Goal: Information Seeking & Learning: Learn about a topic

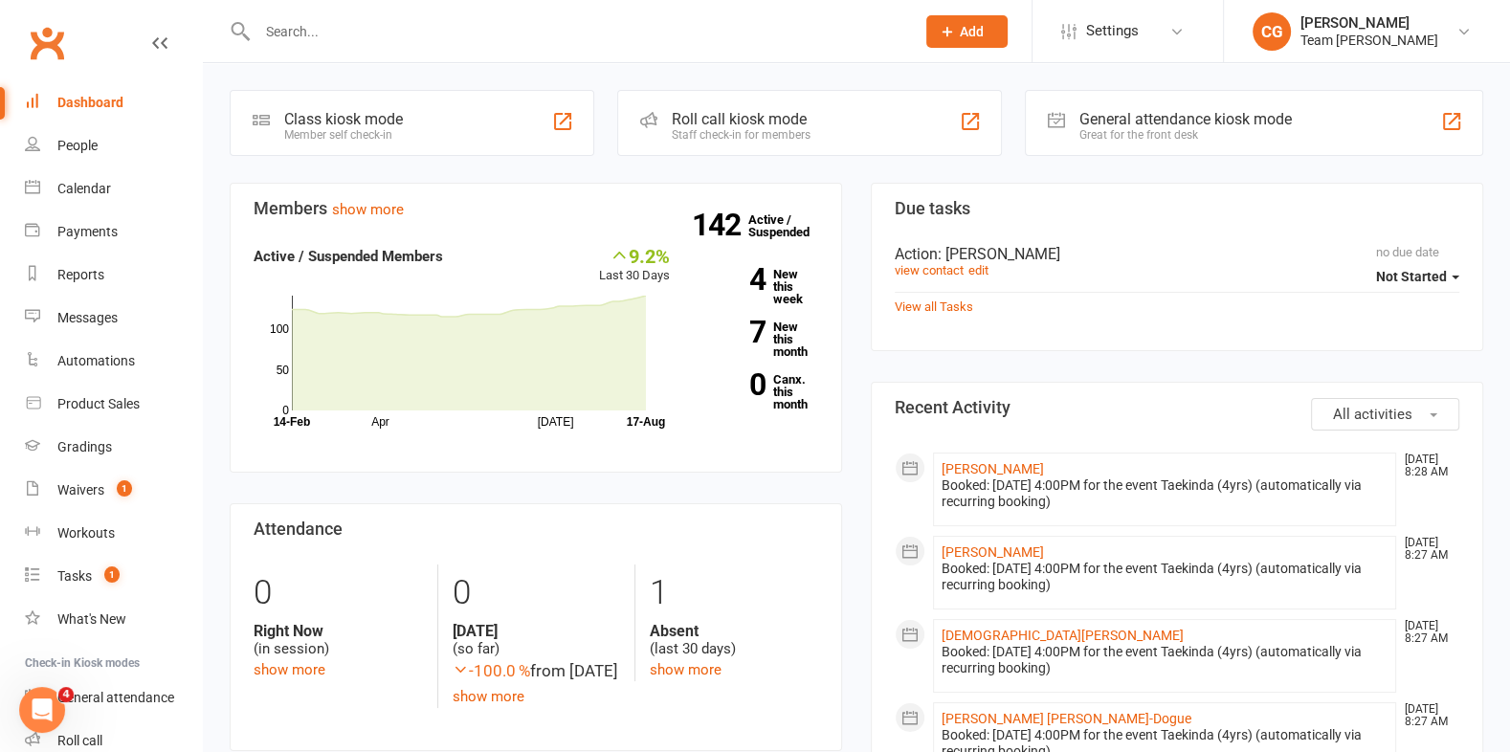
click at [307, 35] on input "text" at bounding box center [577, 31] width 650 height 27
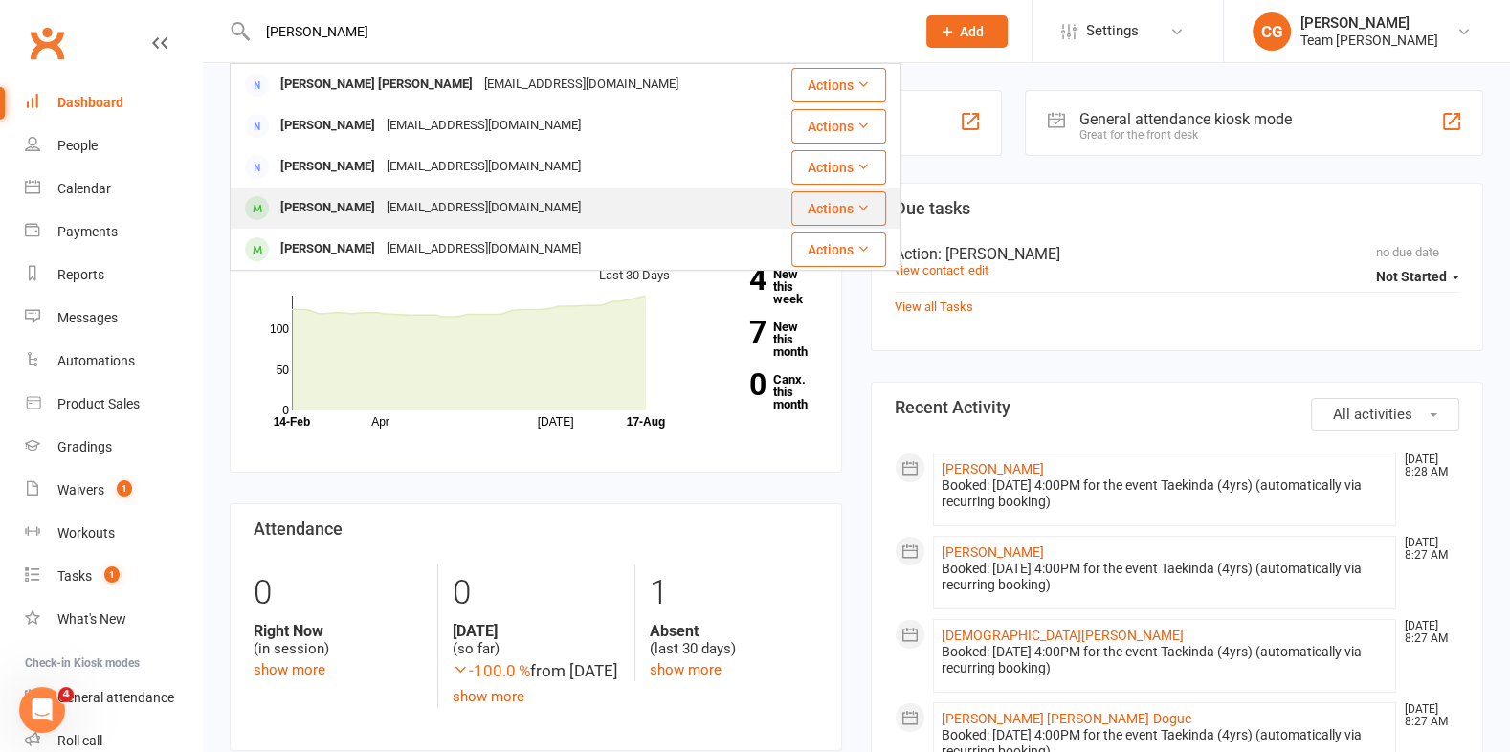
type input "aayan"
click at [347, 214] on div "Ayaan Zarabi" at bounding box center [328, 208] width 106 height 28
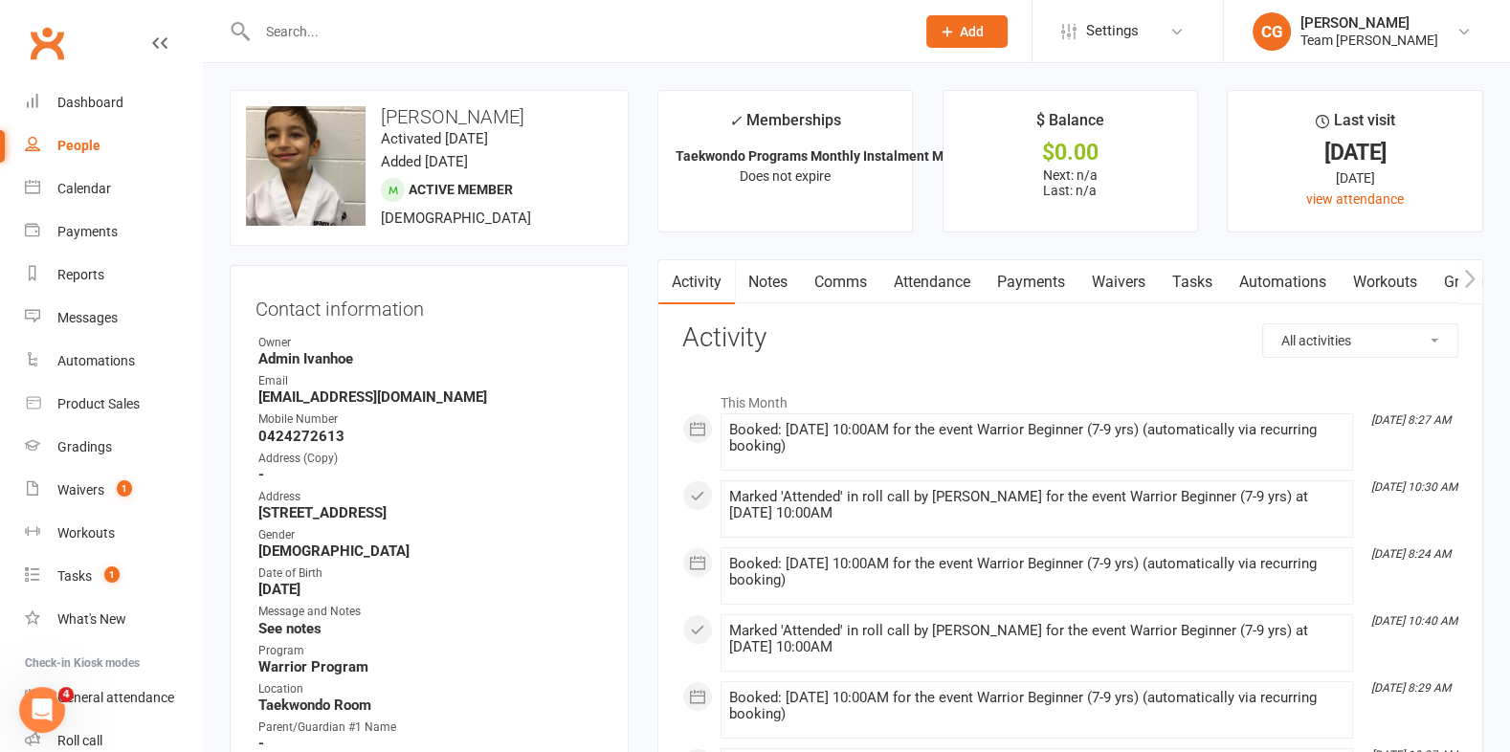
click at [920, 282] on link "Attendance" at bounding box center [932, 282] width 103 height 44
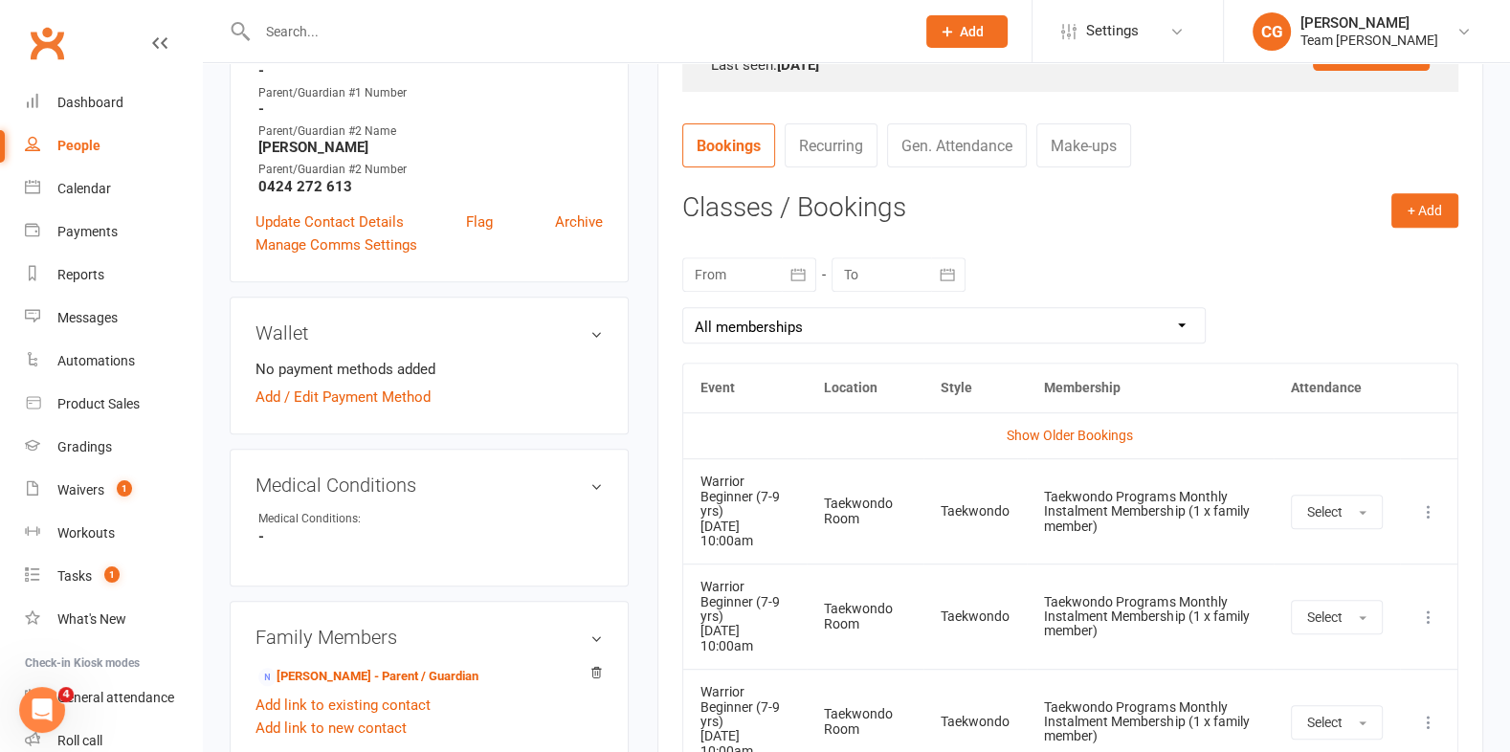
scroll to position [671, 0]
click at [792, 270] on icon "button" at bounding box center [799, 276] width 14 height 12
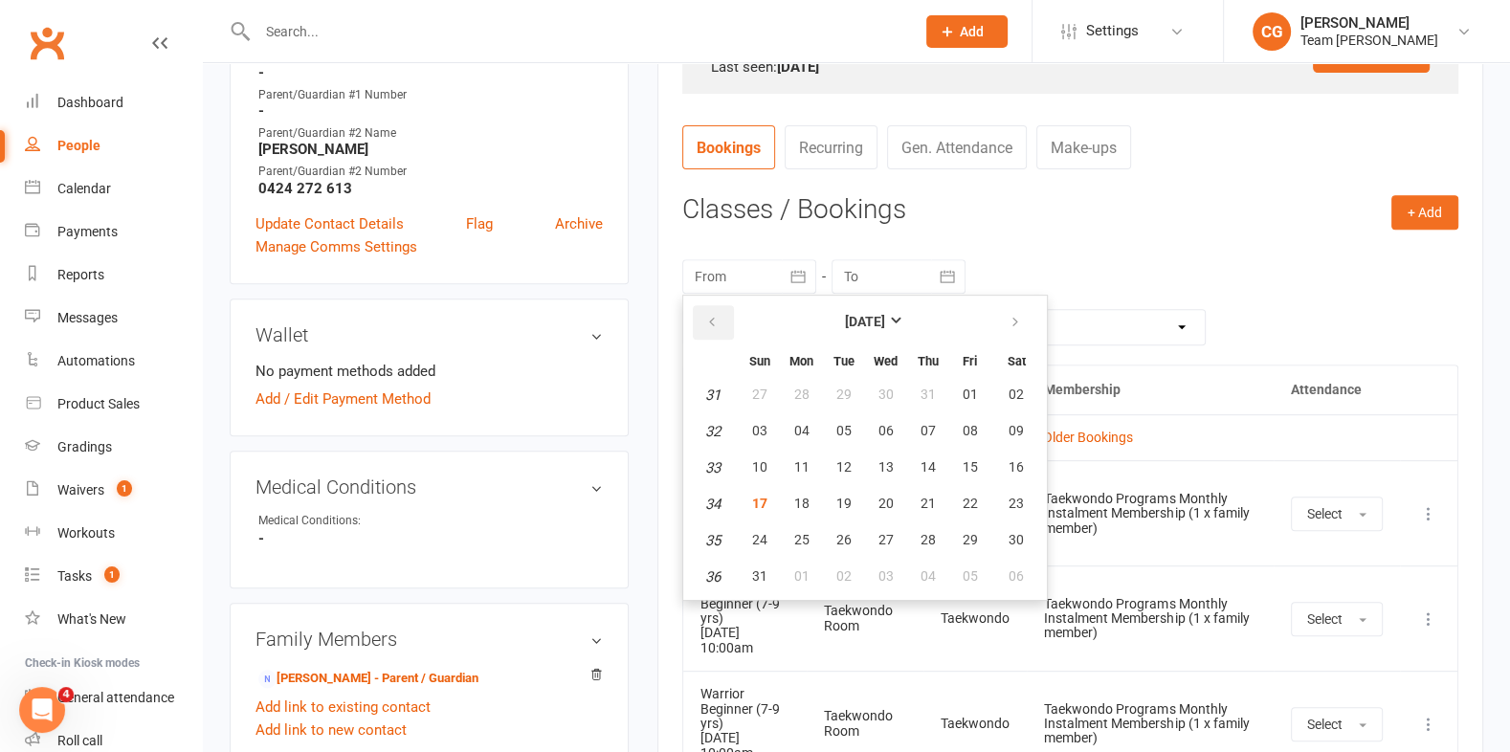
click at [705, 320] on icon "button" at bounding box center [711, 322] width 13 height 15
click at [794, 500] on span "21" at bounding box center [801, 503] width 15 height 15
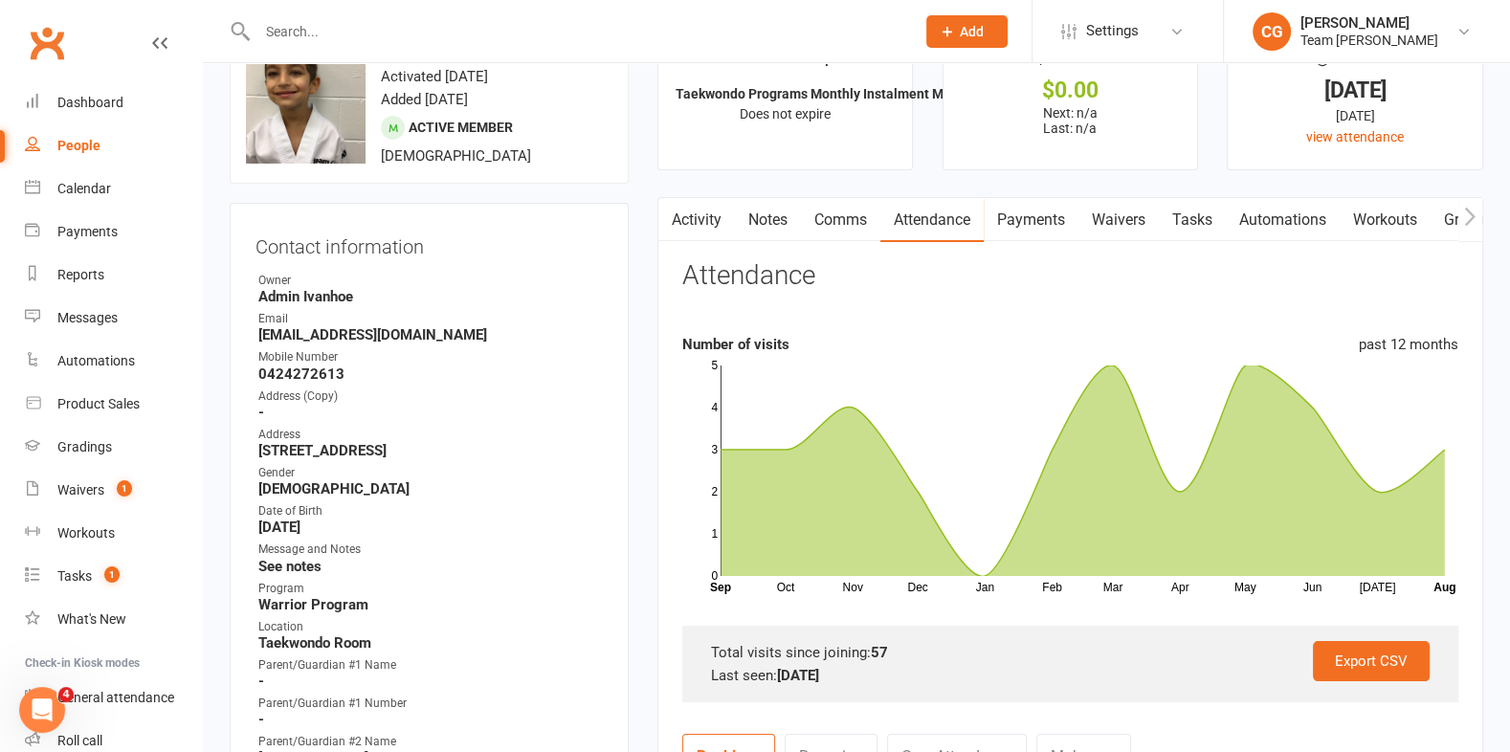
scroll to position [56, 0]
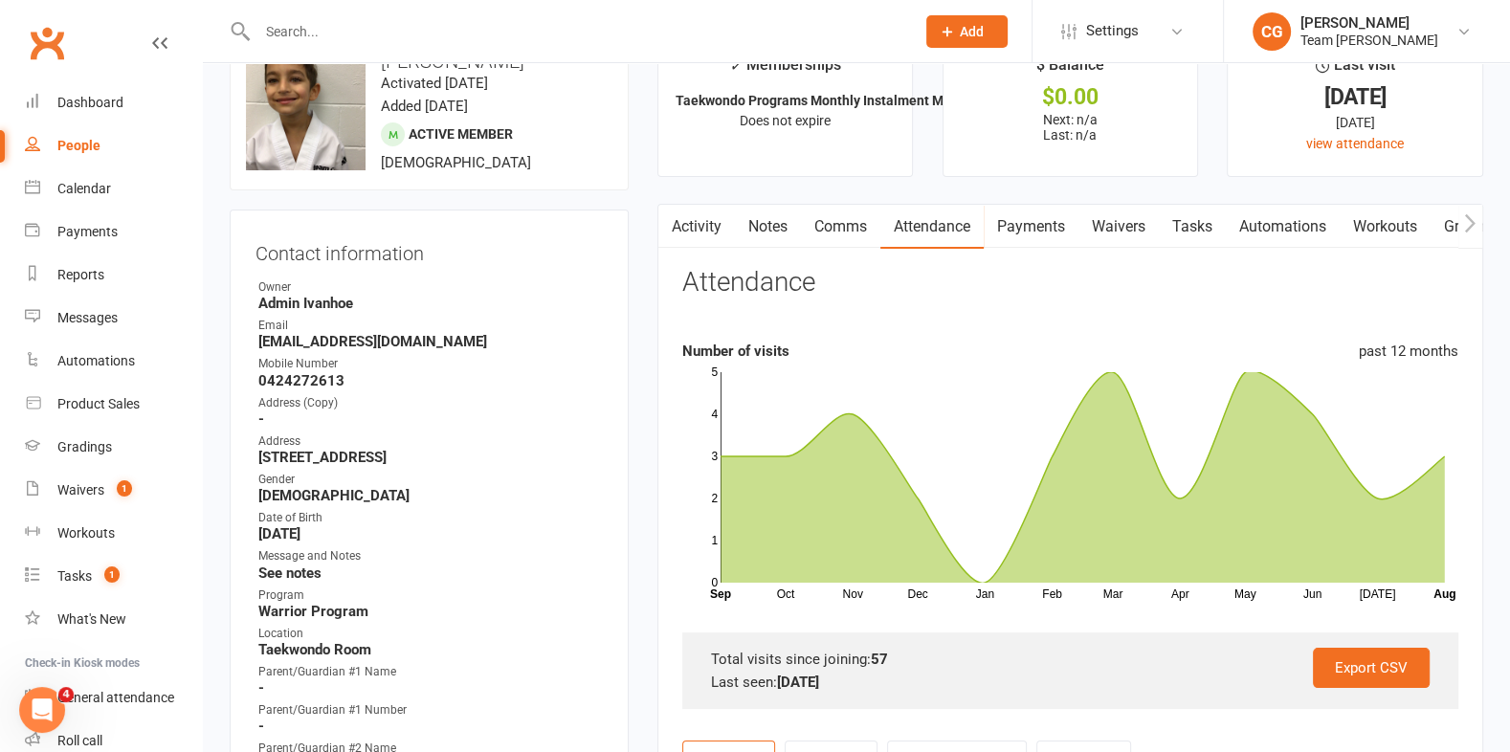
click at [846, 229] on link "Comms" at bounding box center [840, 227] width 79 height 44
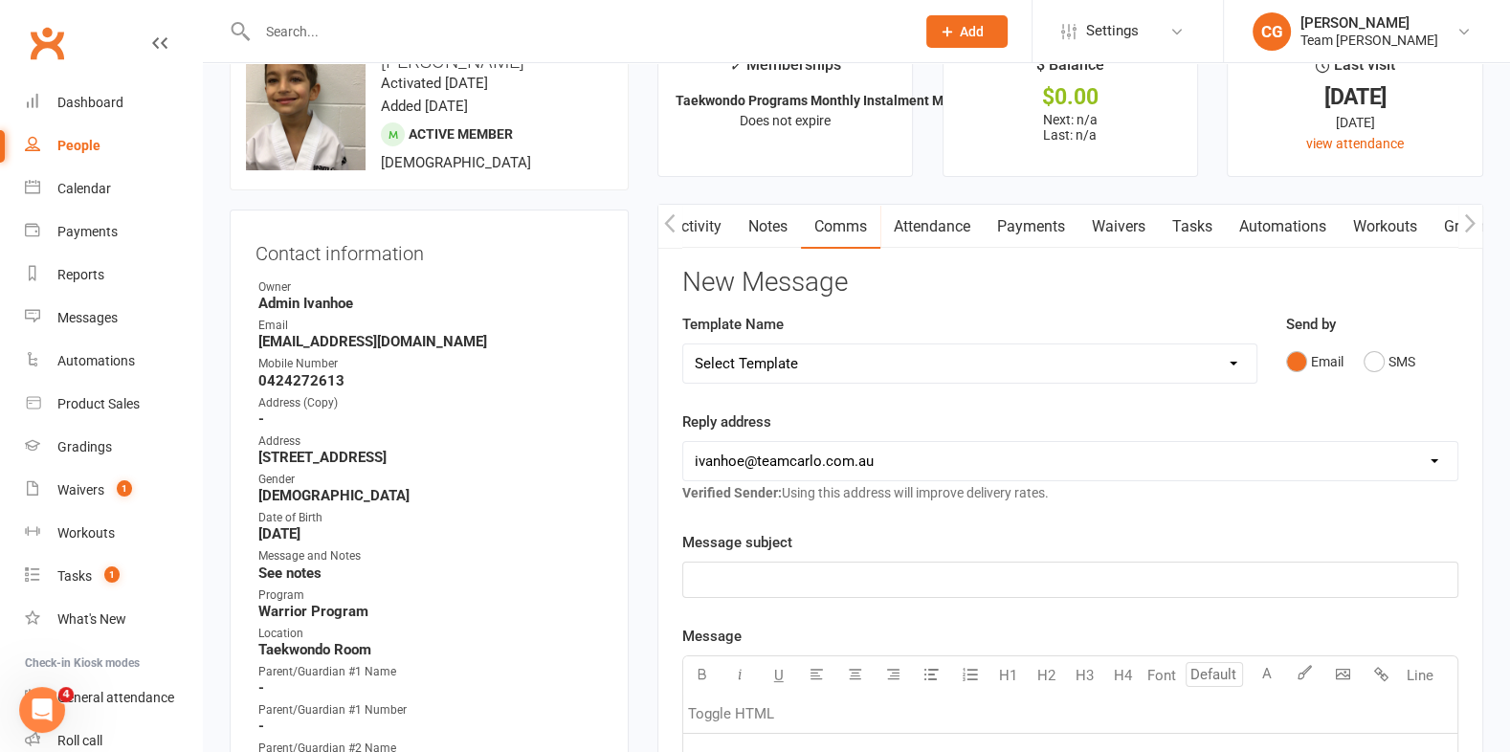
scroll to position [0, 1]
click at [944, 222] on link "Attendance" at bounding box center [931, 227] width 103 height 44
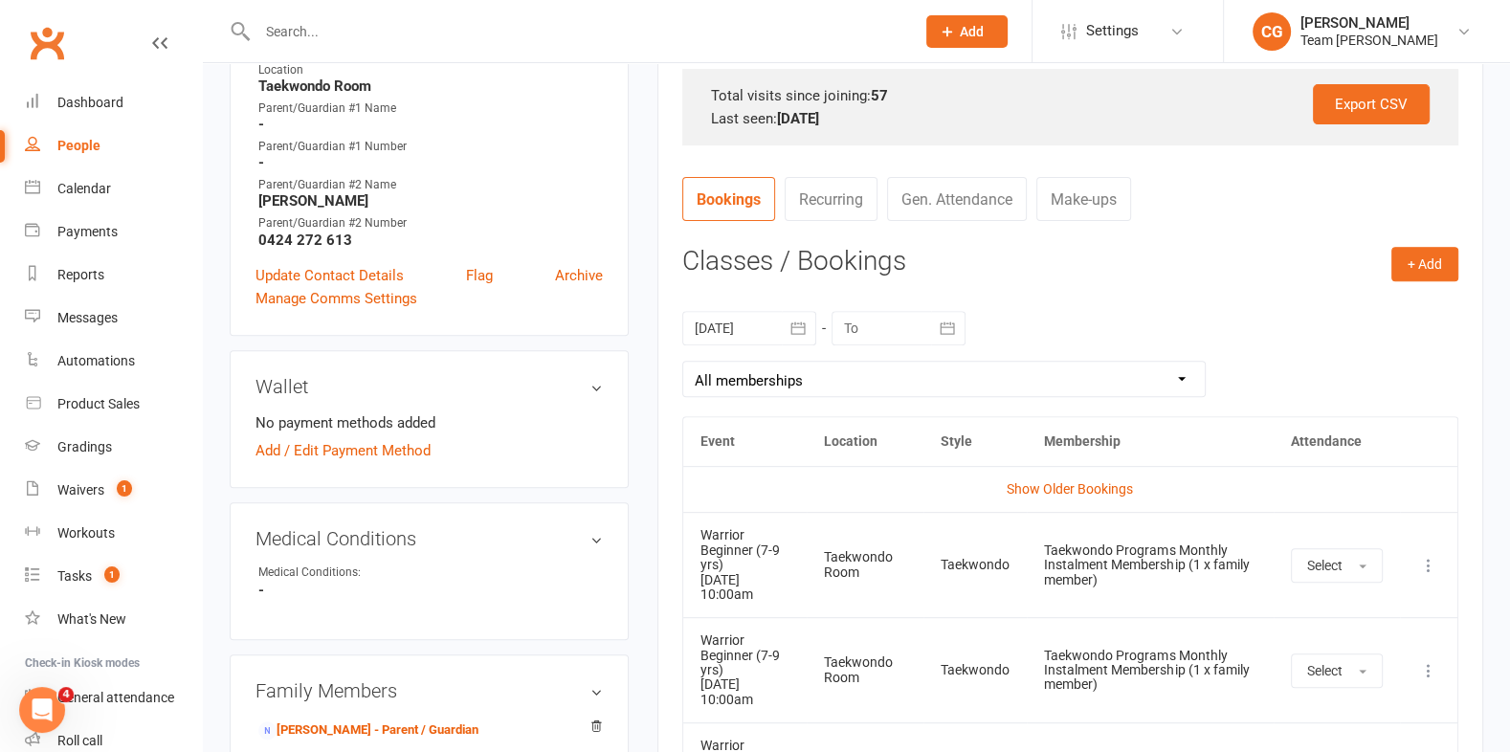
scroll to position [630, 0]
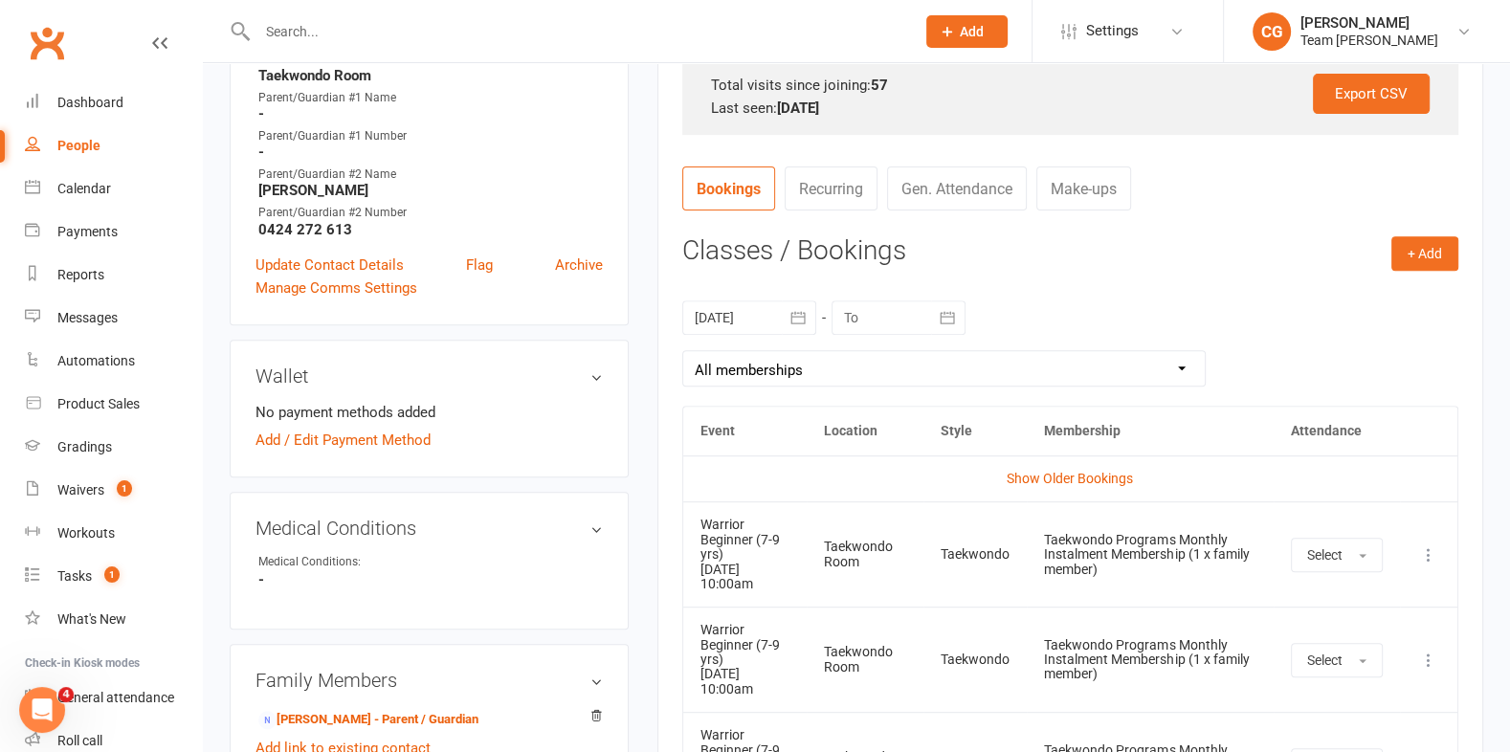
click at [802, 313] on icon "button" at bounding box center [798, 317] width 19 height 19
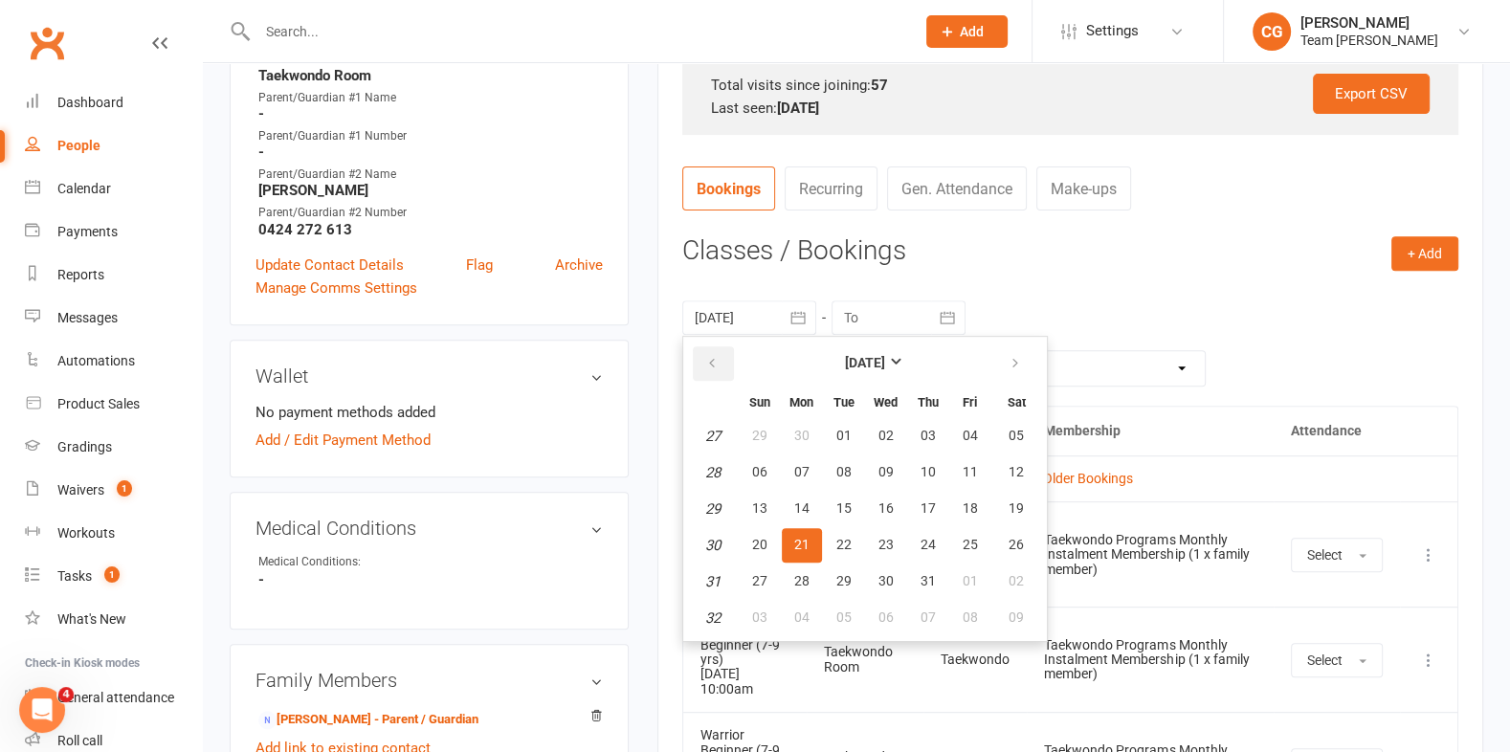
click at [715, 347] on button "button" at bounding box center [713, 364] width 41 height 34
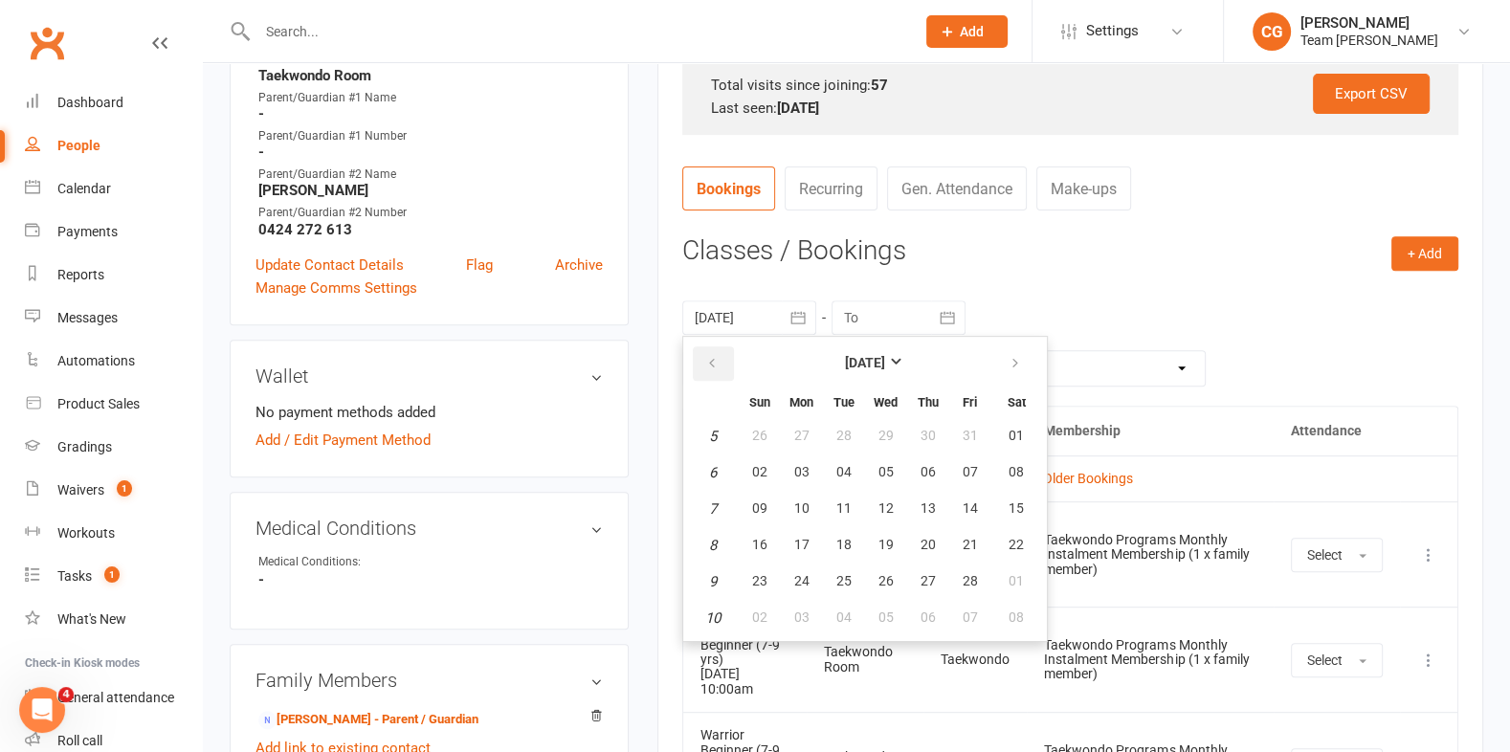
click at [715, 347] on button "button" at bounding box center [713, 364] width 41 height 34
click at [1013, 362] on icon "button" at bounding box center [1015, 363] width 13 height 15
click at [788, 570] on button "27" at bounding box center [802, 582] width 40 height 34
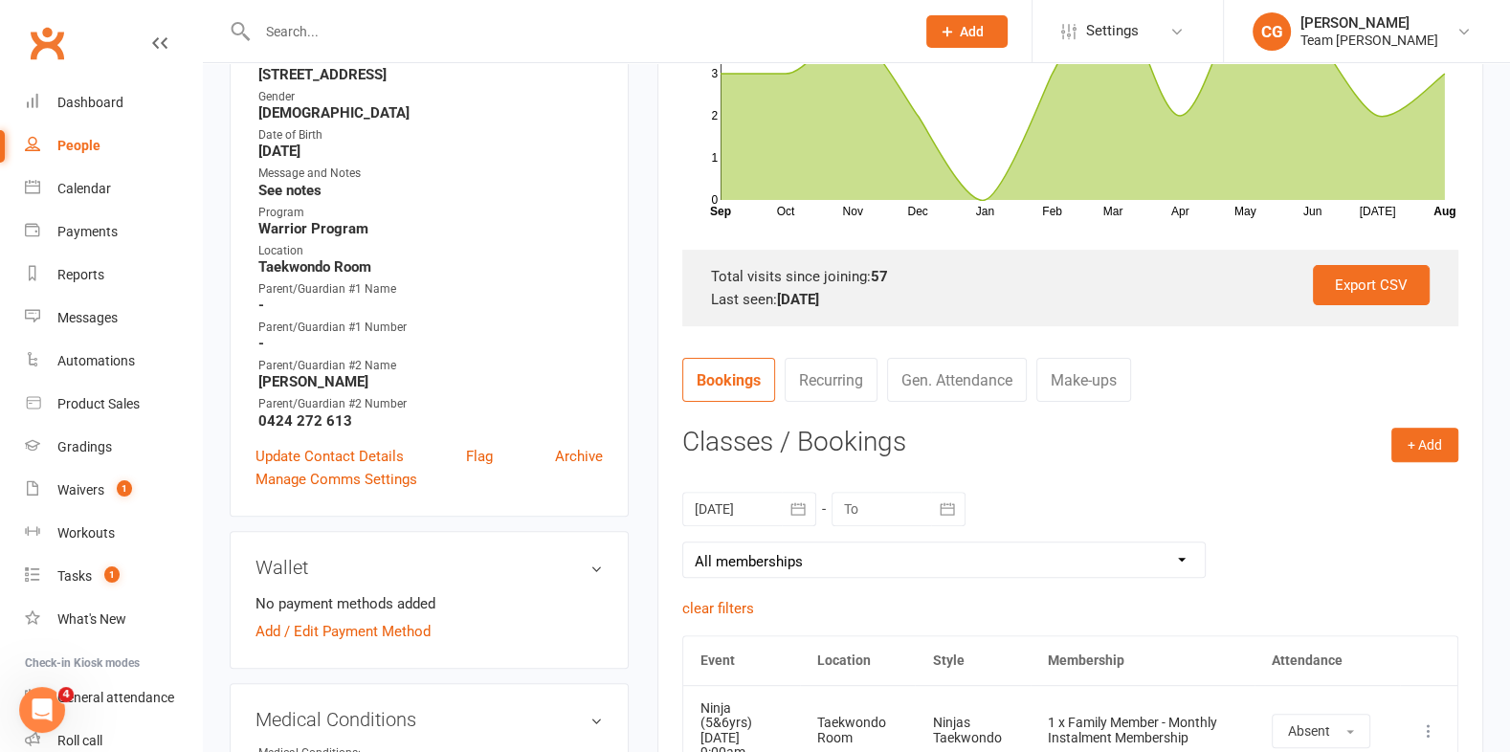
scroll to position [517, 0]
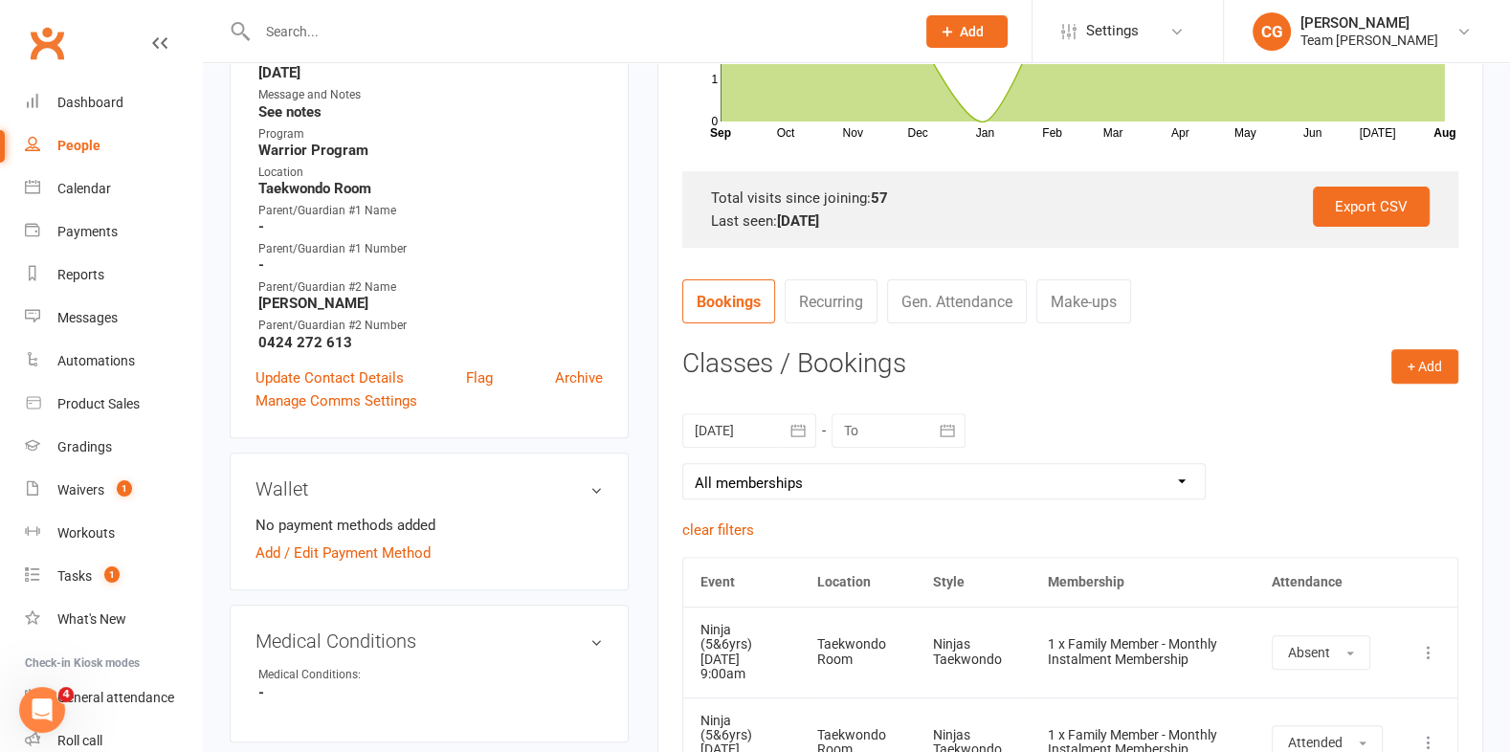
click at [800, 432] on icon "button" at bounding box center [798, 430] width 19 height 19
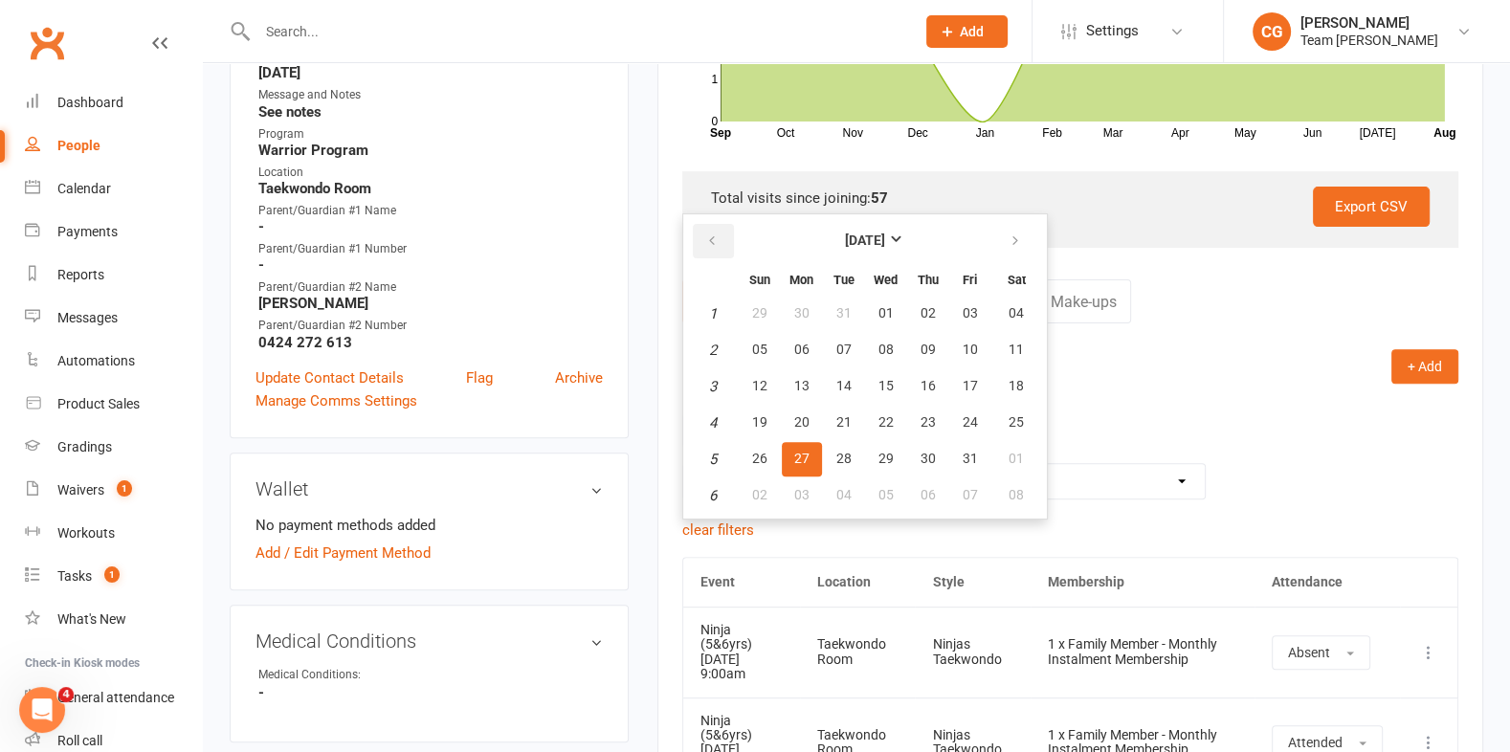
click at [706, 234] on icon "button" at bounding box center [711, 241] width 13 height 15
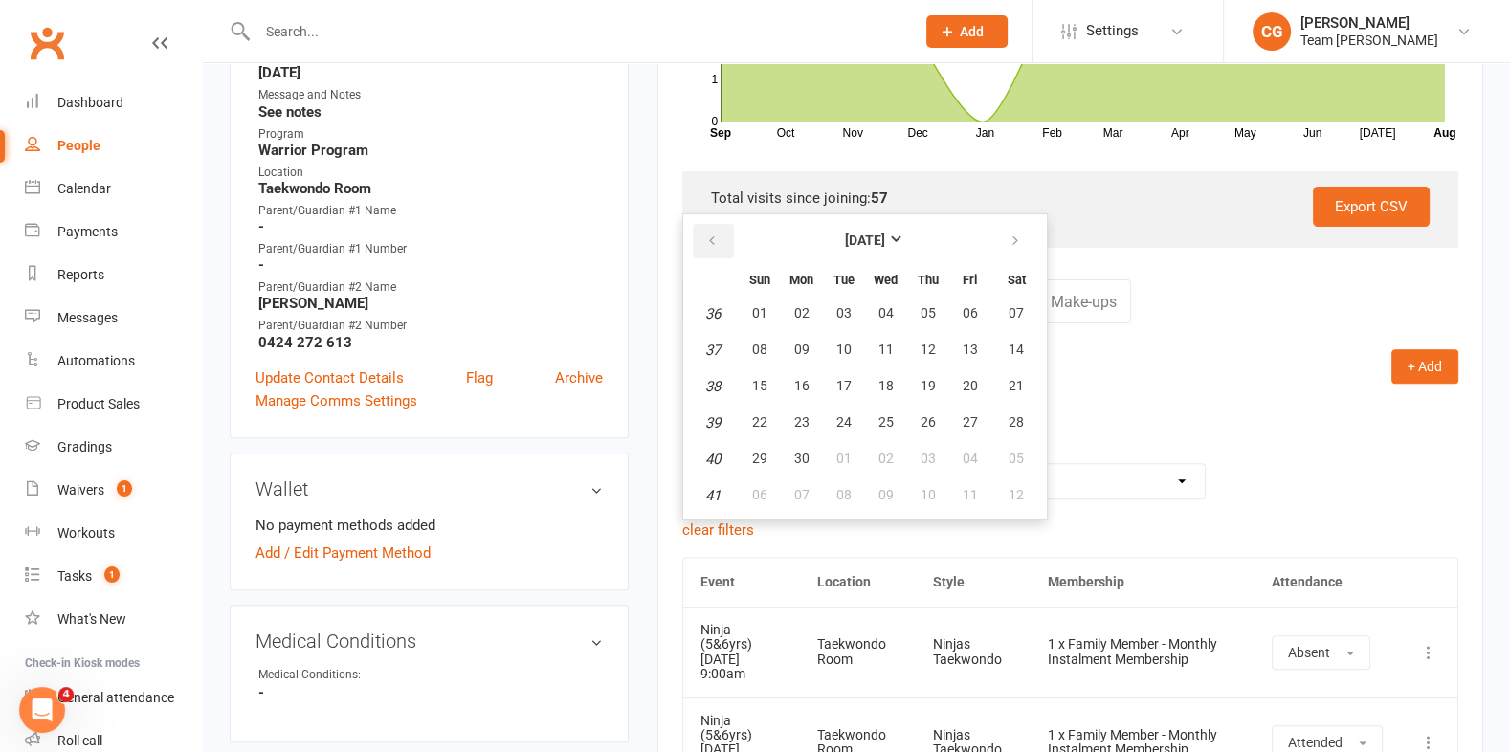
click at [706, 234] on icon "button" at bounding box center [711, 241] width 13 height 15
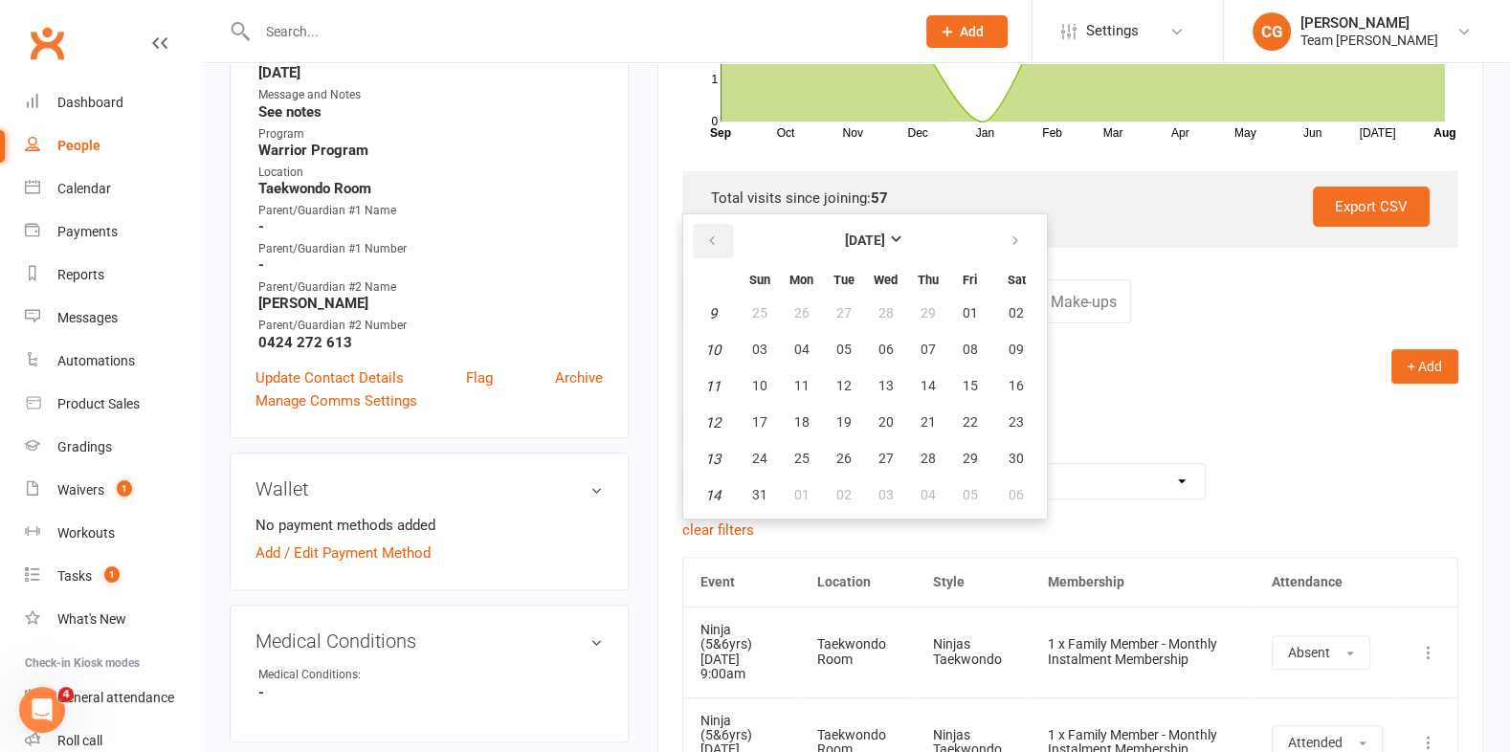
click at [706, 234] on icon "button" at bounding box center [711, 241] width 13 height 15
click at [1009, 242] on icon "button" at bounding box center [1015, 241] width 13 height 15
click at [830, 419] on button "20" at bounding box center [844, 423] width 40 height 34
type input "20 Feb 2024"
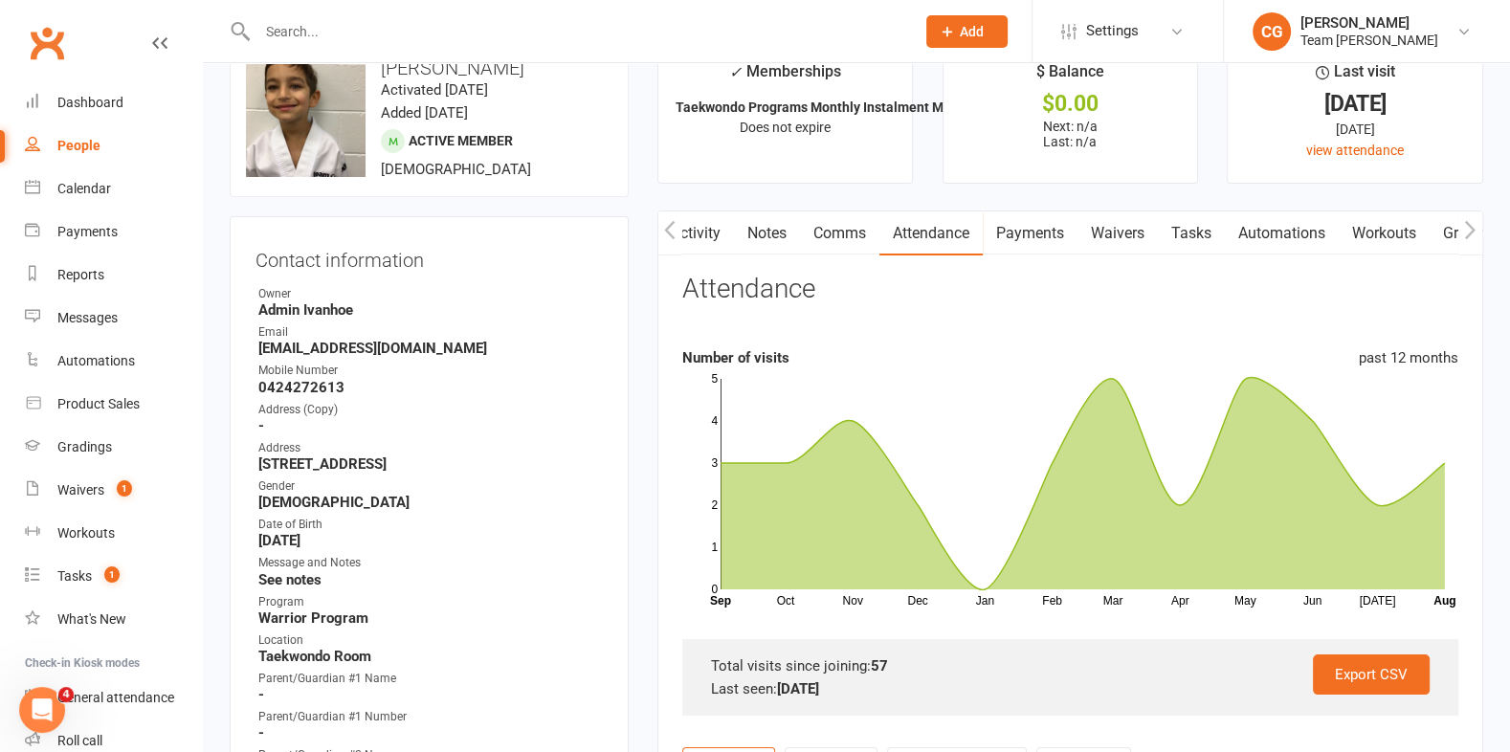
scroll to position [0, 0]
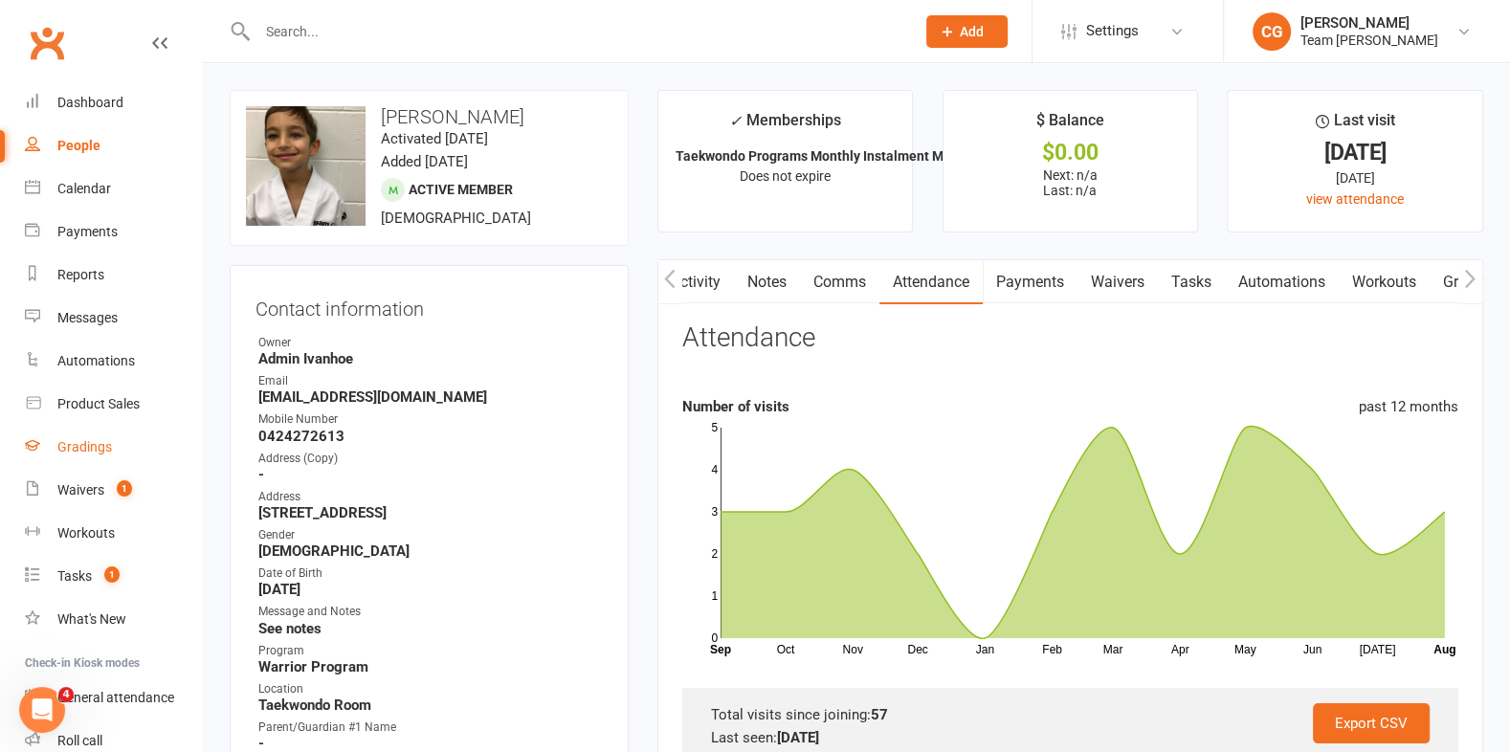
click at [76, 452] on div "Gradings" at bounding box center [84, 446] width 55 height 15
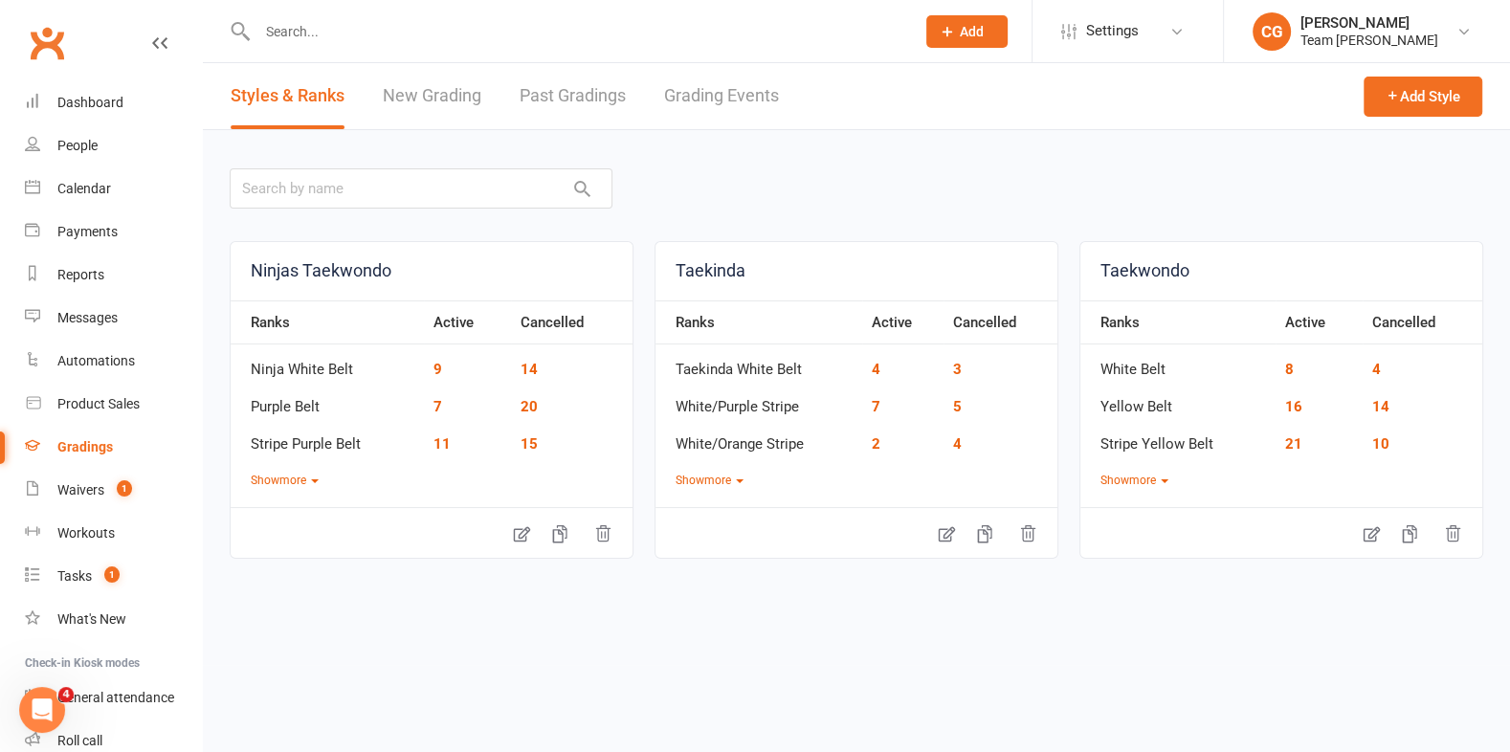
click at [717, 96] on link "Grading Events" at bounding box center [721, 96] width 115 height 66
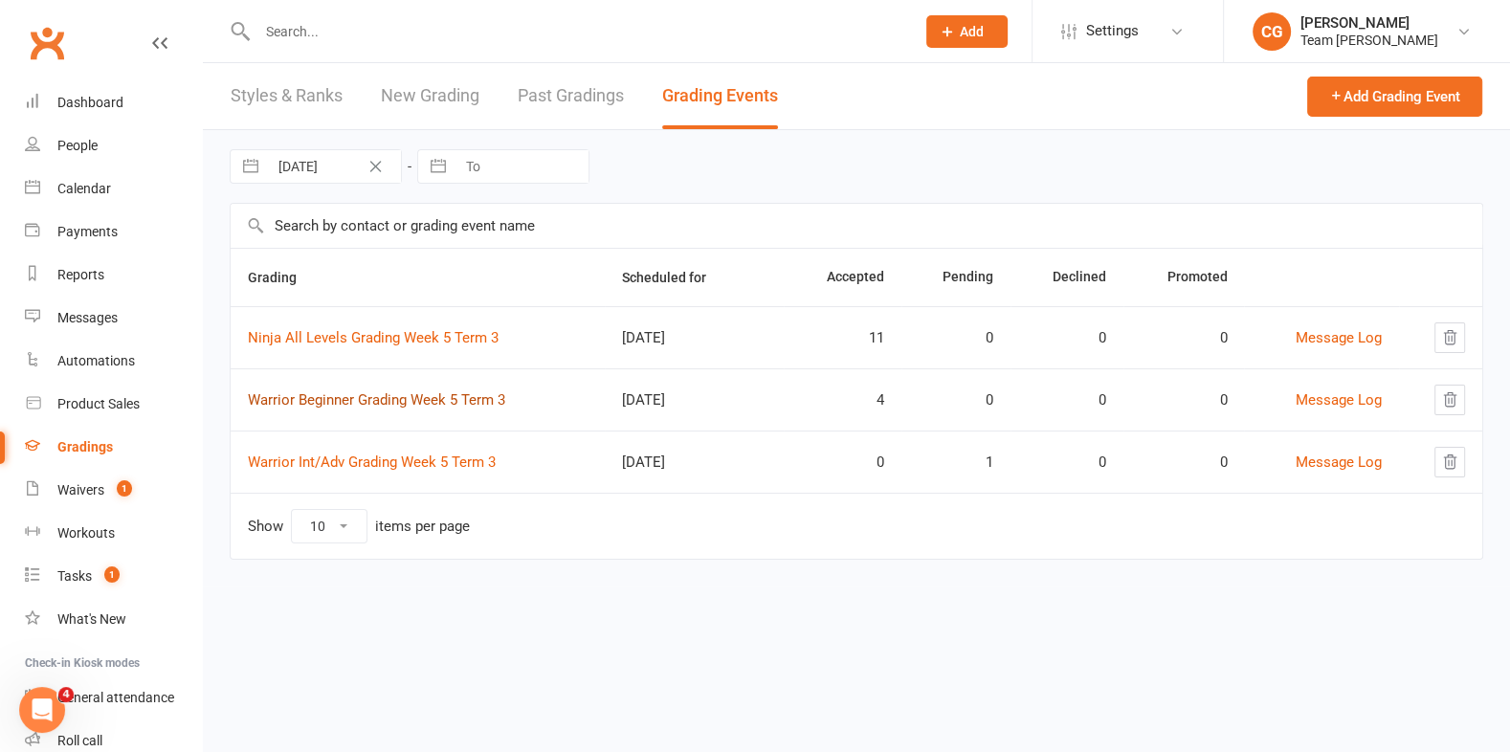
click at [365, 397] on link "Warrior Beginner Grading Week 5 Term 3" at bounding box center [376, 399] width 257 height 17
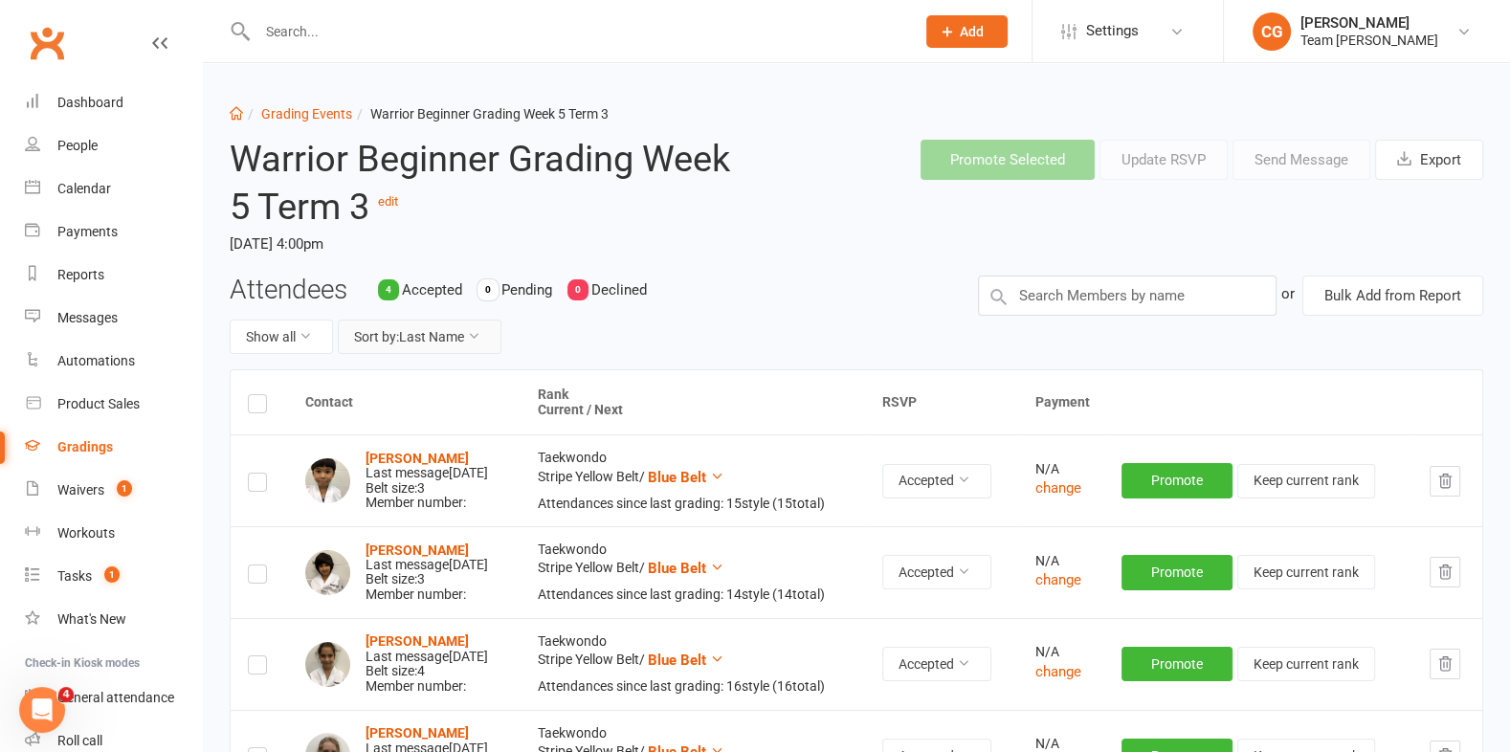
click at [418, 335] on button "Sort by: Last Name" at bounding box center [420, 337] width 164 height 34
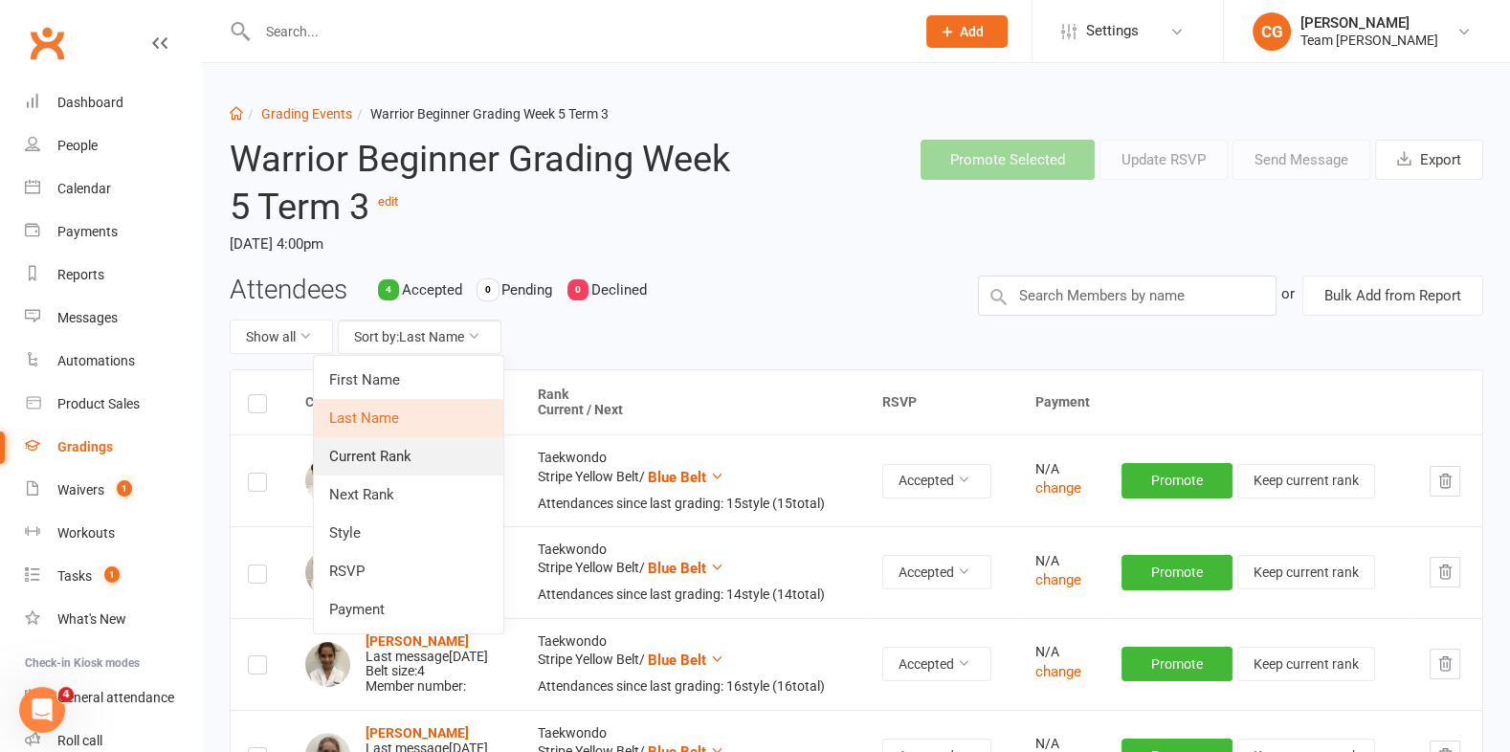
click at [403, 452] on link "Current Rank" at bounding box center [409, 456] width 190 height 38
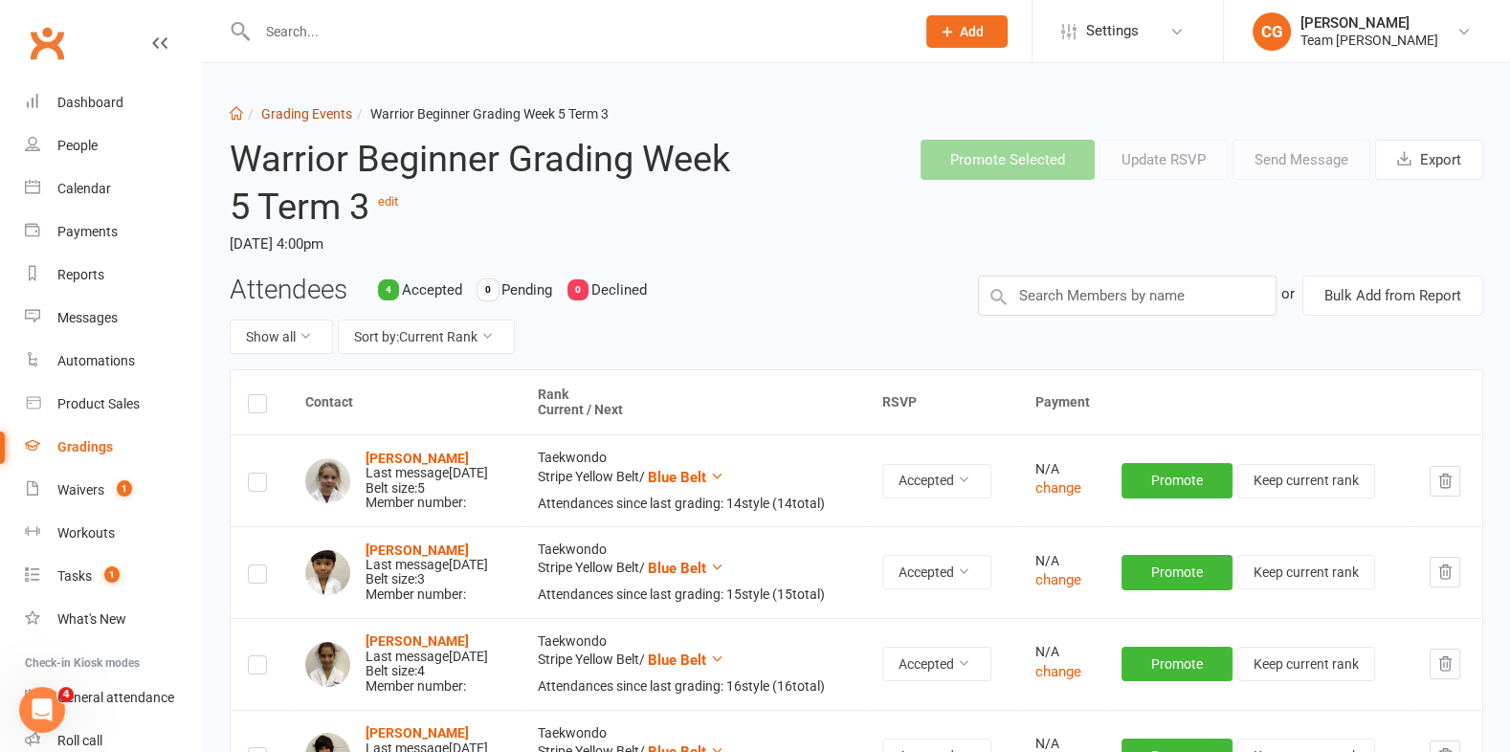
click at [294, 113] on link "Grading Events" at bounding box center [306, 113] width 91 height 15
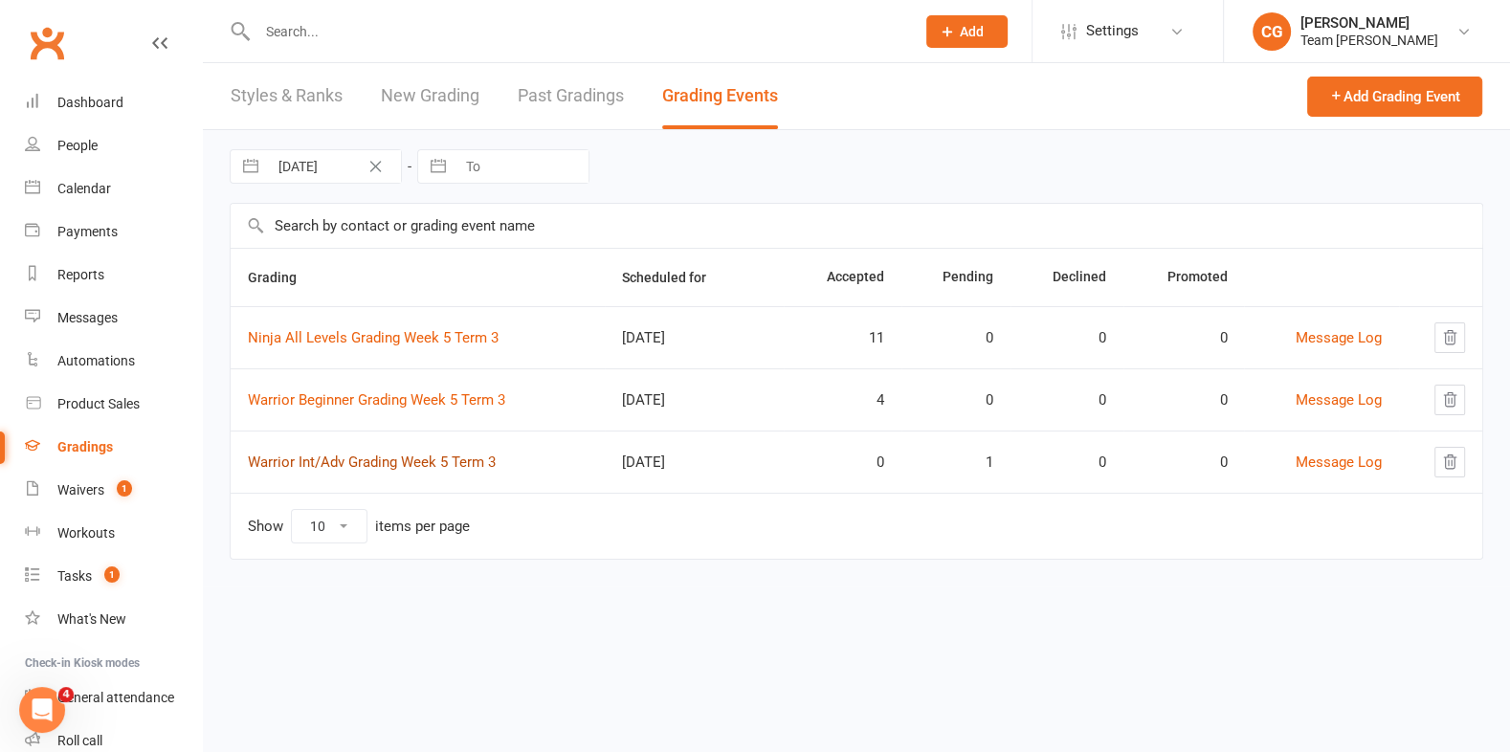
click at [384, 458] on link "Warrior Int/Adv Grading Week 5 Term 3" at bounding box center [372, 462] width 248 height 17
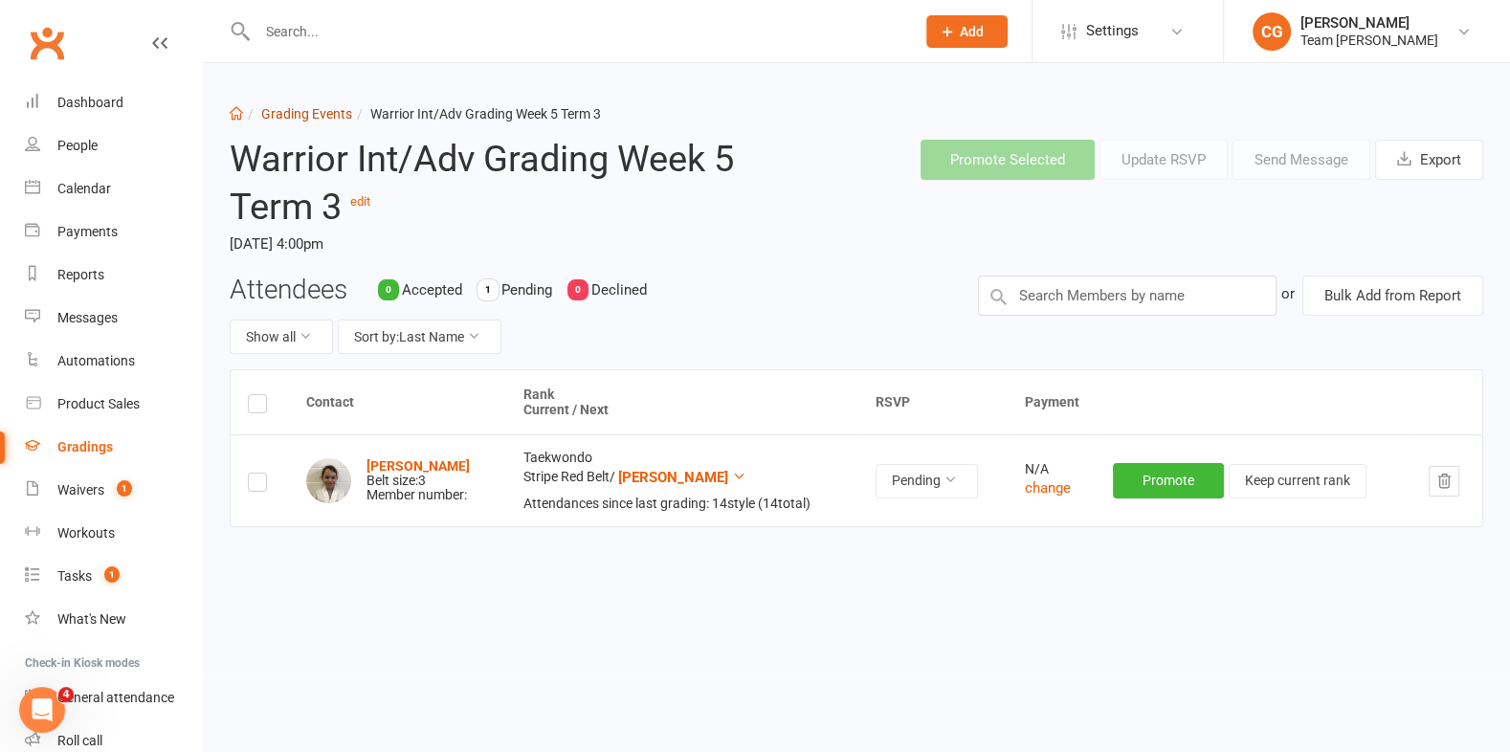
click at [285, 109] on link "Grading Events" at bounding box center [306, 113] width 91 height 15
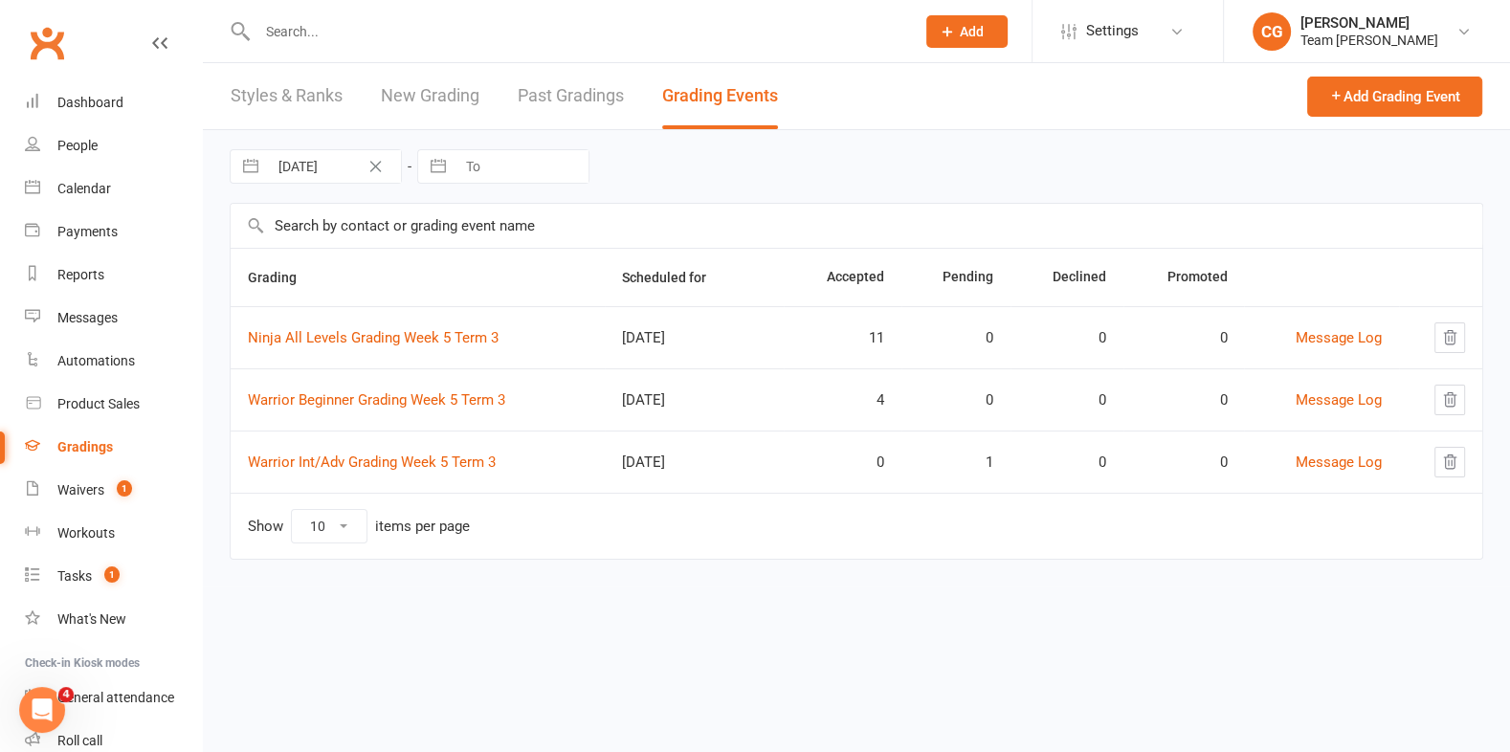
click at [429, 386] on td "Warrior Beginner Grading Week 5 Term 3" at bounding box center [418, 400] width 374 height 62
click at [428, 392] on link "Warrior Beginner Grading Week 5 Term 3" at bounding box center [376, 399] width 257 height 17
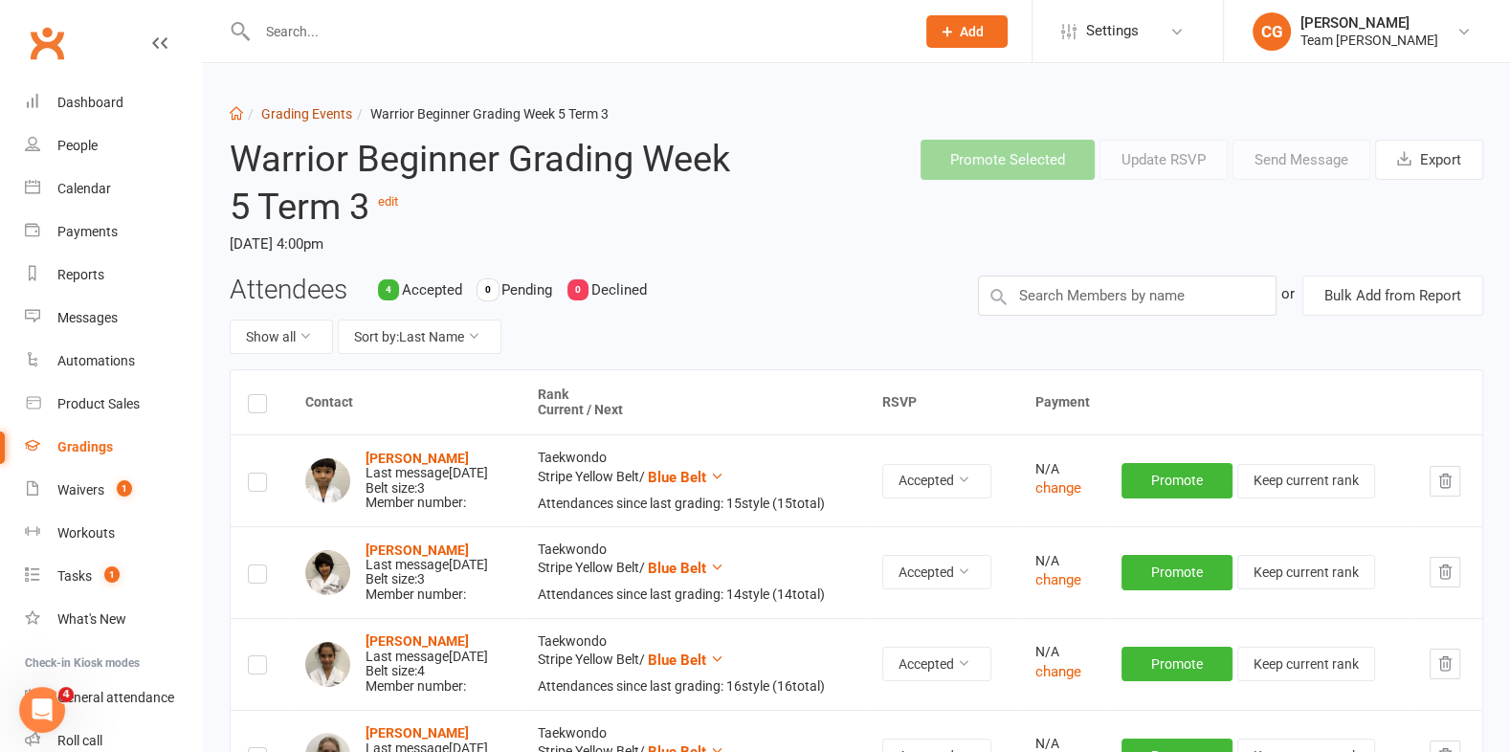
click at [291, 110] on link "Grading Events" at bounding box center [306, 113] width 91 height 15
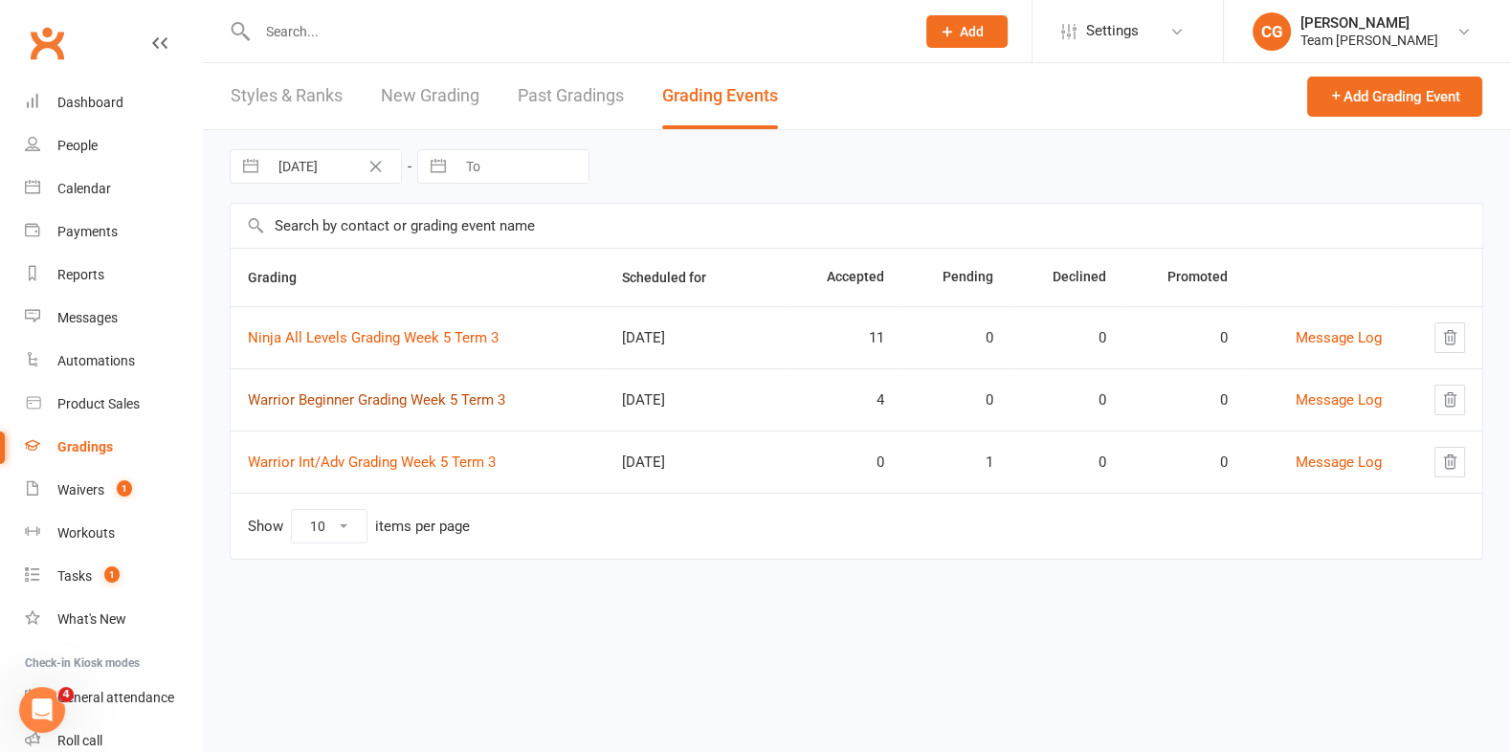
click at [368, 392] on link "Warrior Beginner Grading Week 5 Term 3" at bounding box center [376, 399] width 257 height 17
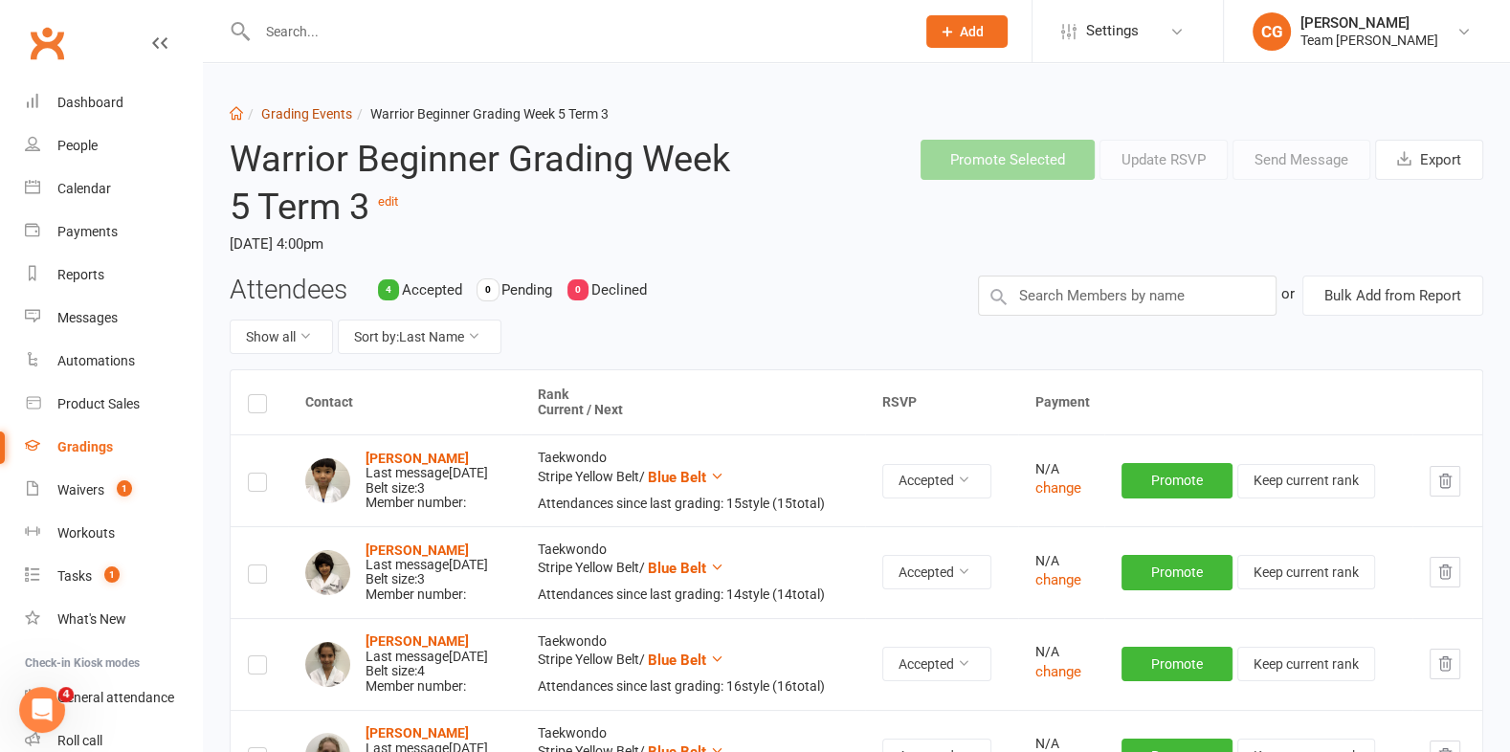
click at [292, 121] on link "Grading Events" at bounding box center [306, 113] width 91 height 15
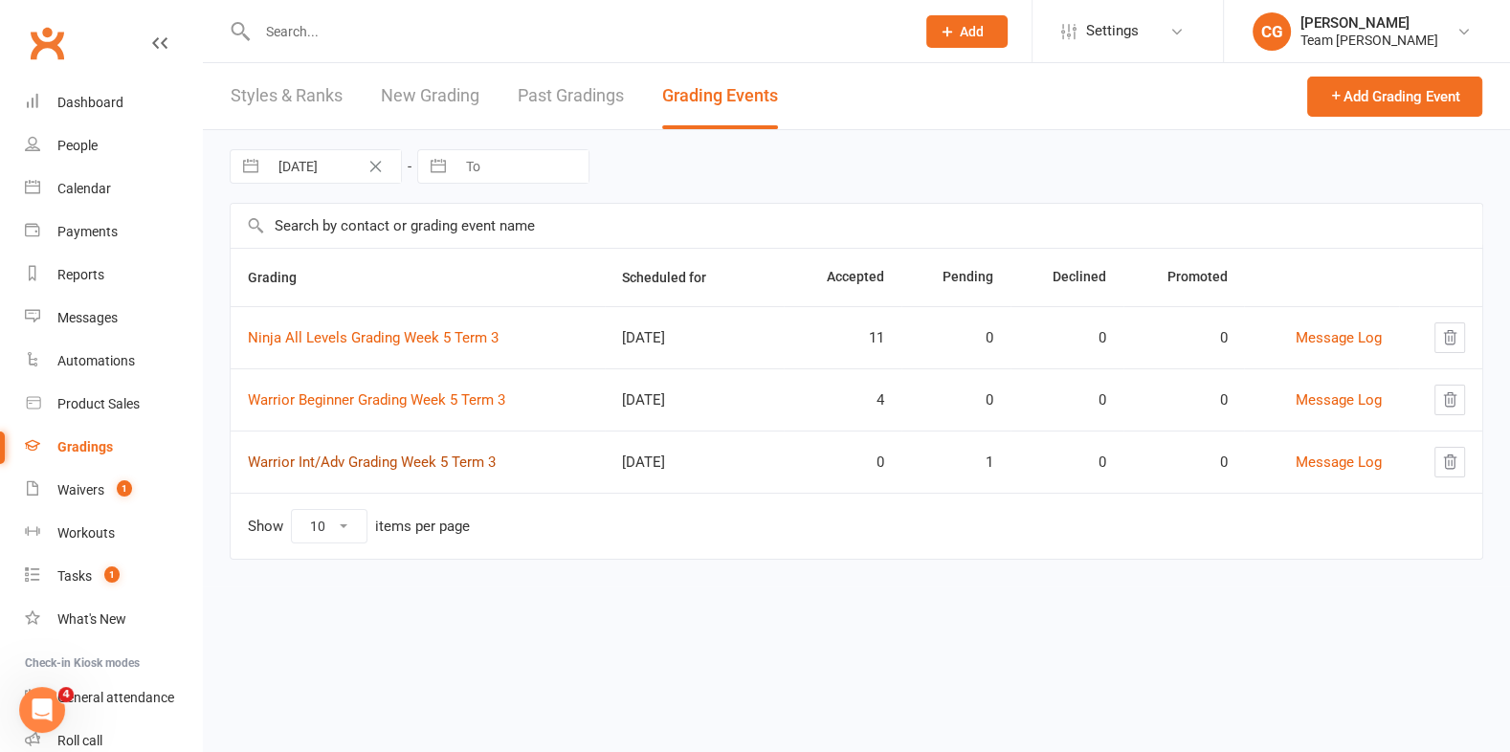
click at [341, 456] on link "Warrior Int/Adv Grading Week 5 Term 3" at bounding box center [372, 462] width 248 height 17
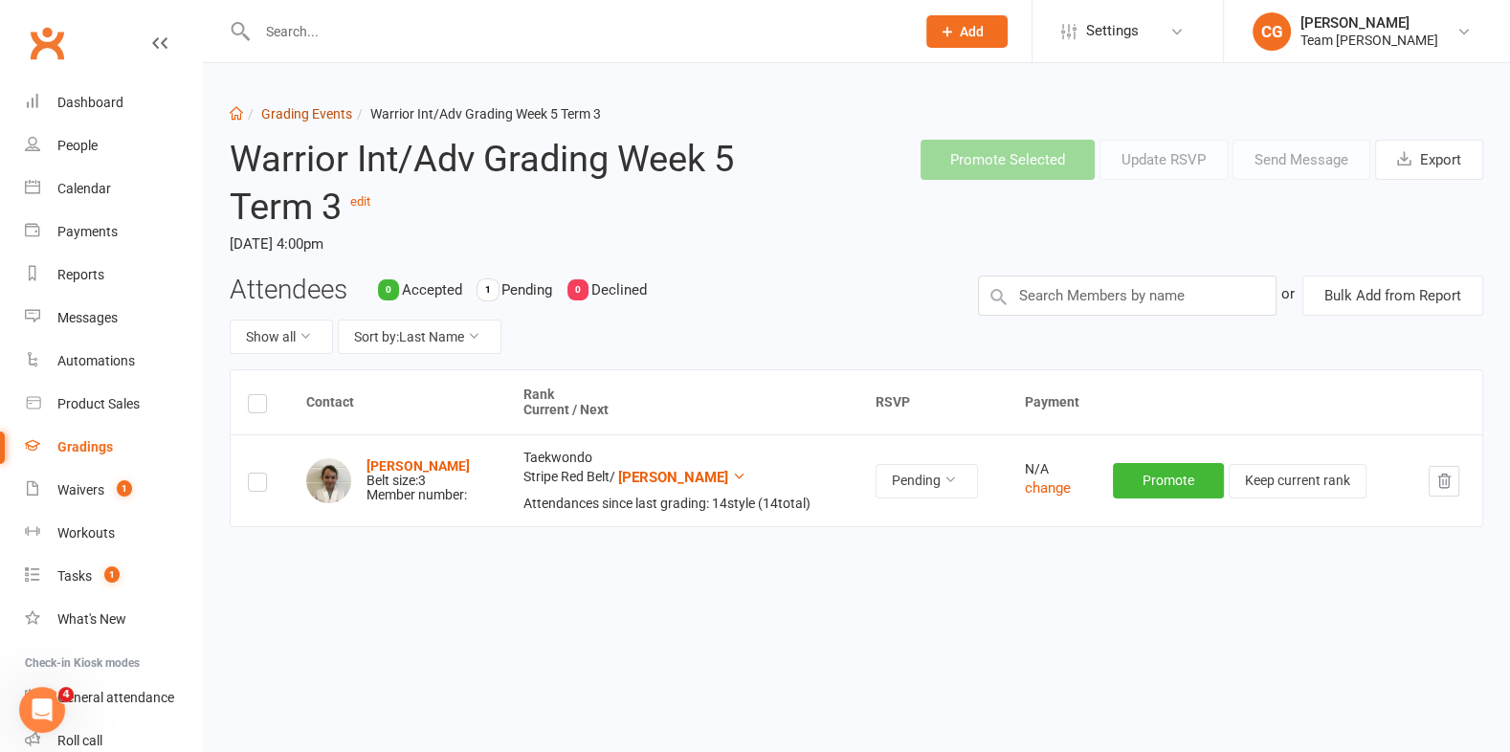
click at [285, 106] on link "Grading Events" at bounding box center [306, 113] width 91 height 15
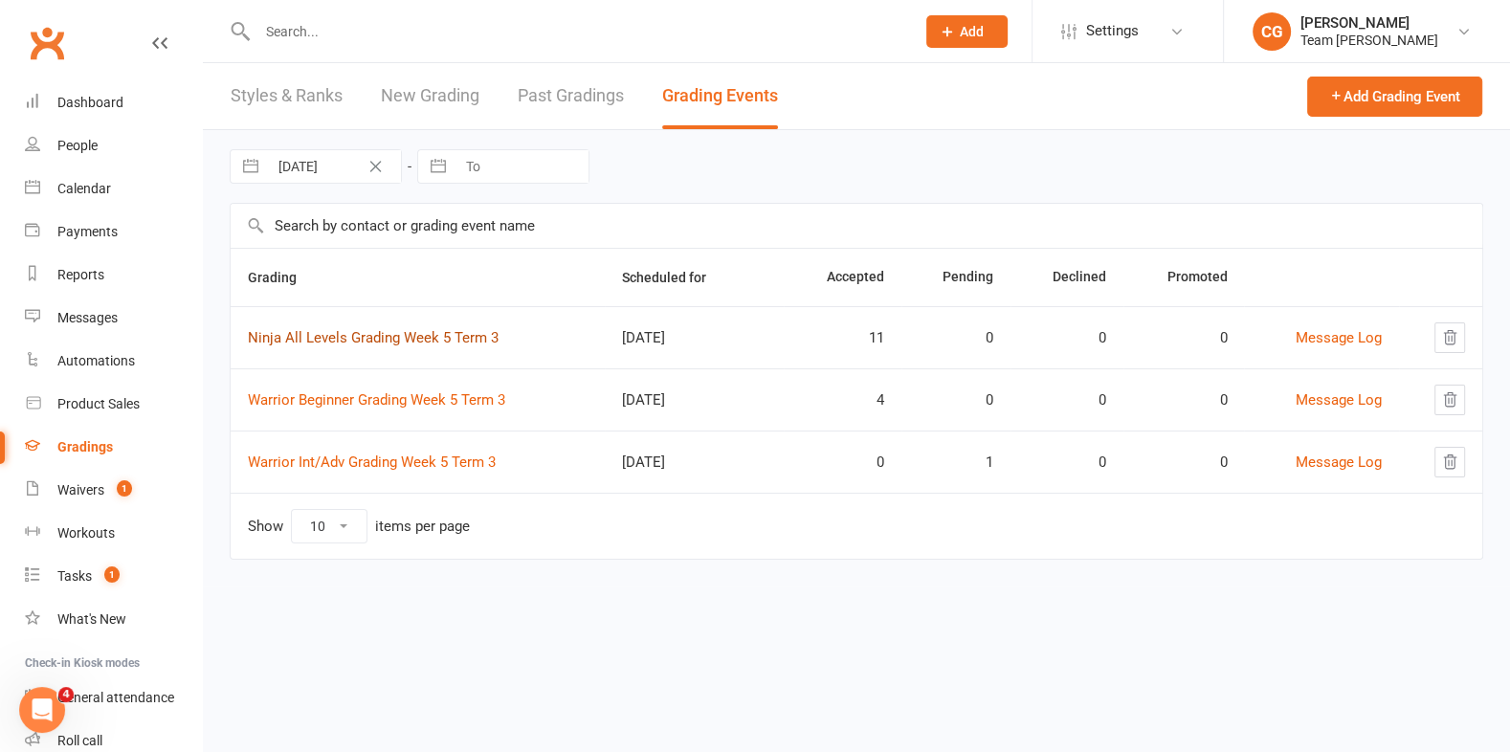
click at [372, 334] on link "Ninja All Levels Grading Week 5 Term 3" at bounding box center [373, 337] width 251 height 17
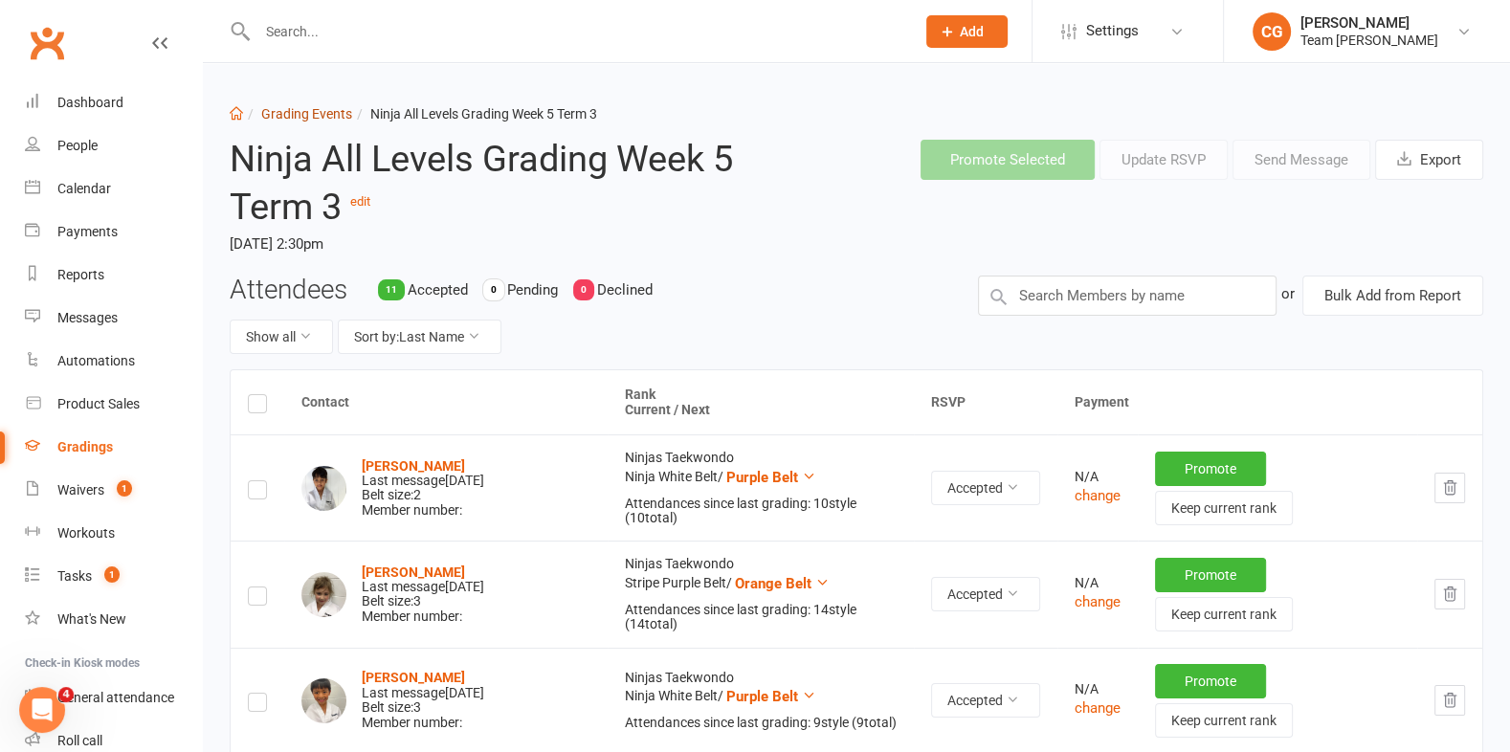
click at [288, 118] on link "Grading Events" at bounding box center [306, 113] width 91 height 15
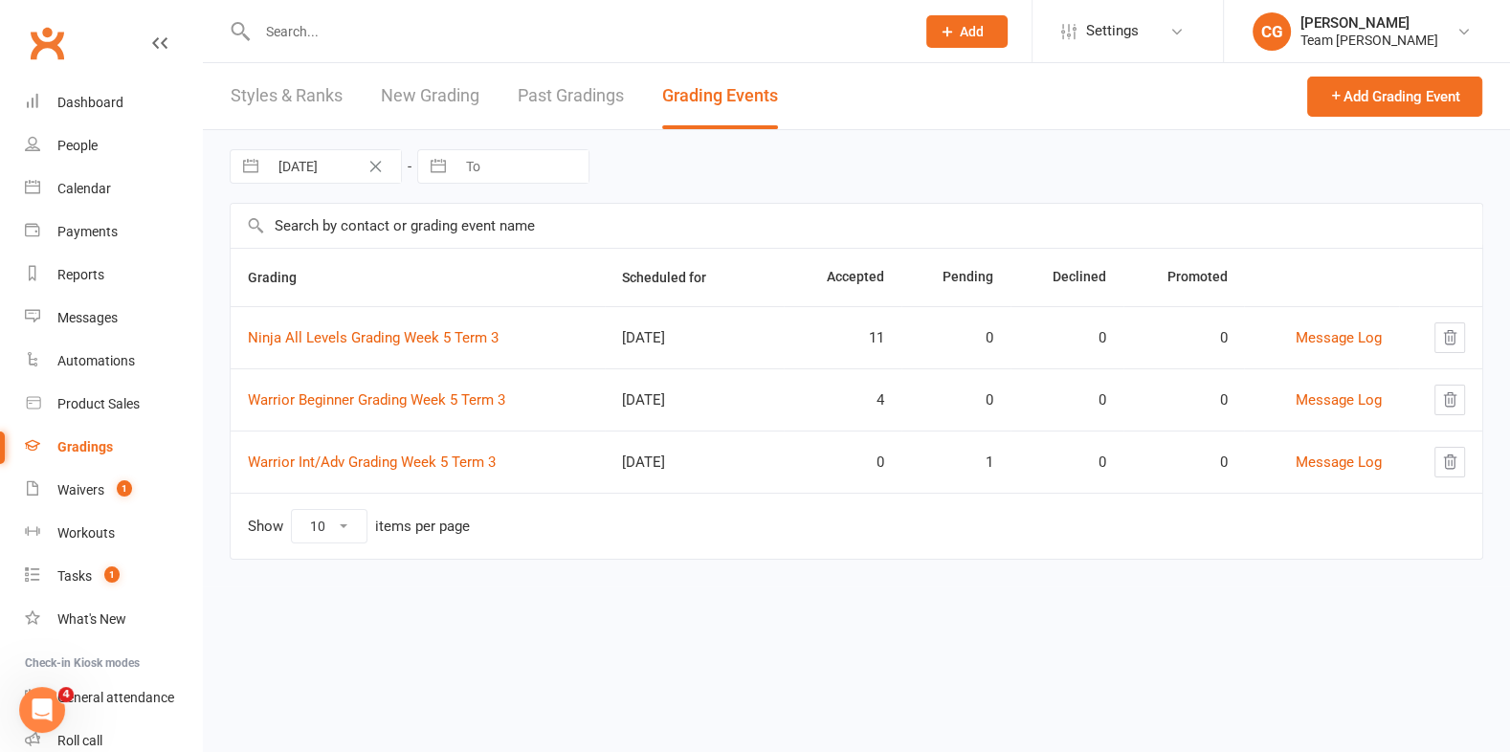
click at [305, 406] on td "Warrior Beginner Grading Week 5 Term 3" at bounding box center [418, 400] width 374 height 62
click at [308, 398] on link "Warrior Beginner Grading Week 5 Term 3" at bounding box center [376, 399] width 257 height 17
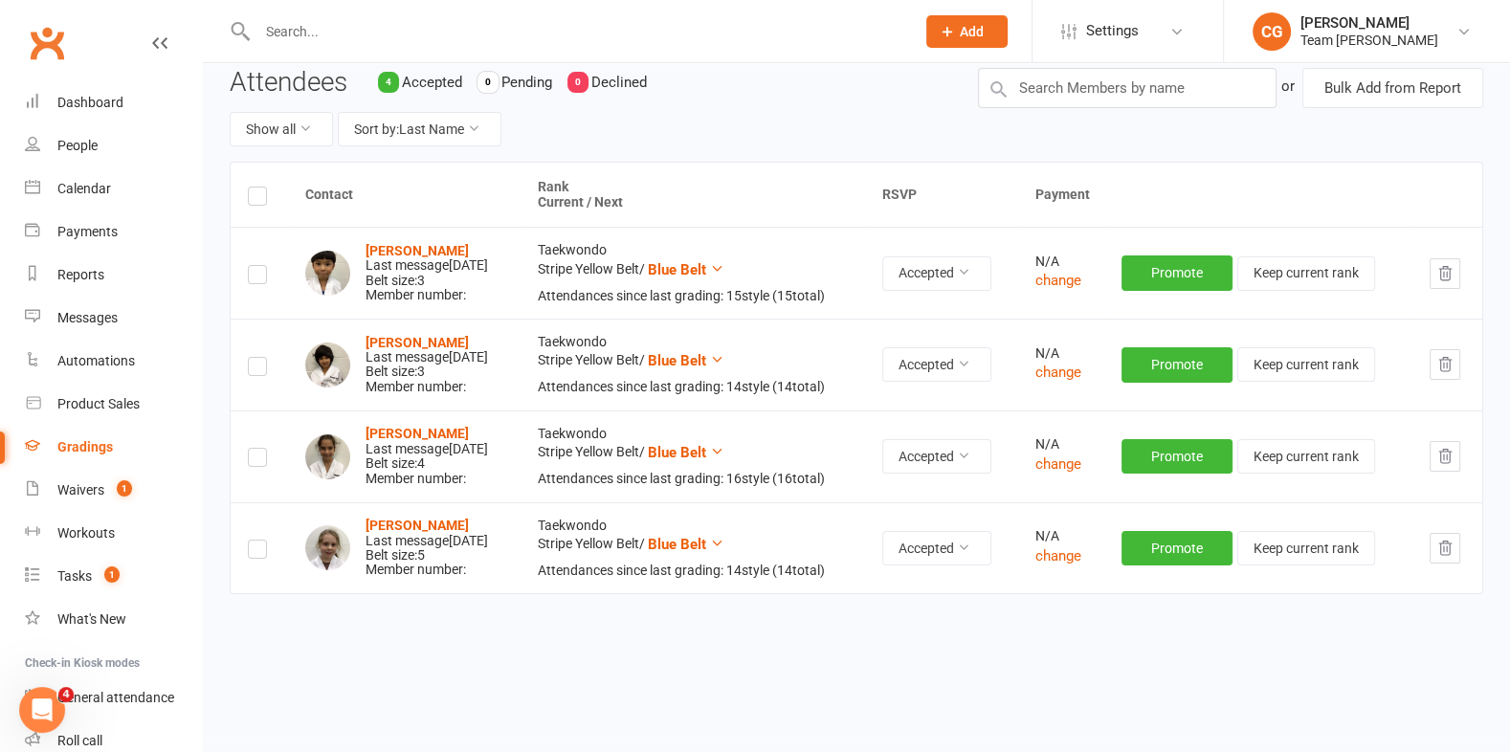
scroll to position [209, 0]
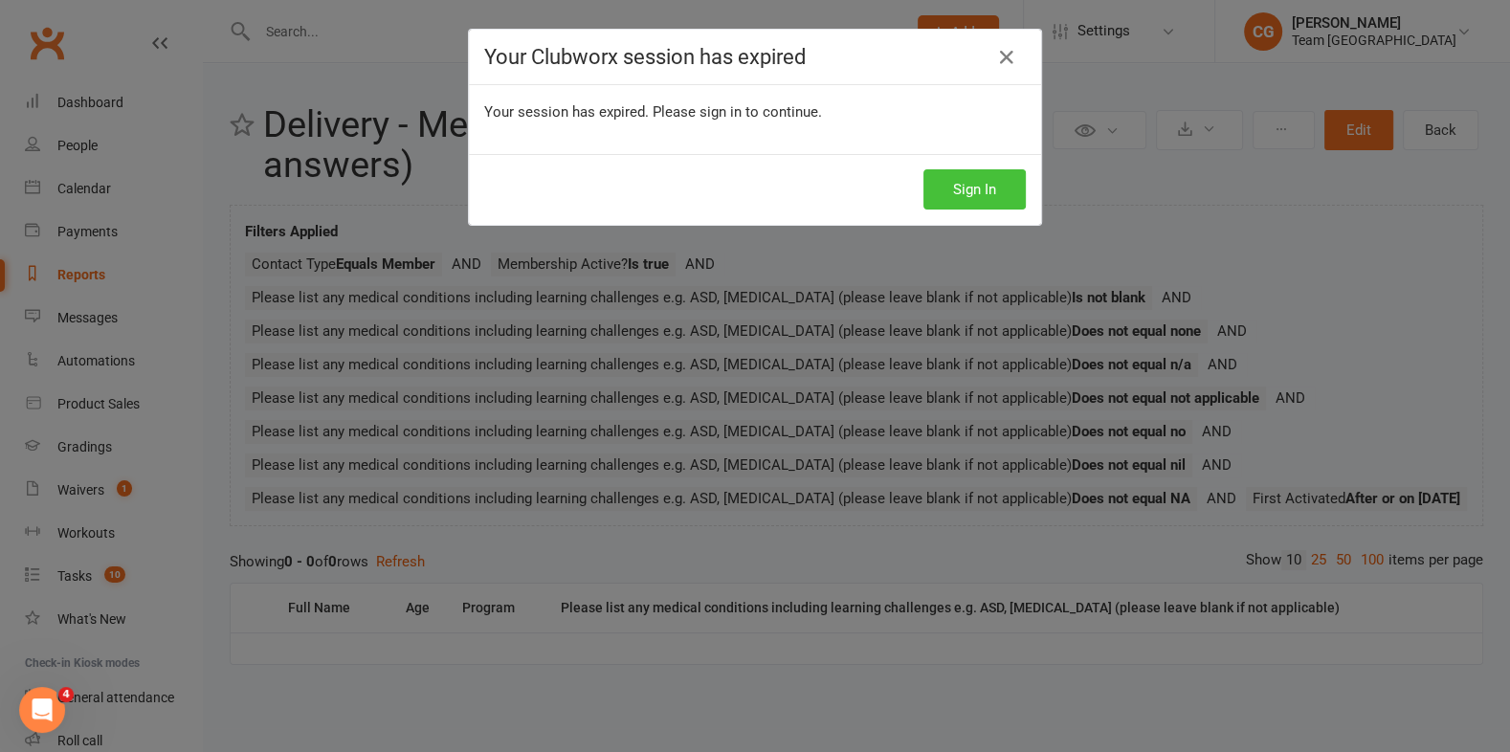
click at [975, 190] on button "Sign In" at bounding box center [975, 189] width 102 height 40
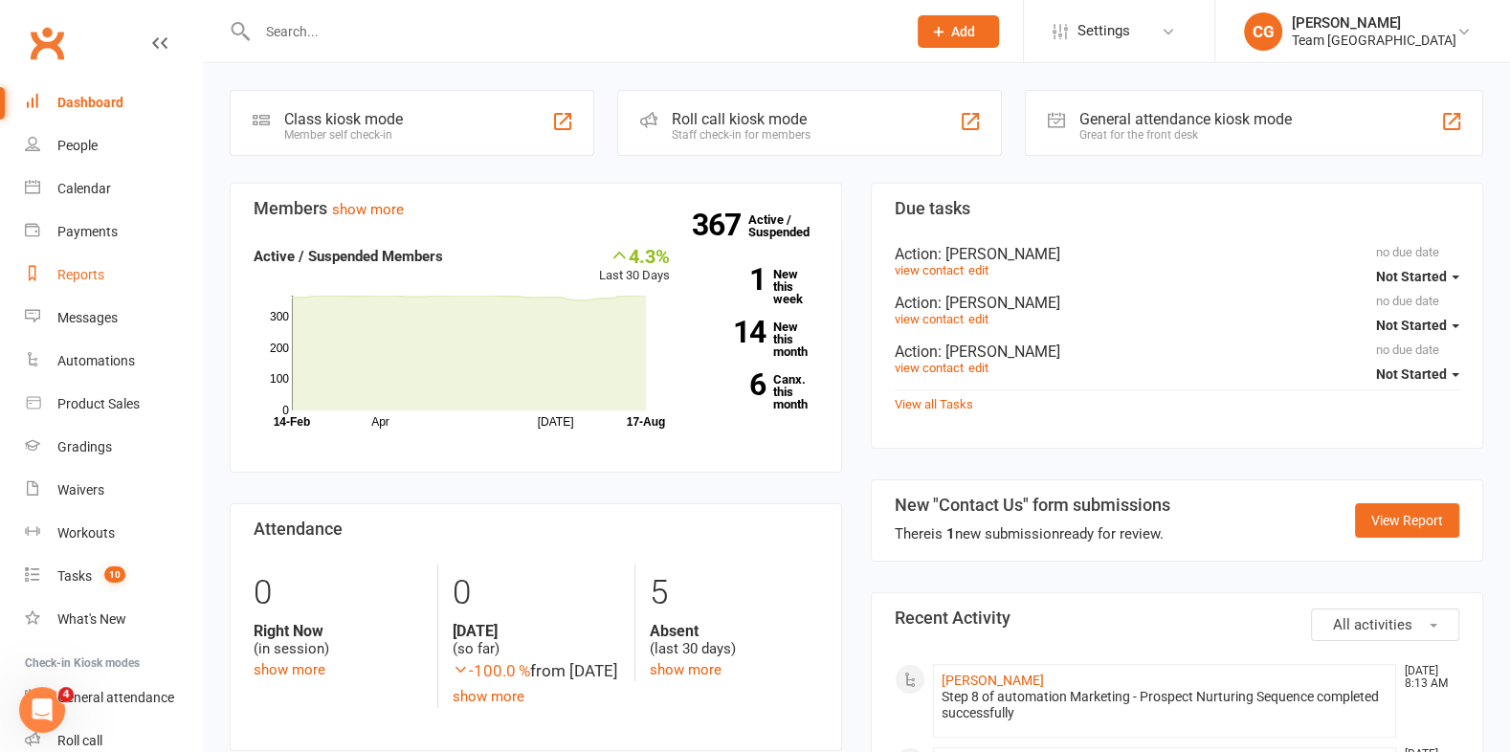
click at [84, 276] on div "Reports" at bounding box center [80, 274] width 47 height 15
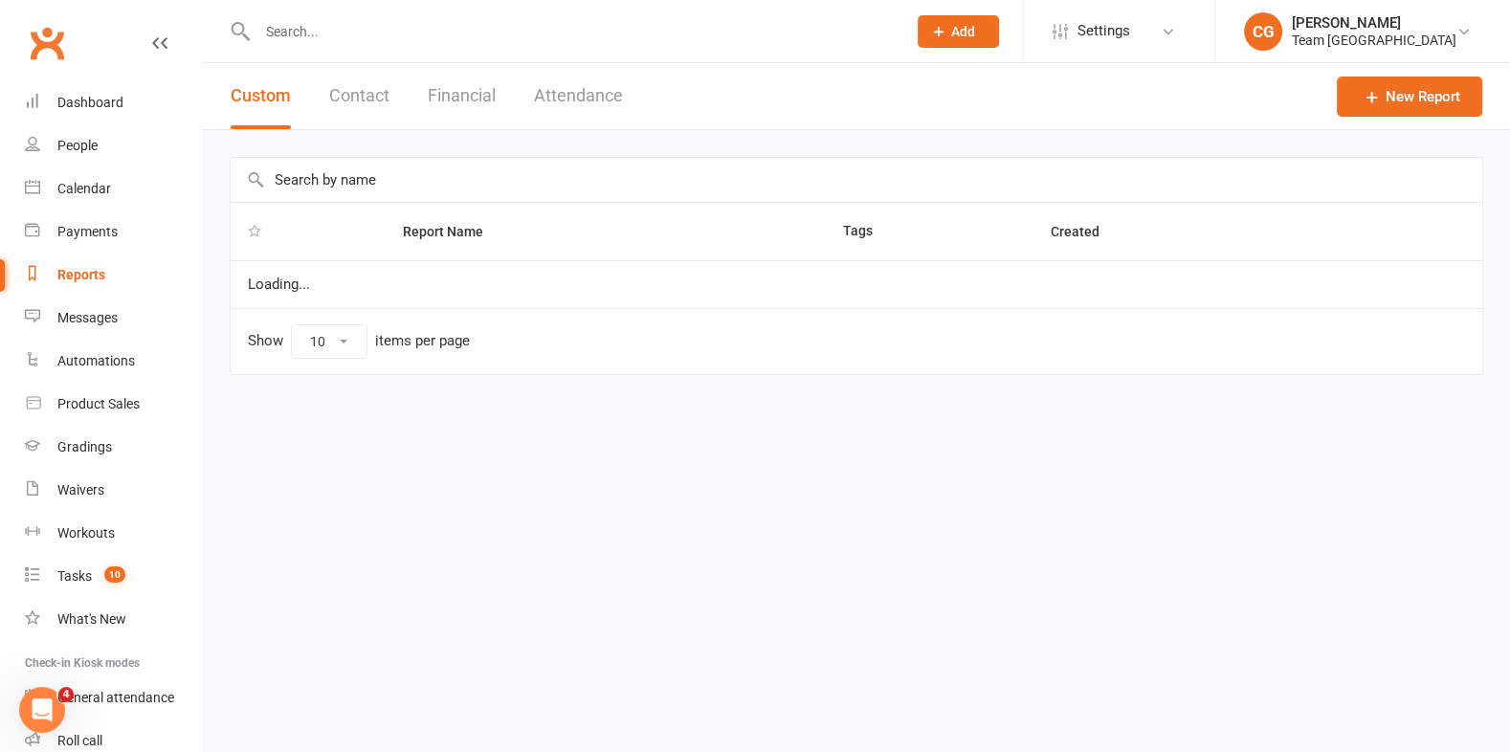
select select "100"
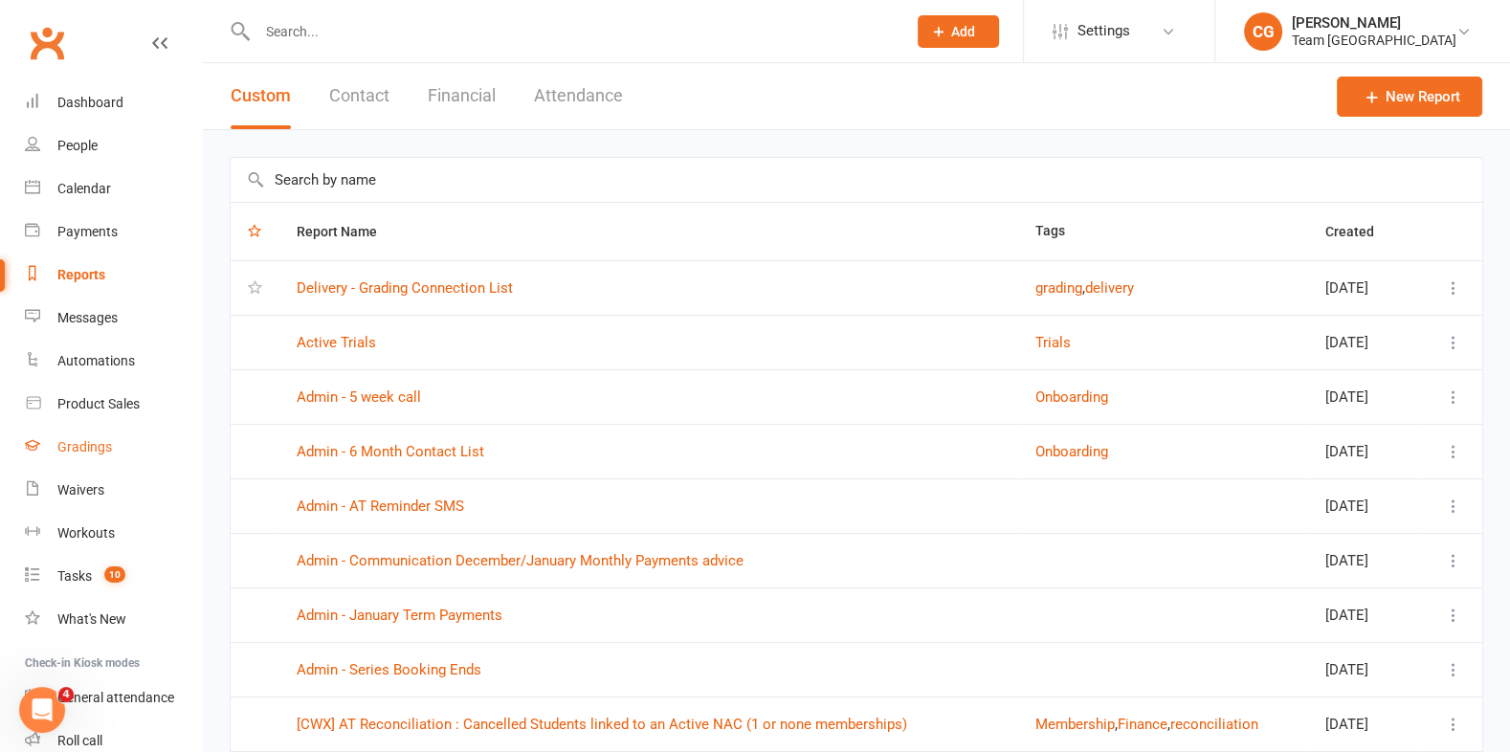
click at [105, 441] on div "Gradings" at bounding box center [84, 446] width 55 height 15
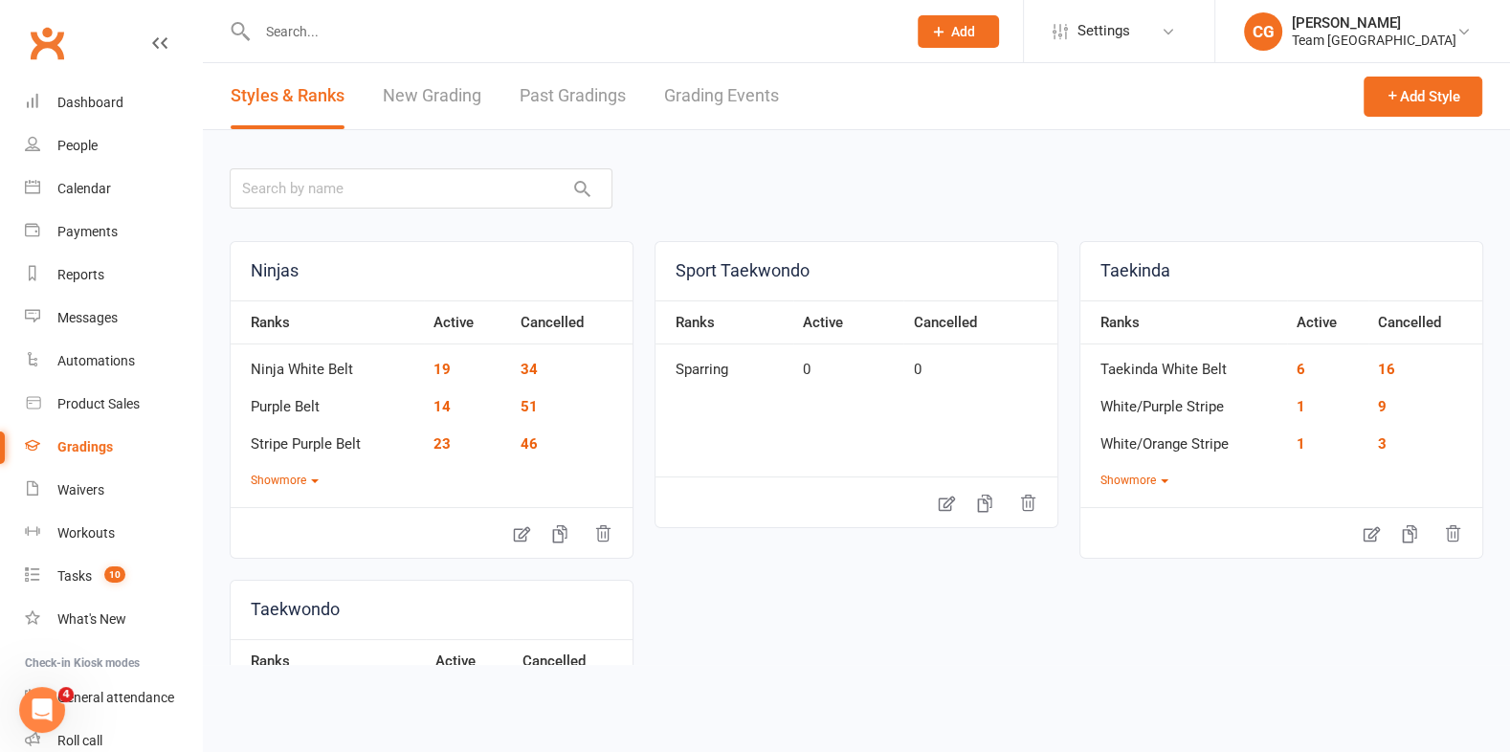
click at [725, 81] on link "Grading Events" at bounding box center [721, 96] width 115 height 66
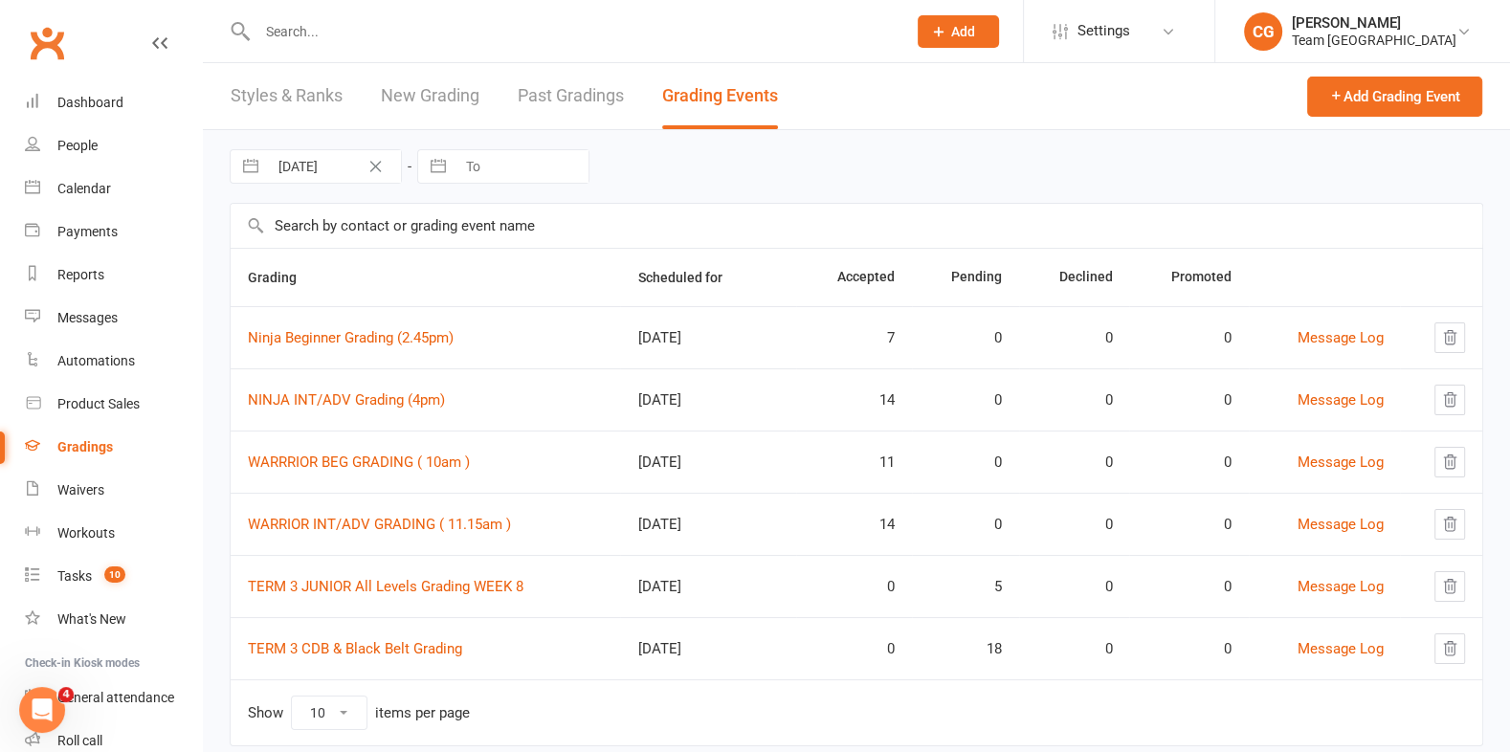
click at [78, 439] on div "Gradings" at bounding box center [85, 446] width 56 height 15
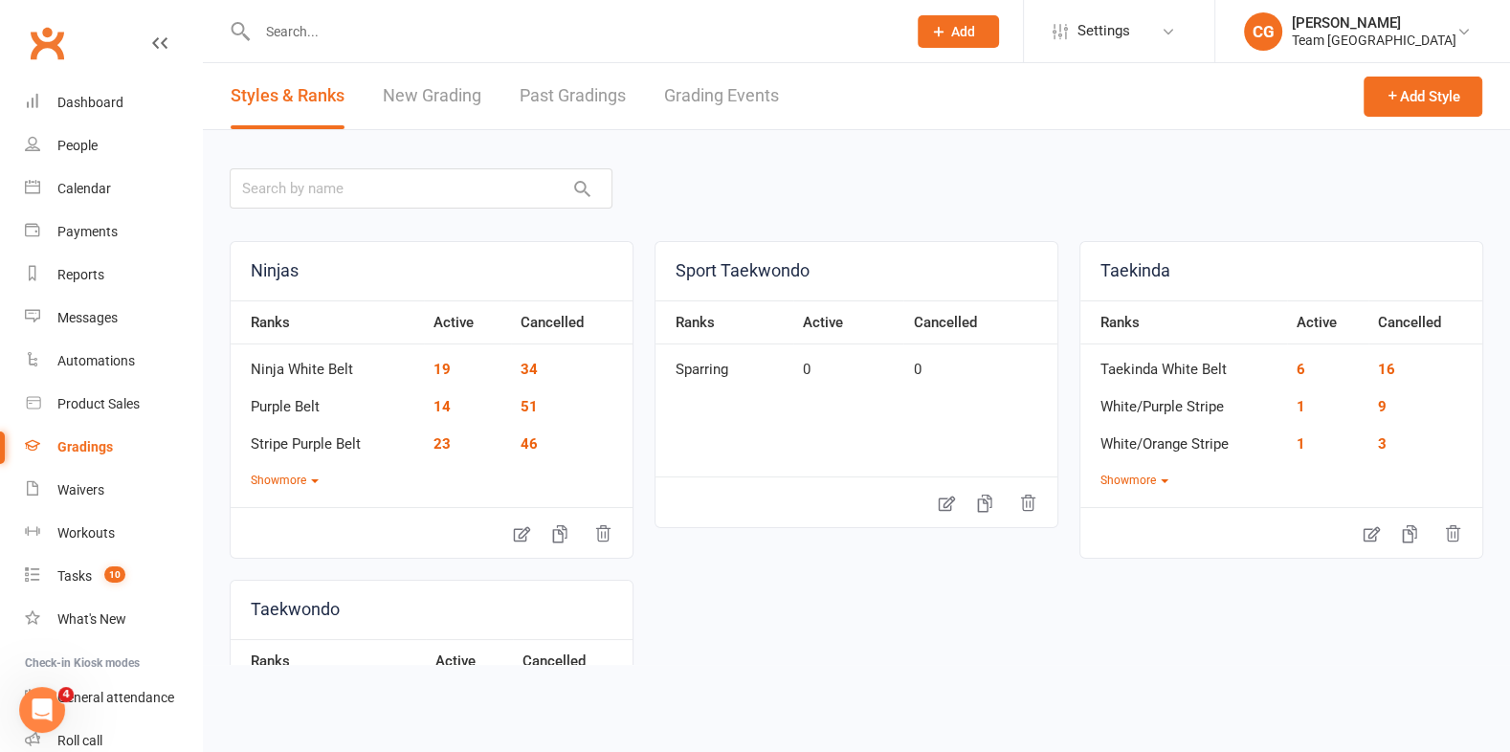
click at [743, 97] on link "Grading Events" at bounding box center [721, 96] width 115 height 66
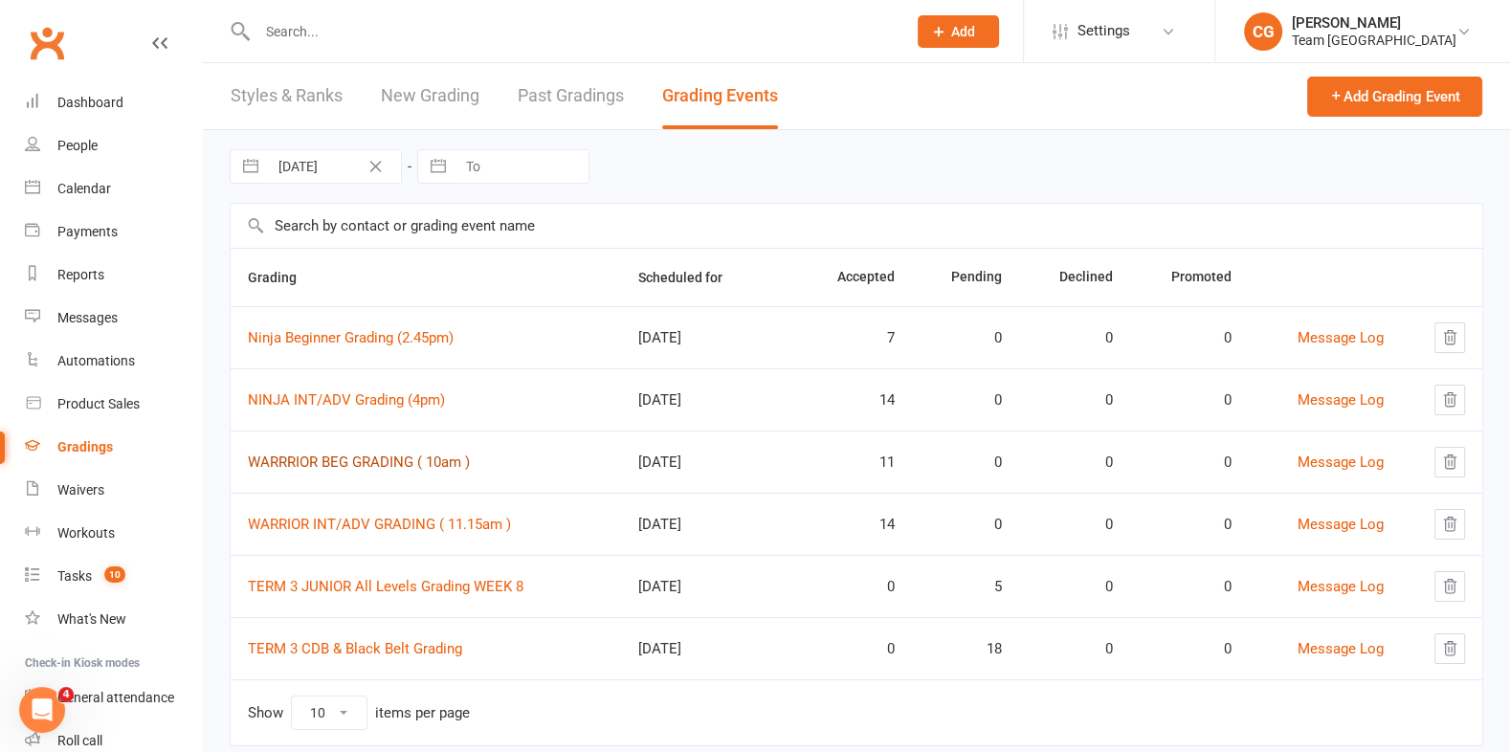
click at [369, 459] on link "WARRRIOR BEG GRADING ( 10am )" at bounding box center [359, 462] width 222 height 17
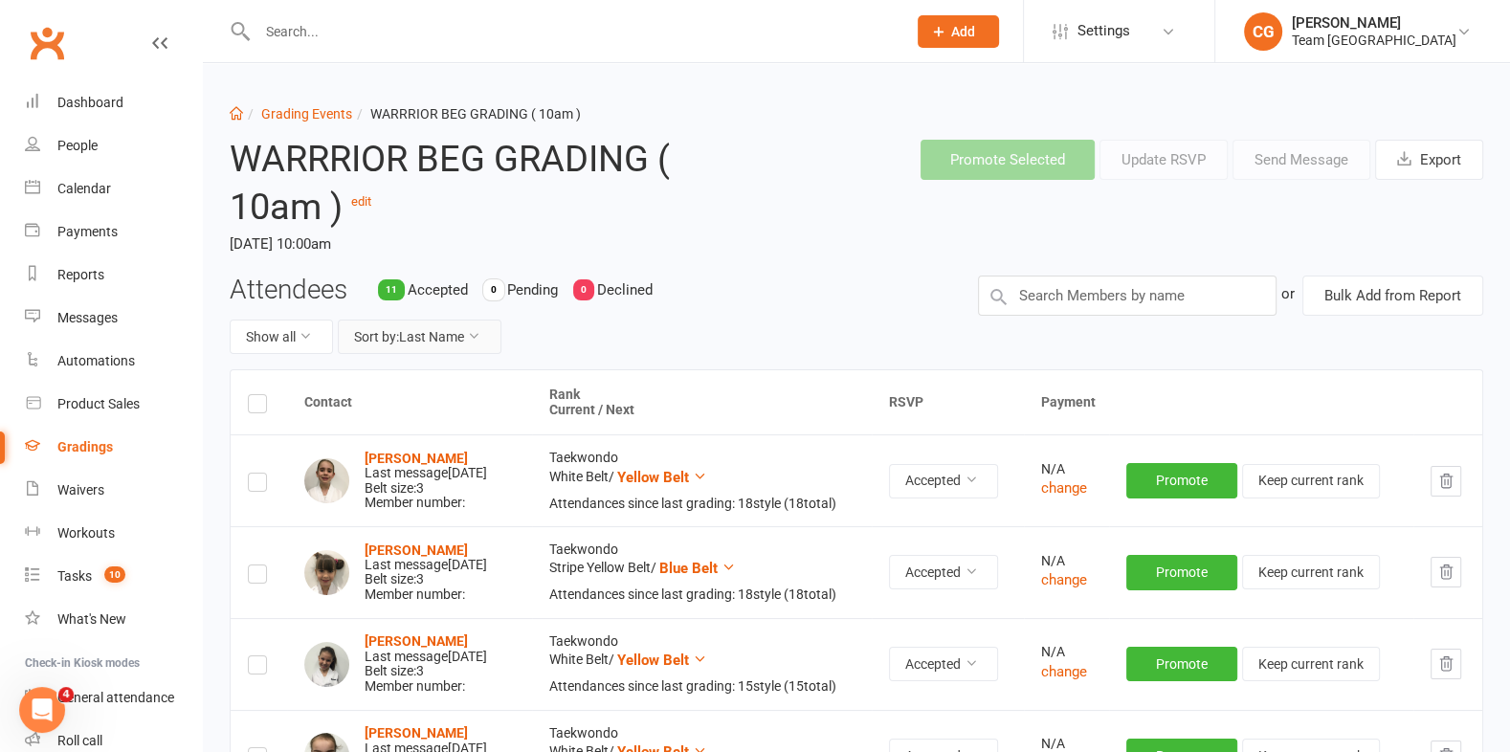
click at [423, 327] on button "Sort by: Last Name" at bounding box center [420, 337] width 164 height 34
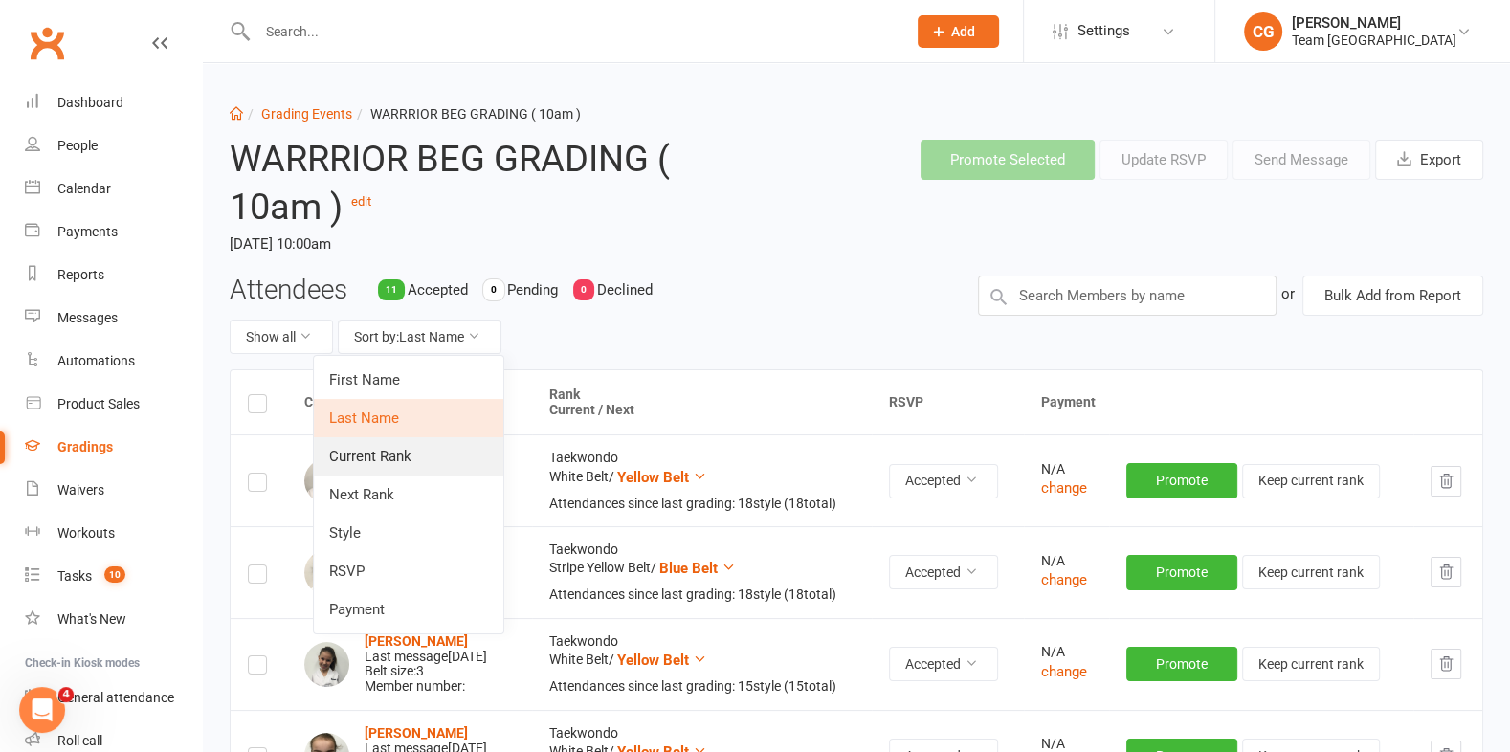
click at [403, 464] on link "Current Rank" at bounding box center [409, 456] width 190 height 38
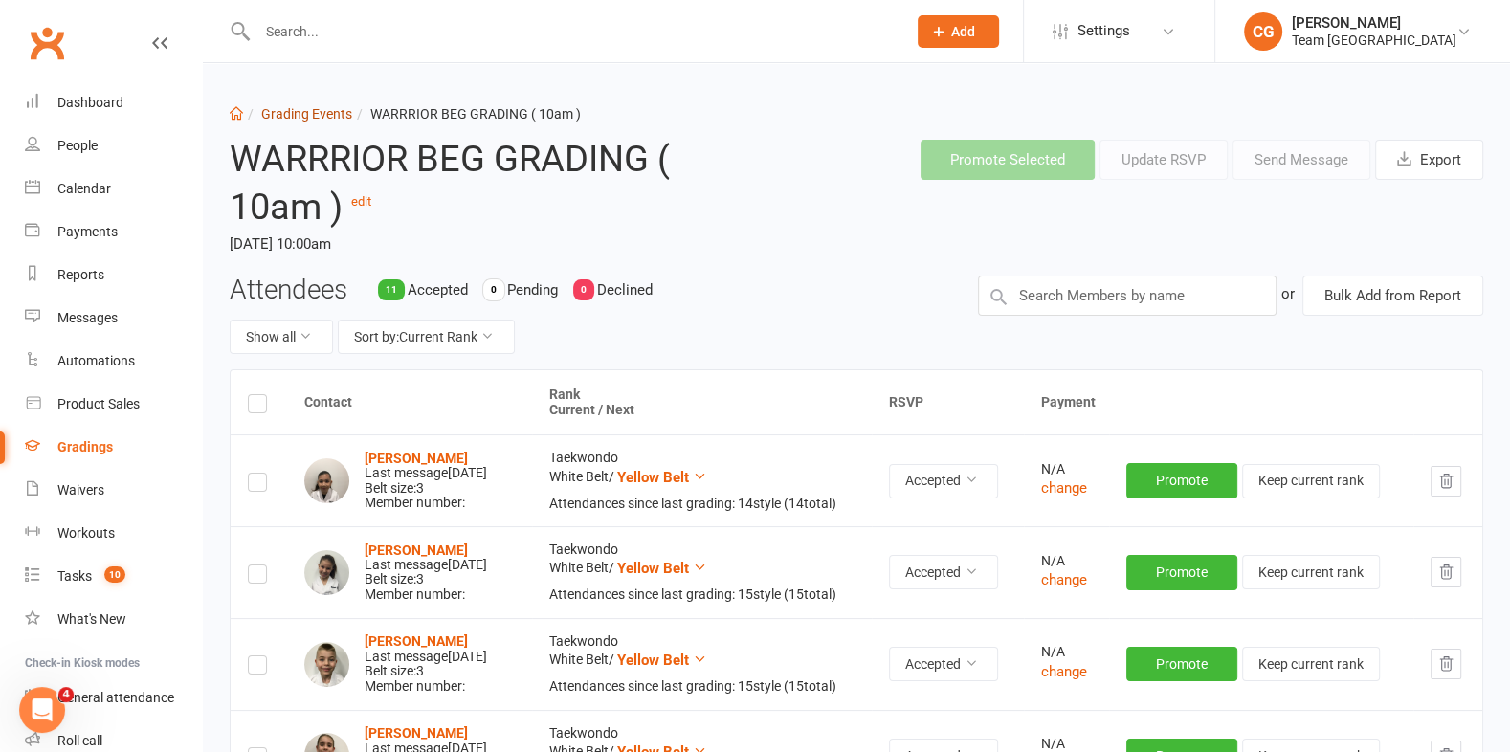
click at [290, 109] on link "Grading Events" at bounding box center [306, 113] width 91 height 15
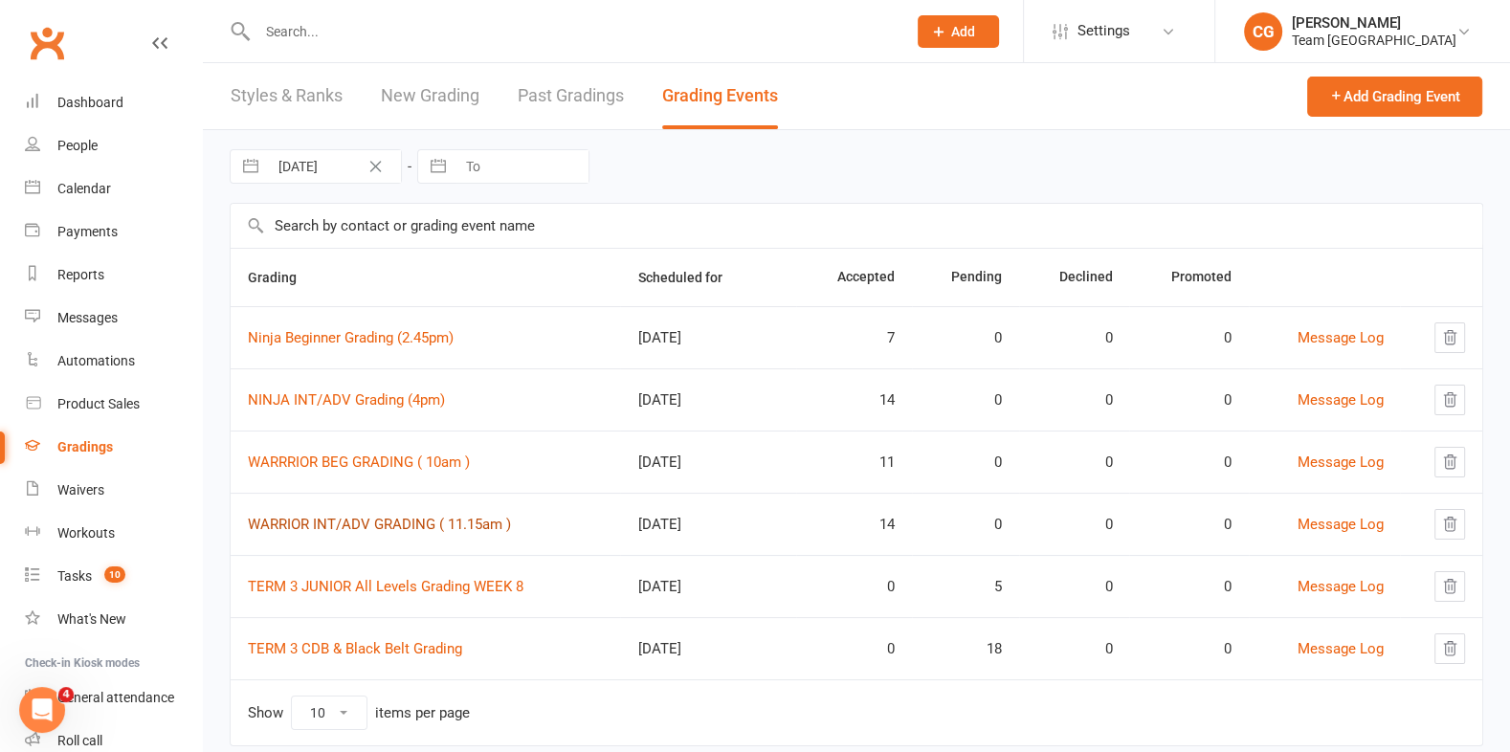
click at [342, 517] on link "WARRIOR INT/ADV GRADING ( 11.15am )" at bounding box center [379, 524] width 263 height 17
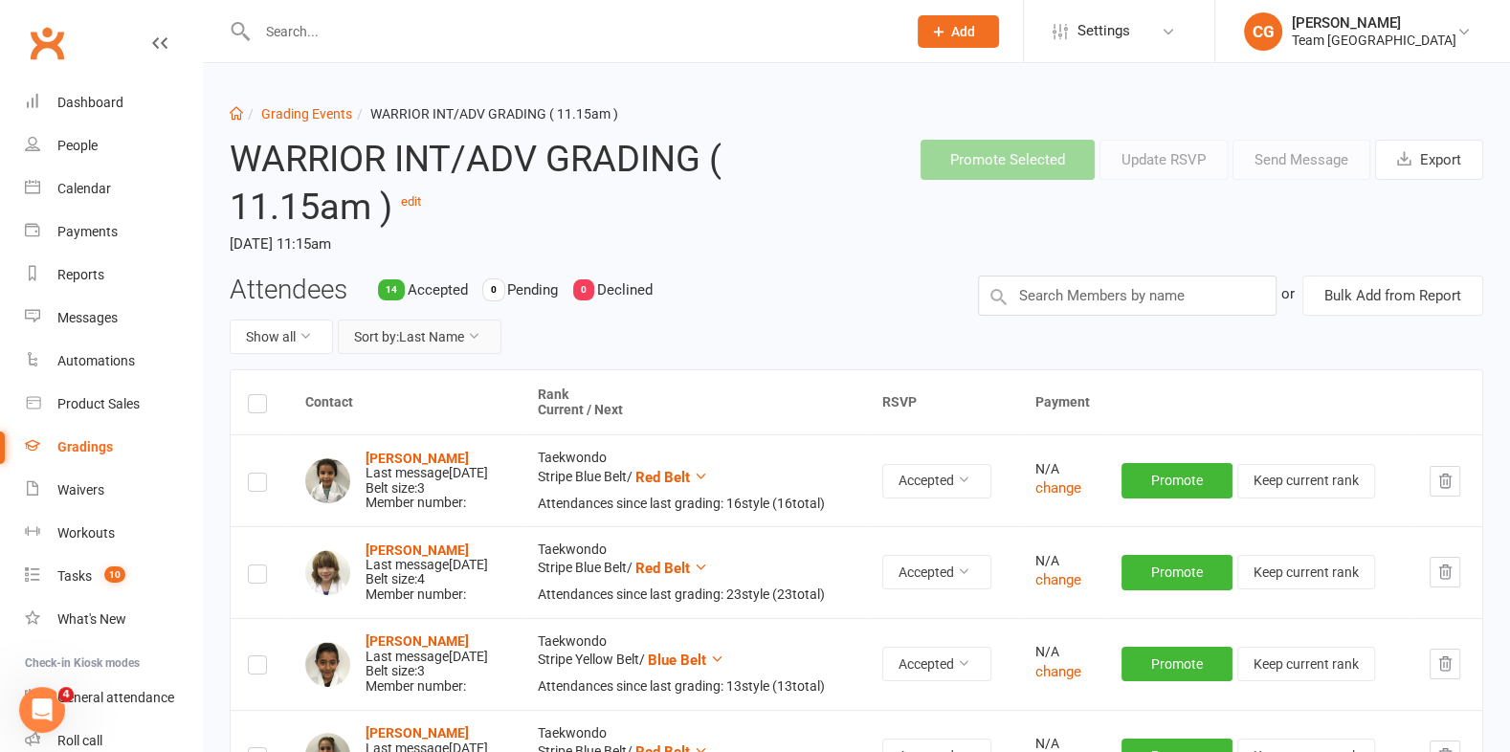
click at [444, 331] on button "Sort by: Last Name" at bounding box center [420, 337] width 164 height 34
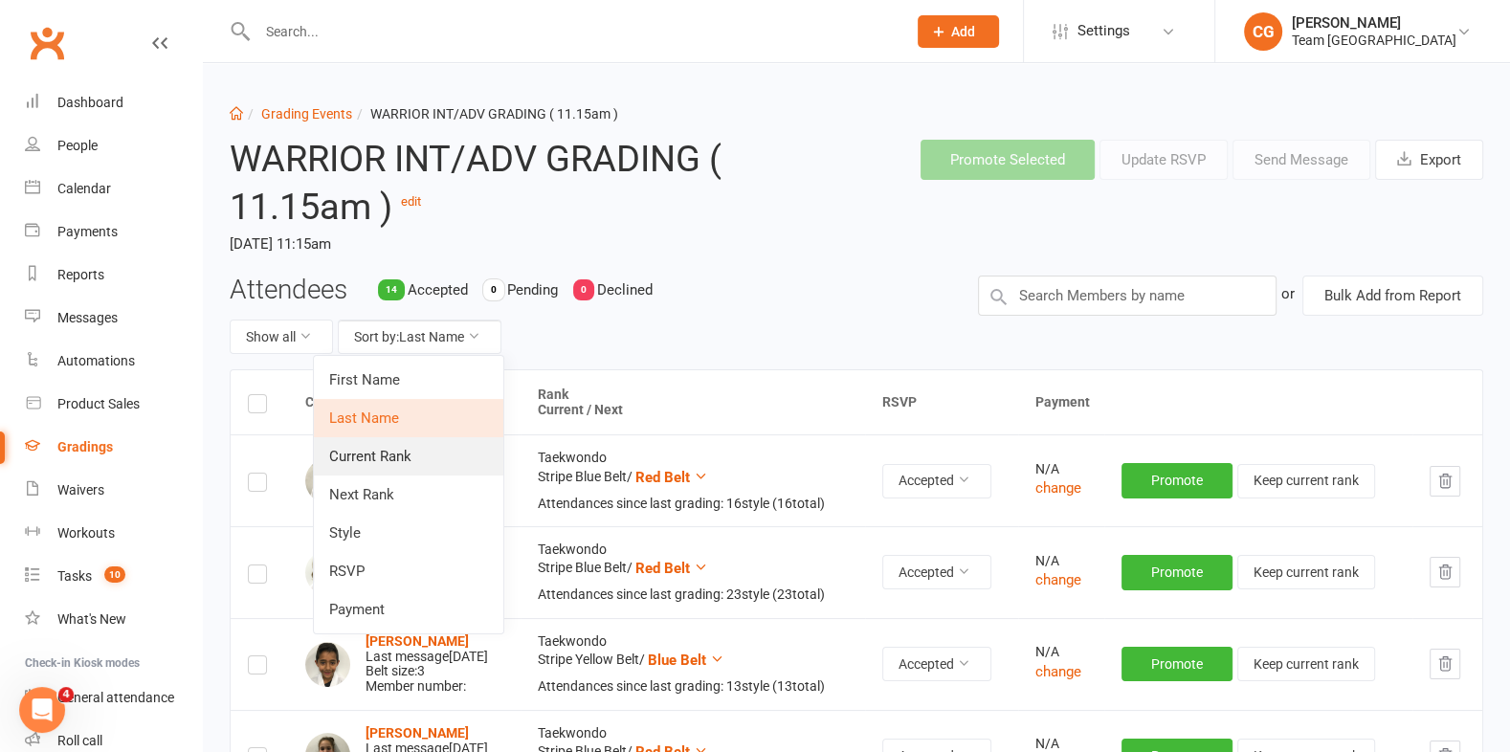
click at [443, 469] on link "Current Rank" at bounding box center [409, 456] width 190 height 38
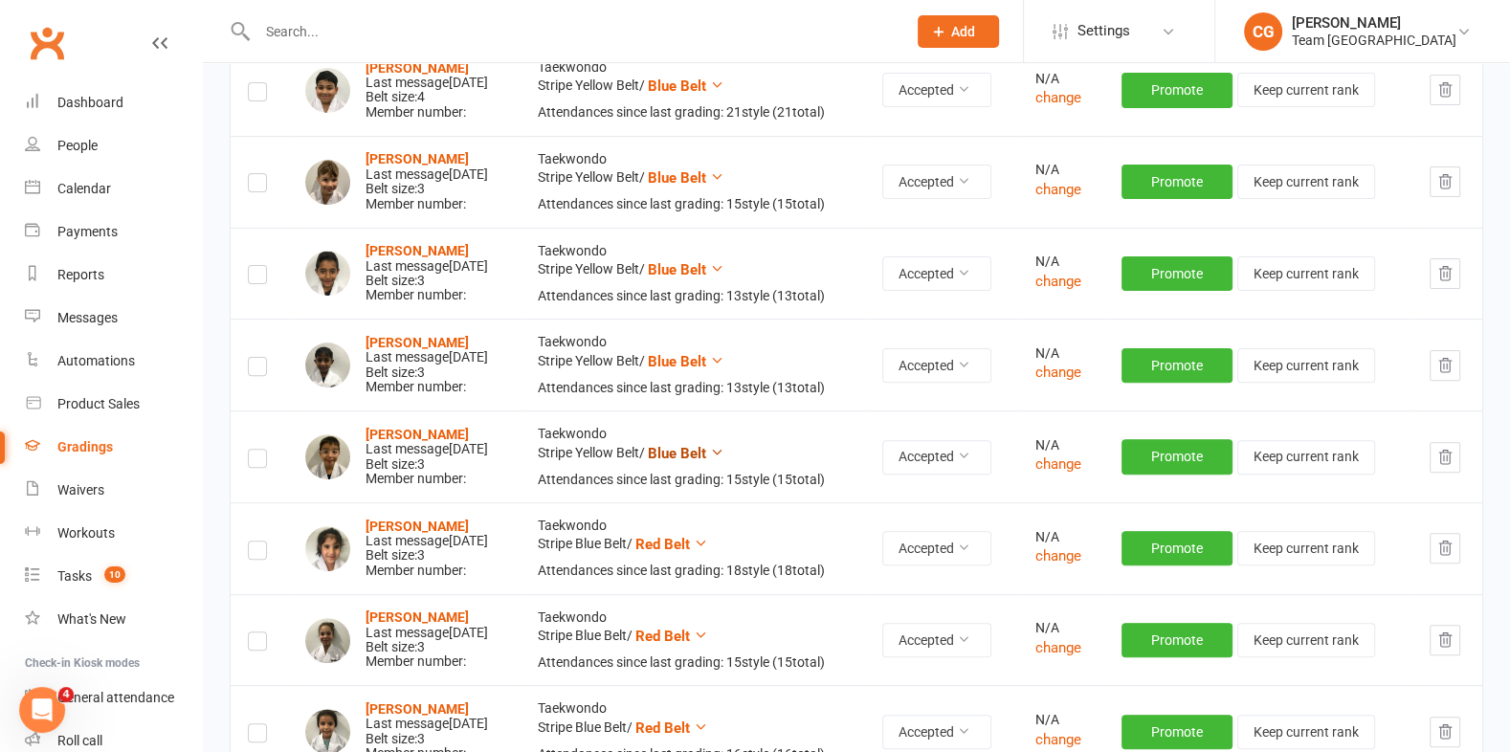
scroll to position [485, 0]
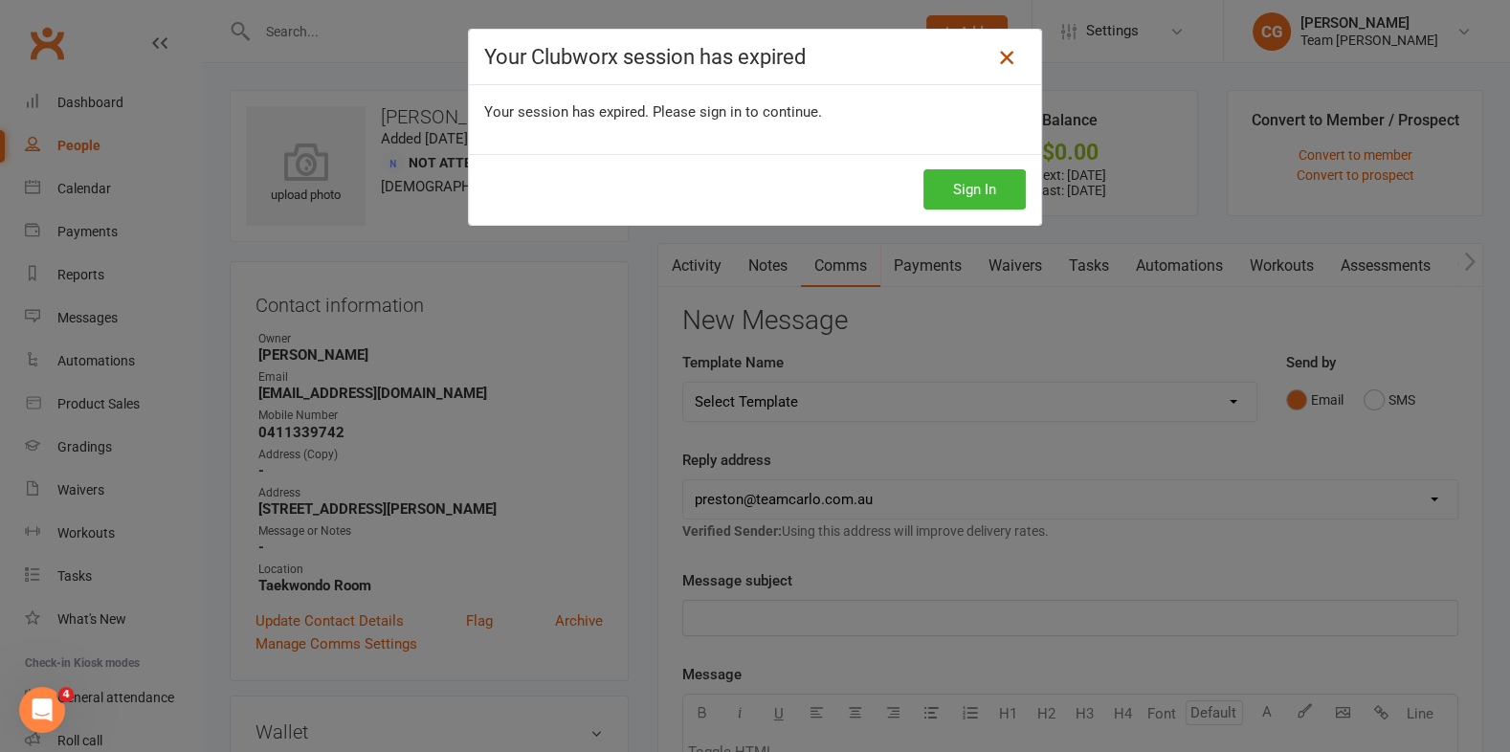
click at [1010, 54] on icon at bounding box center [1006, 57] width 23 height 23
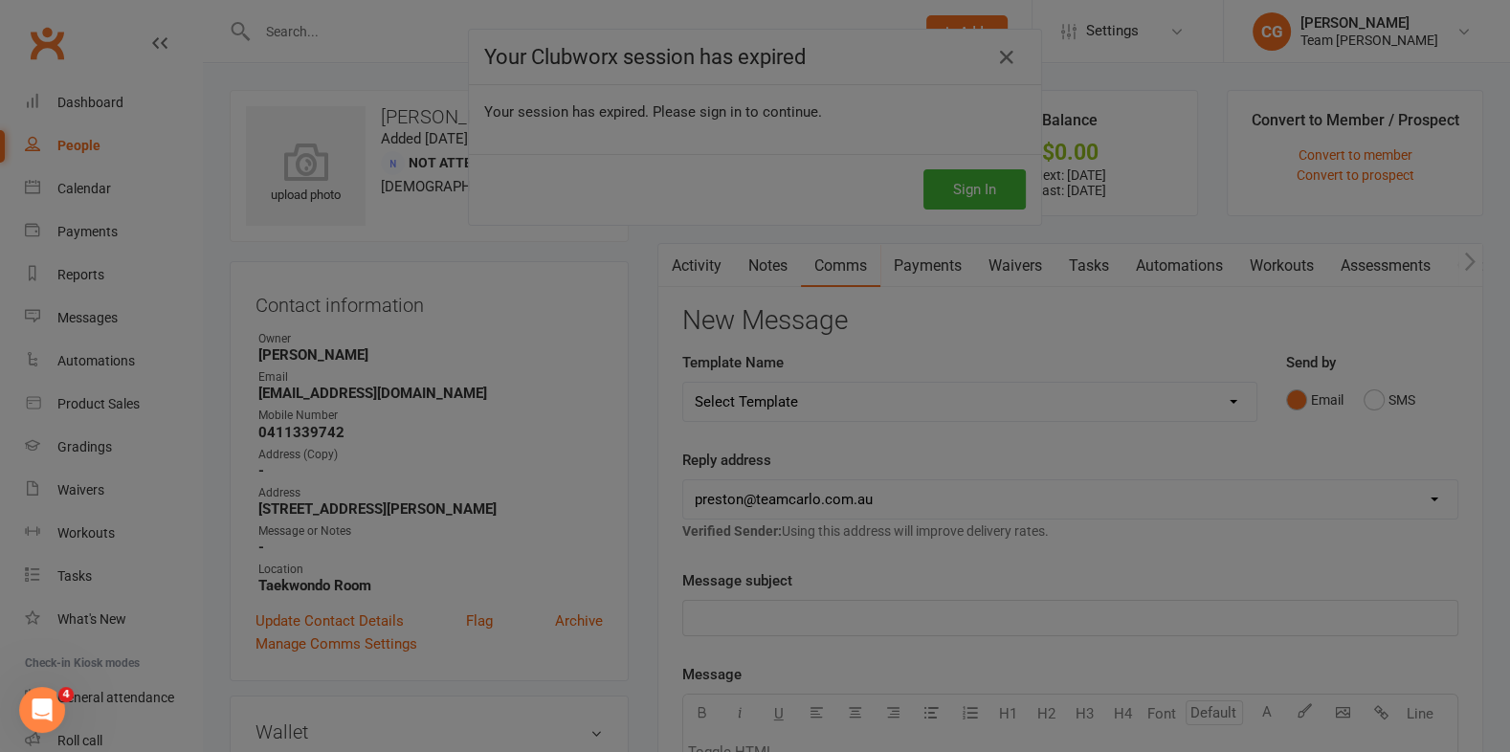
click at [399, 196] on div at bounding box center [755, 376] width 1510 height 752
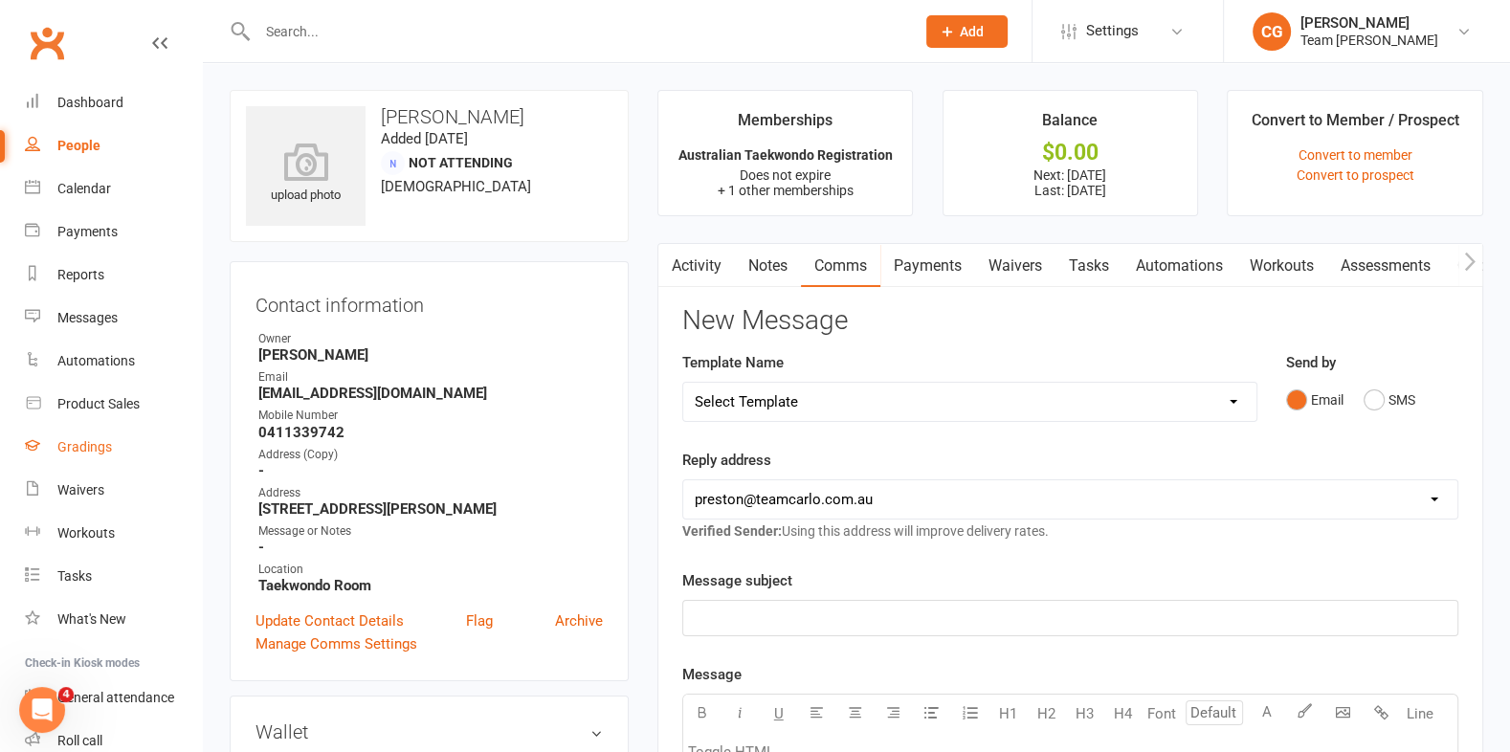
click at [64, 441] on div "Gradings" at bounding box center [84, 446] width 55 height 15
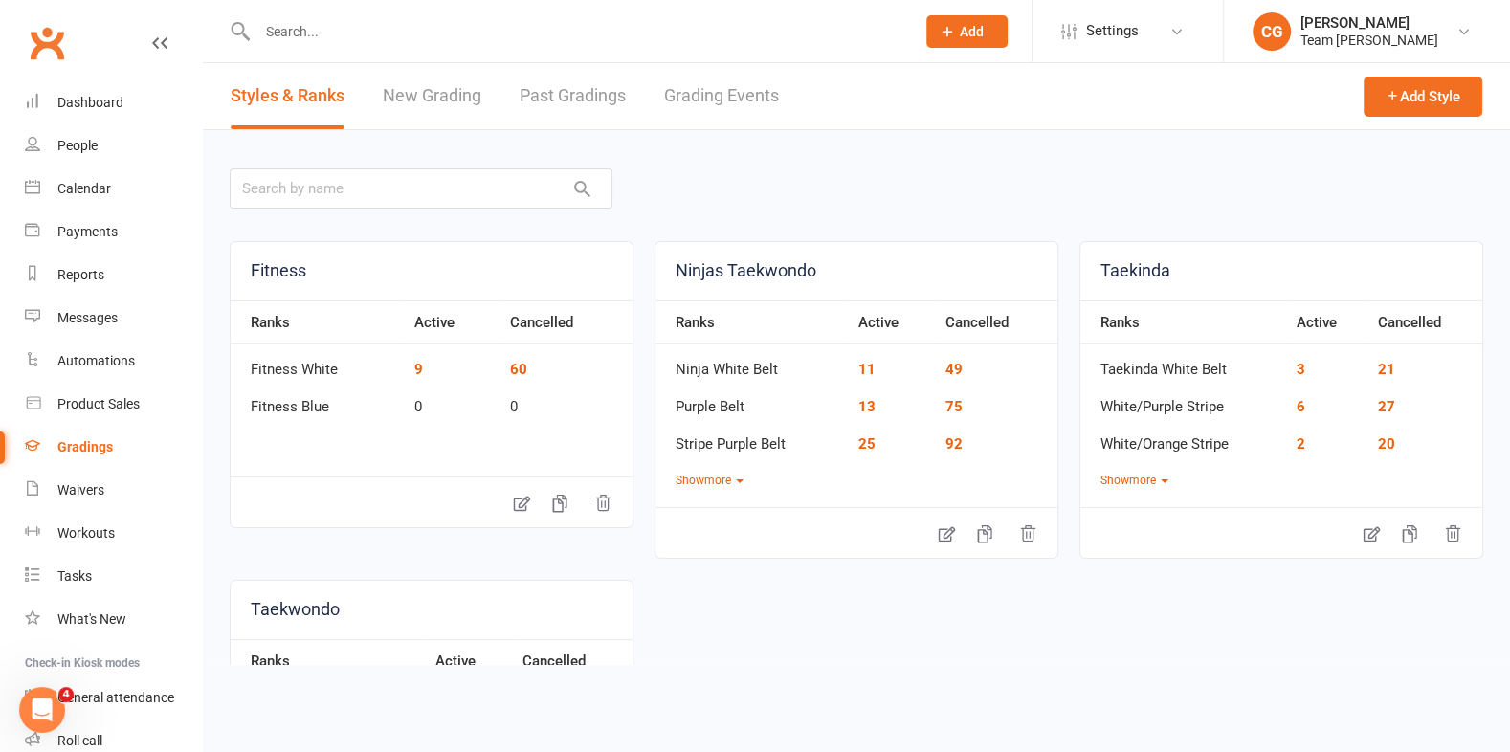
click at [714, 97] on link "Grading Events" at bounding box center [721, 96] width 115 height 66
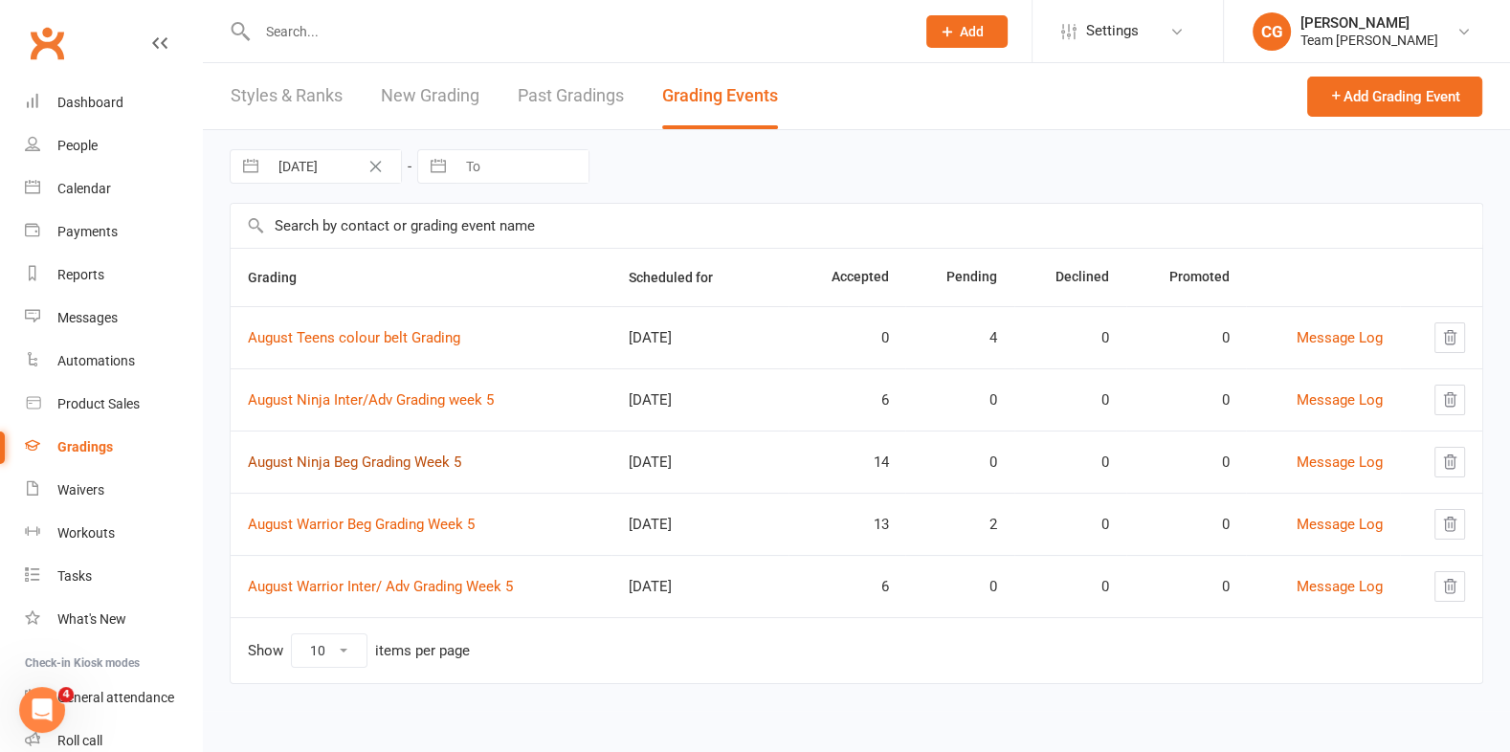
click at [361, 459] on link "August Ninja Beg Grading Week 5" at bounding box center [354, 462] width 213 height 17
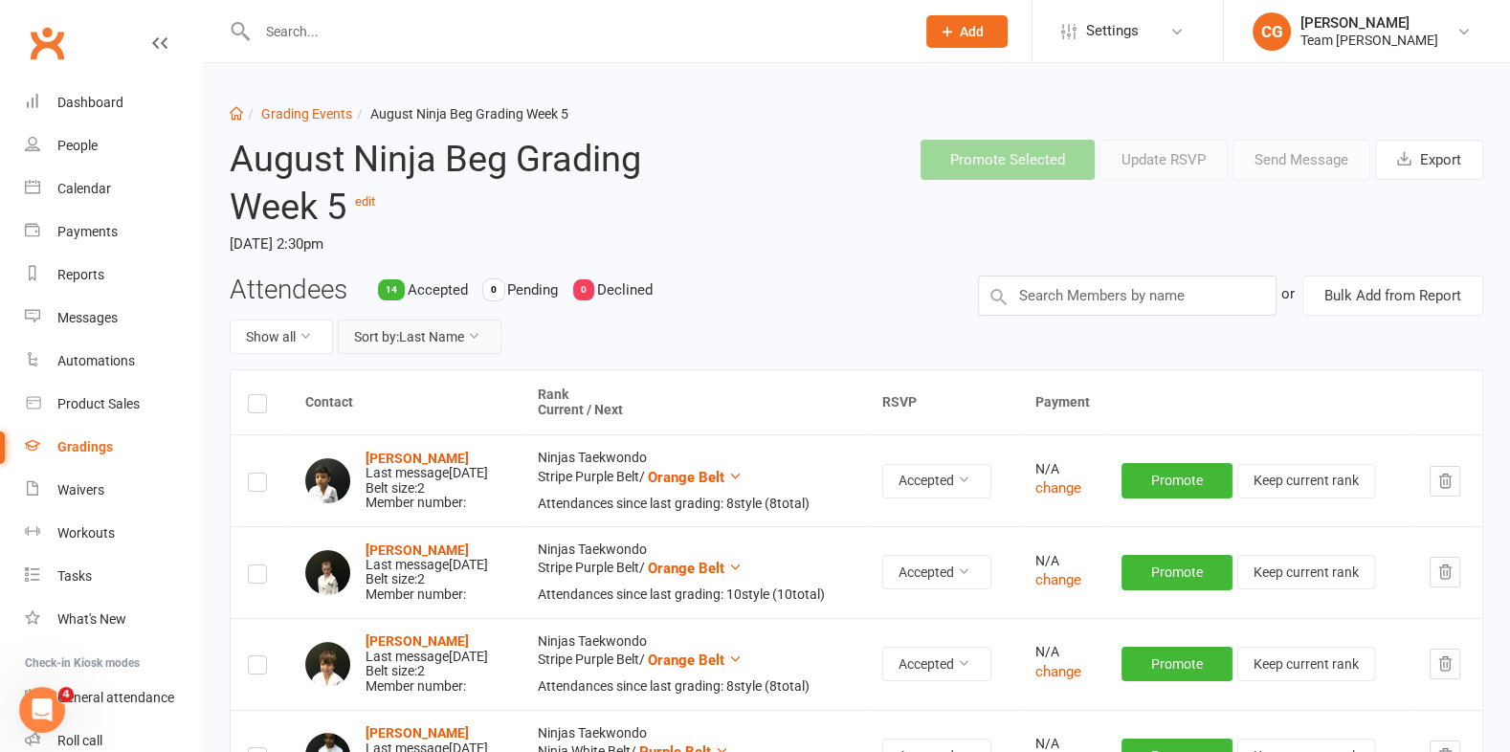
click at [453, 346] on button "Sort by: Last Name" at bounding box center [420, 337] width 164 height 34
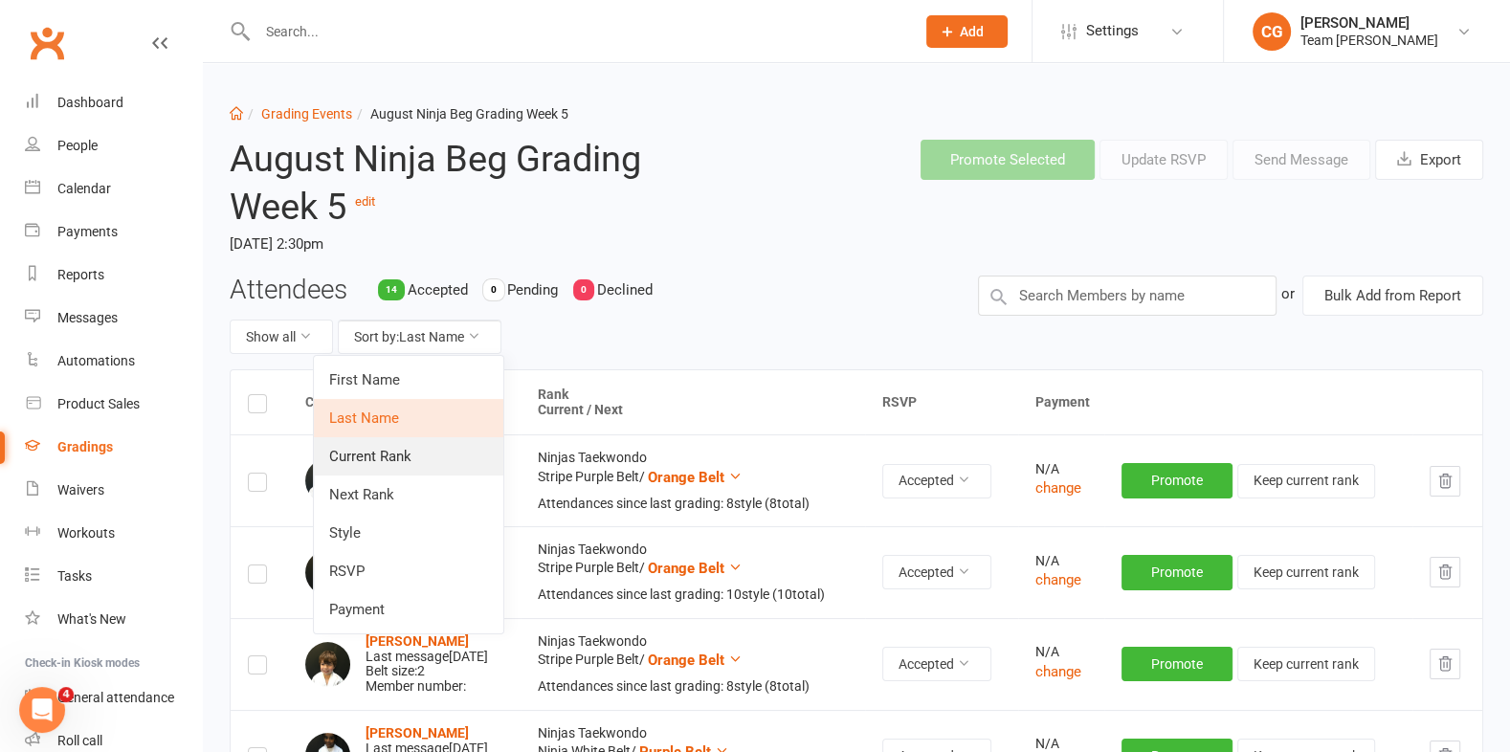
click at [427, 465] on link "Current Rank" at bounding box center [409, 456] width 190 height 38
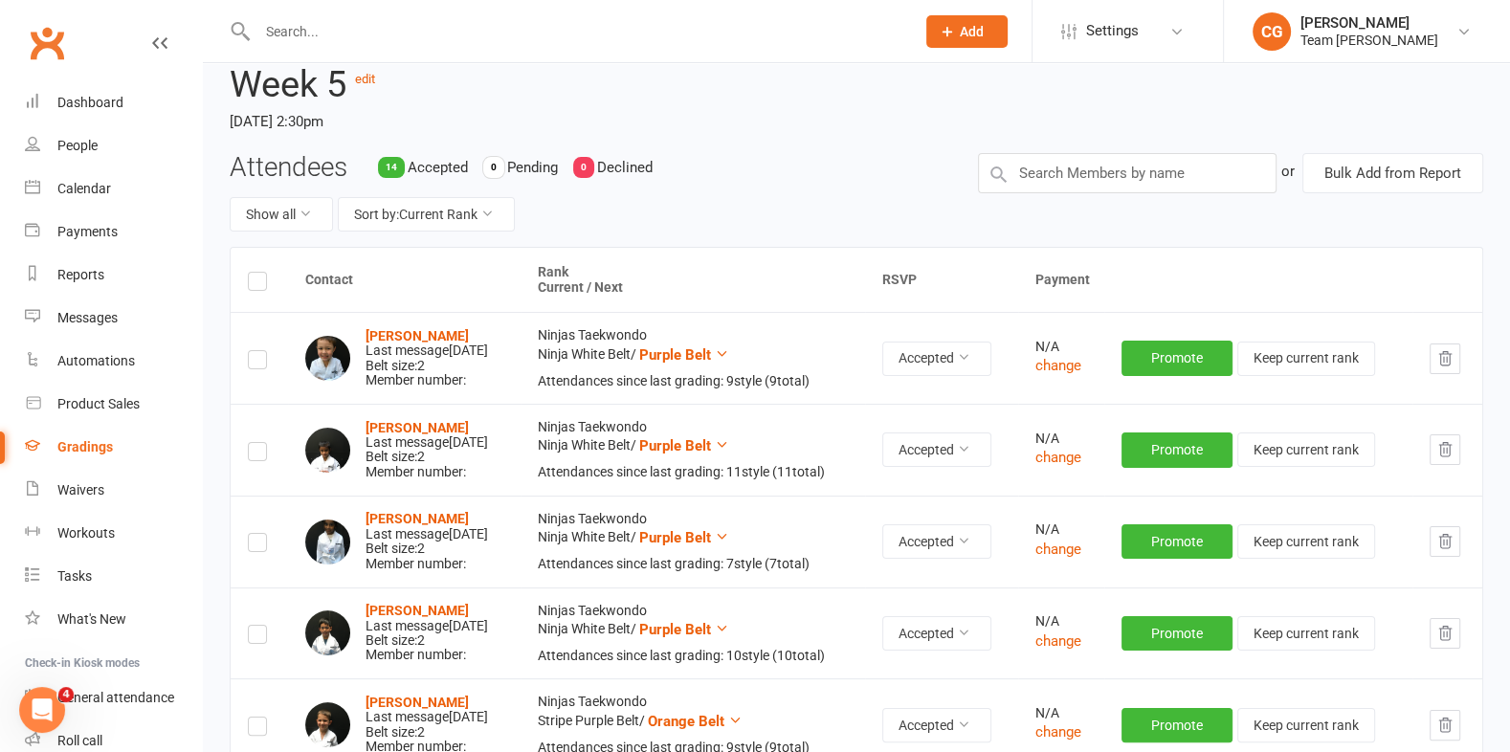
scroll to position [119, 0]
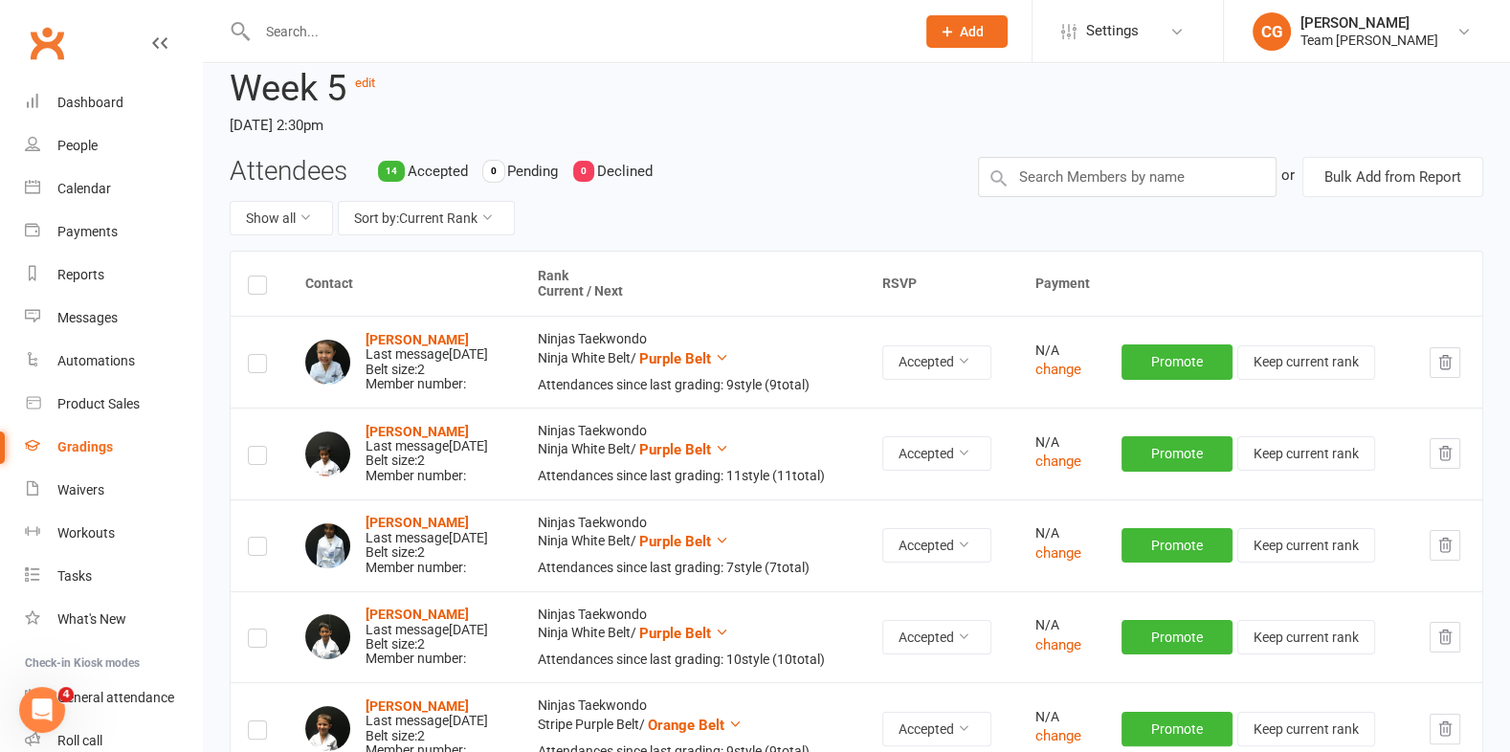
click at [73, 438] on link "Gradings" at bounding box center [113, 447] width 177 height 43
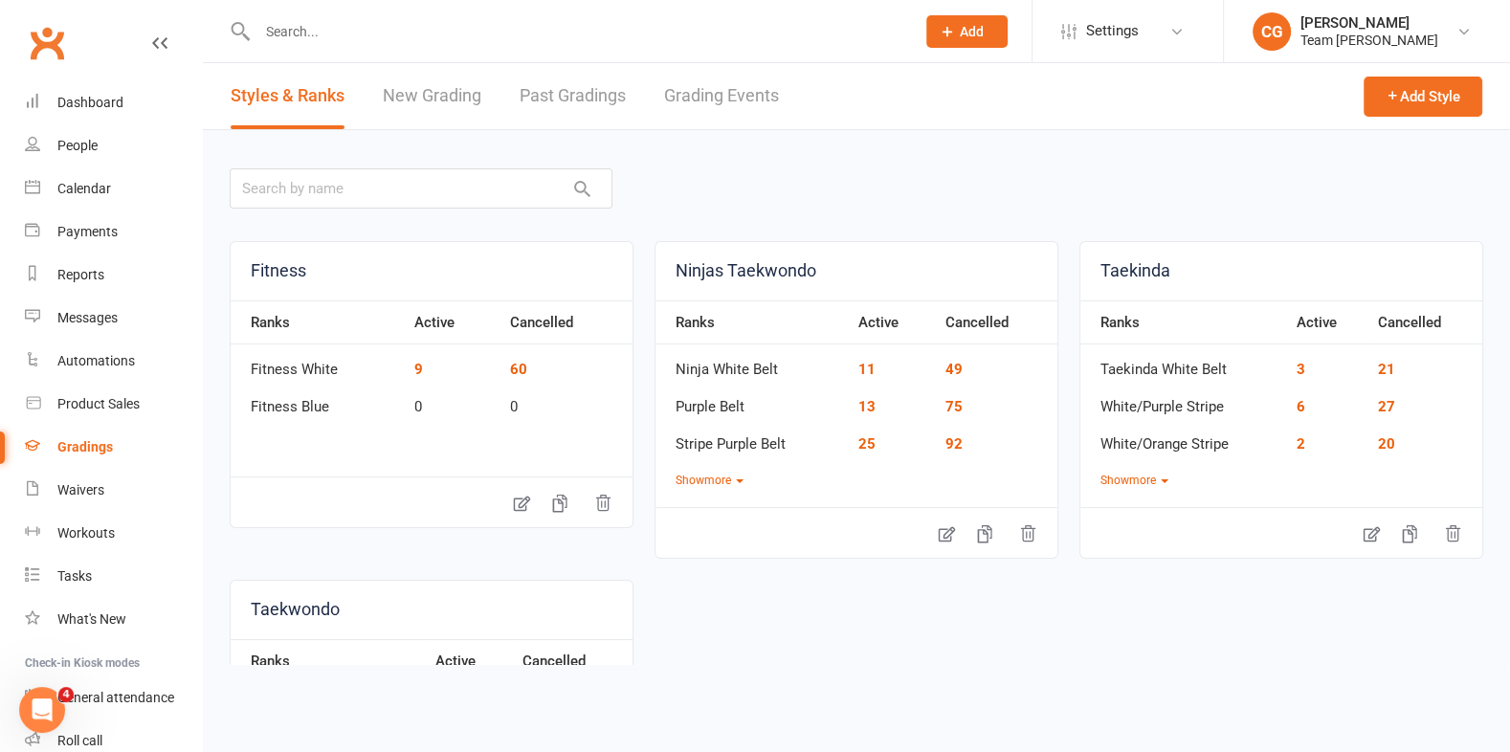
click at [729, 105] on link "Grading Events" at bounding box center [721, 96] width 115 height 66
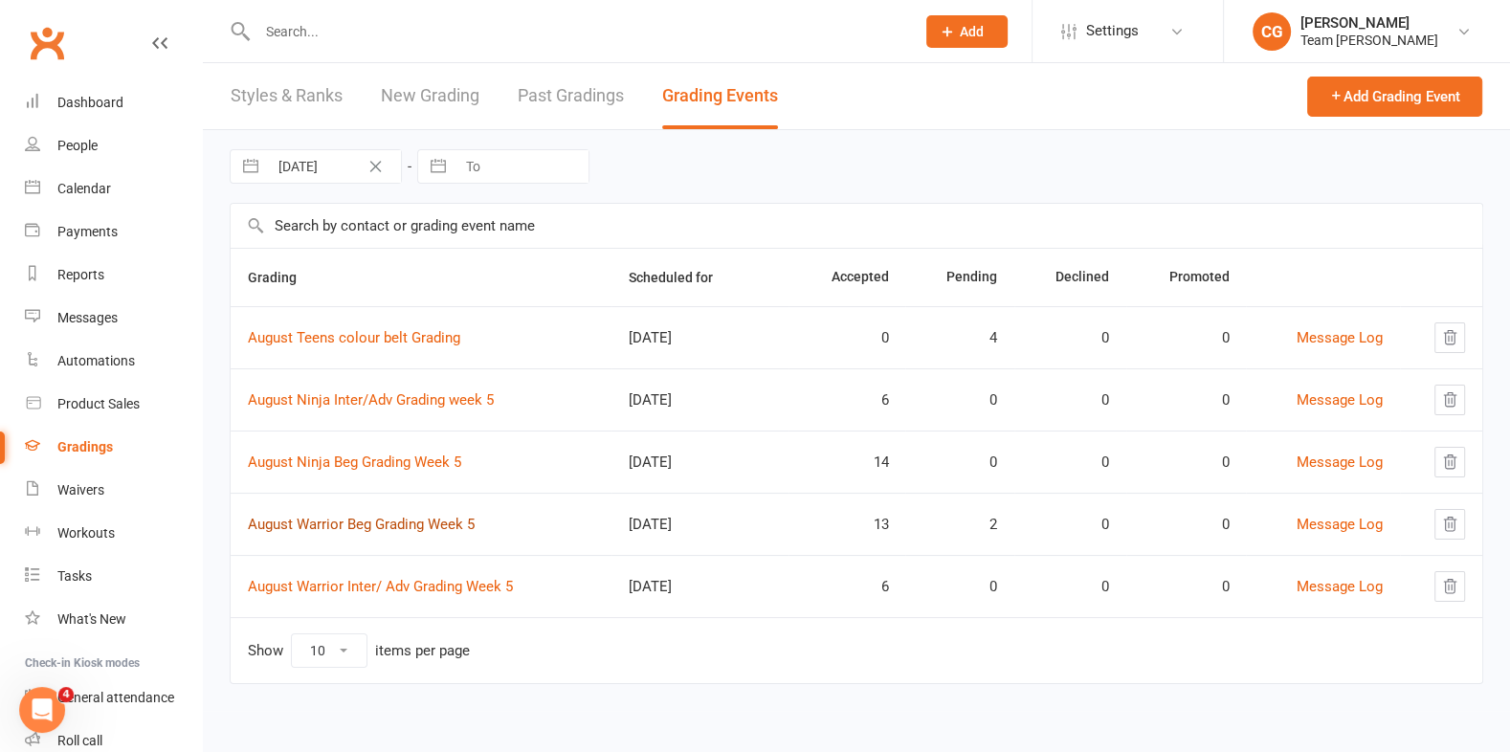
click at [358, 520] on link "August Warrior Beg Grading Week 5" at bounding box center [361, 524] width 227 height 17
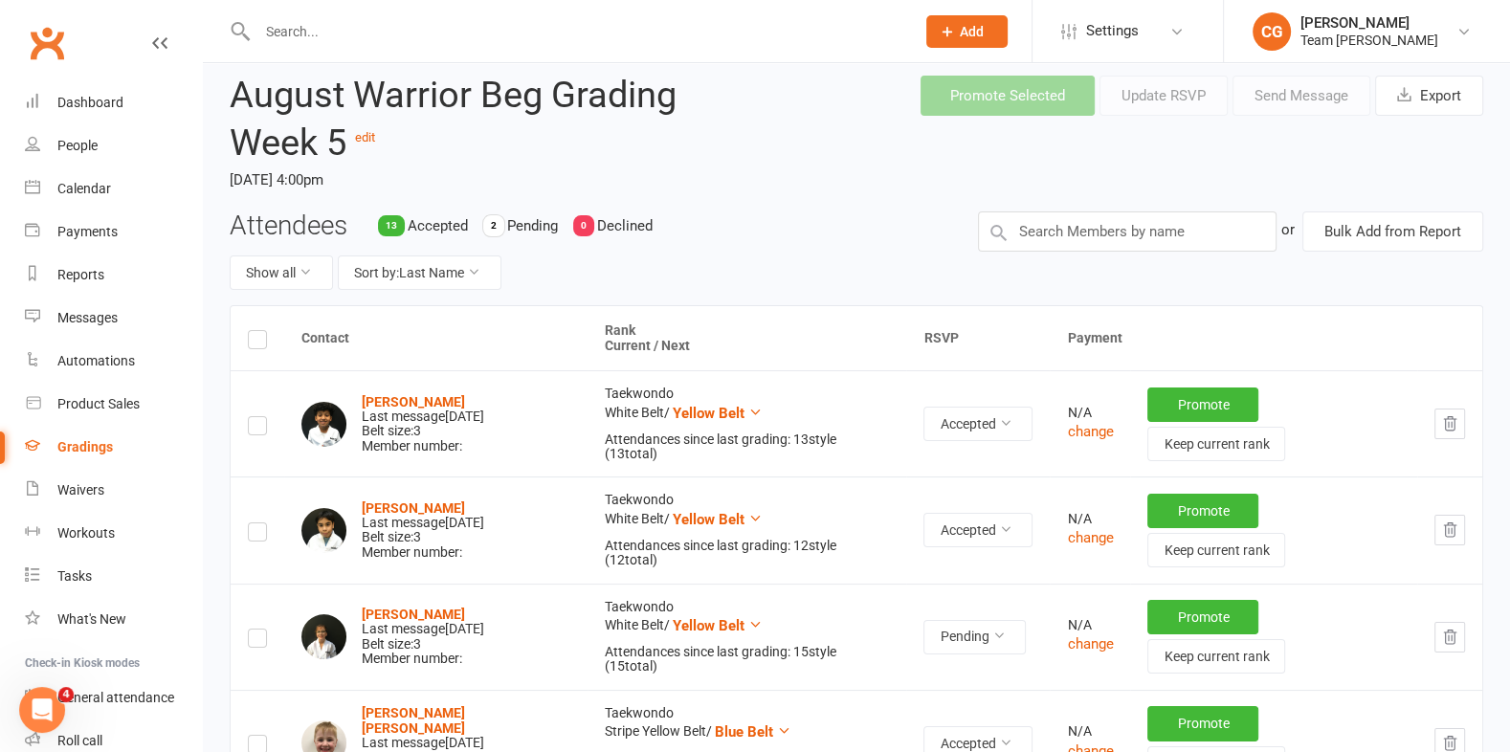
scroll to position [71, 0]
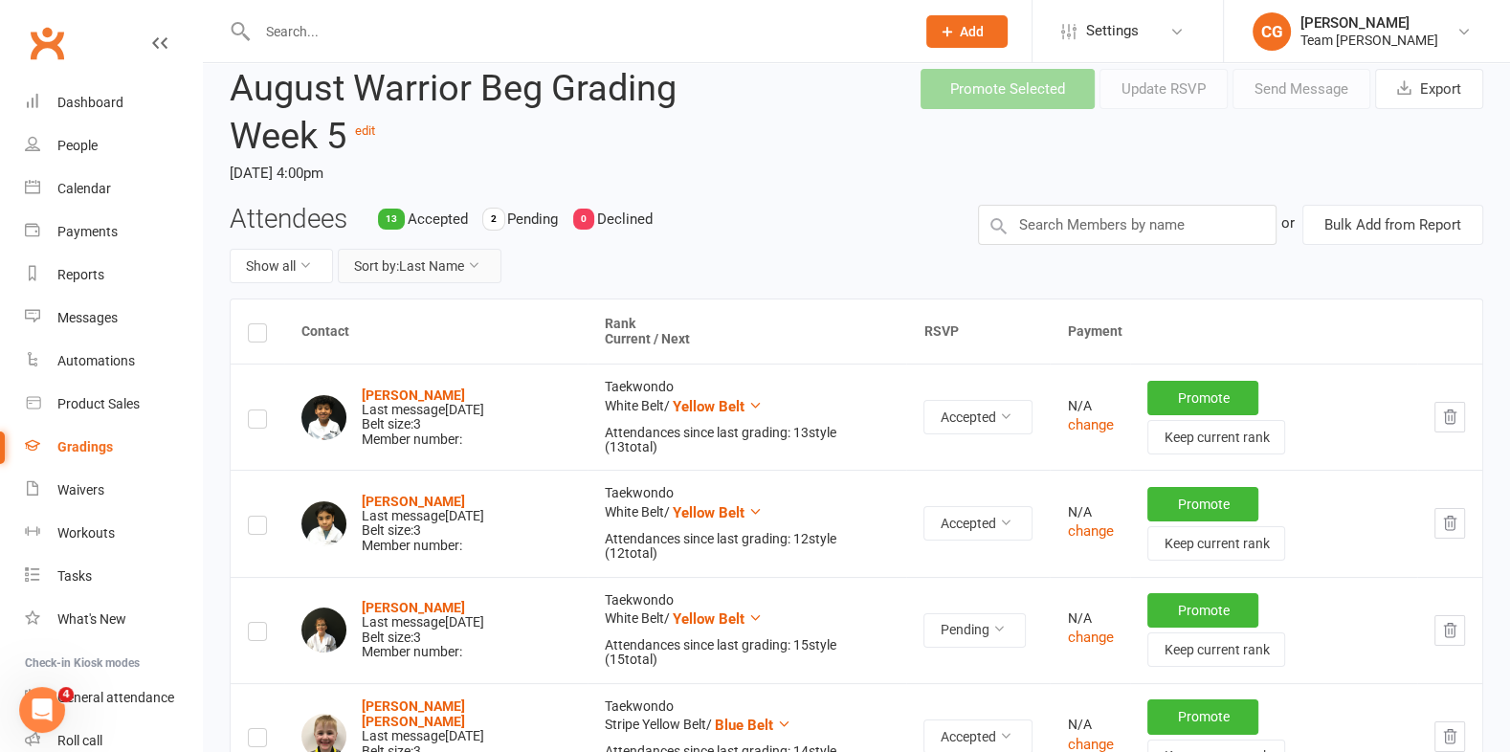
click at [385, 258] on button "Sort by: Last Name" at bounding box center [420, 266] width 164 height 34
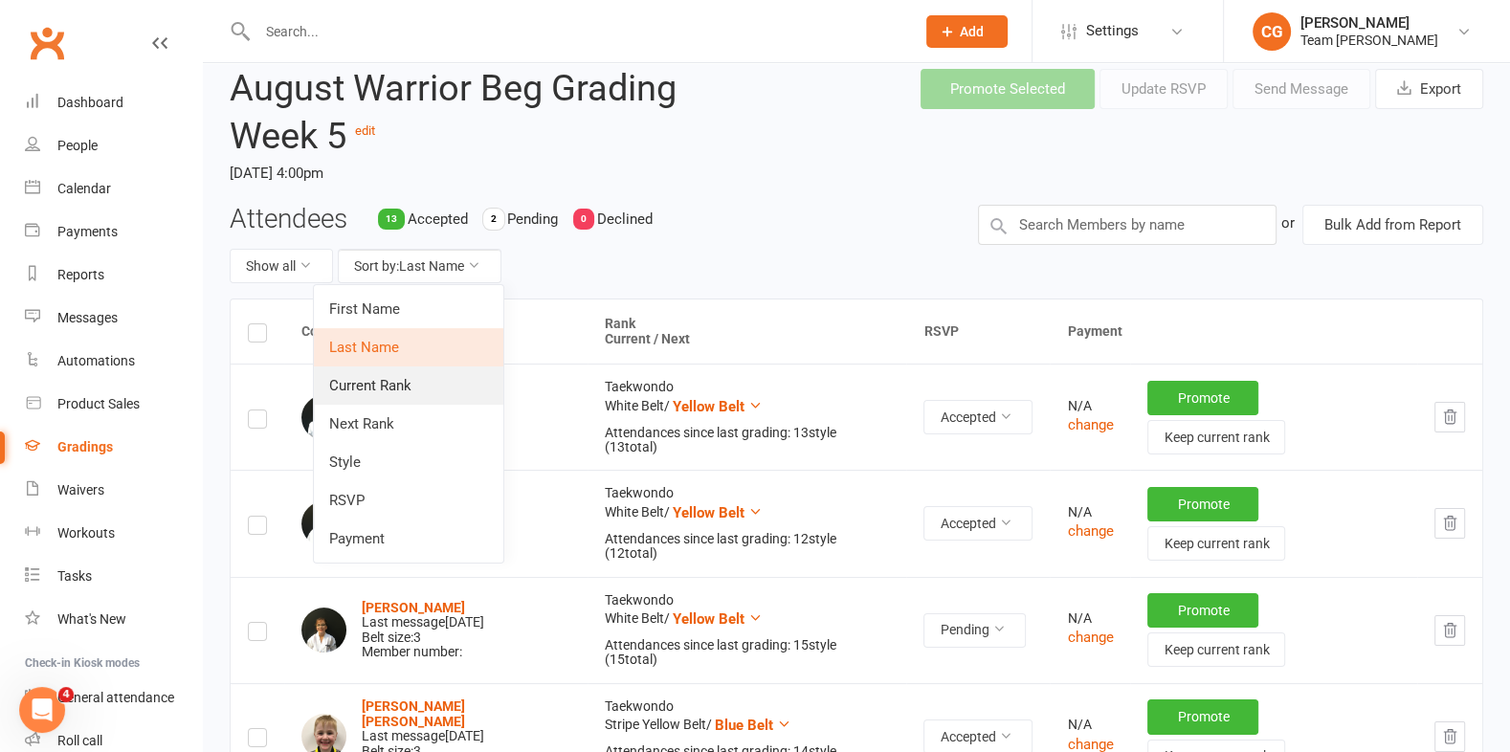
click at [378, 382] on link "Current Rank" at bounding box center [409, 386] width 190 height 38
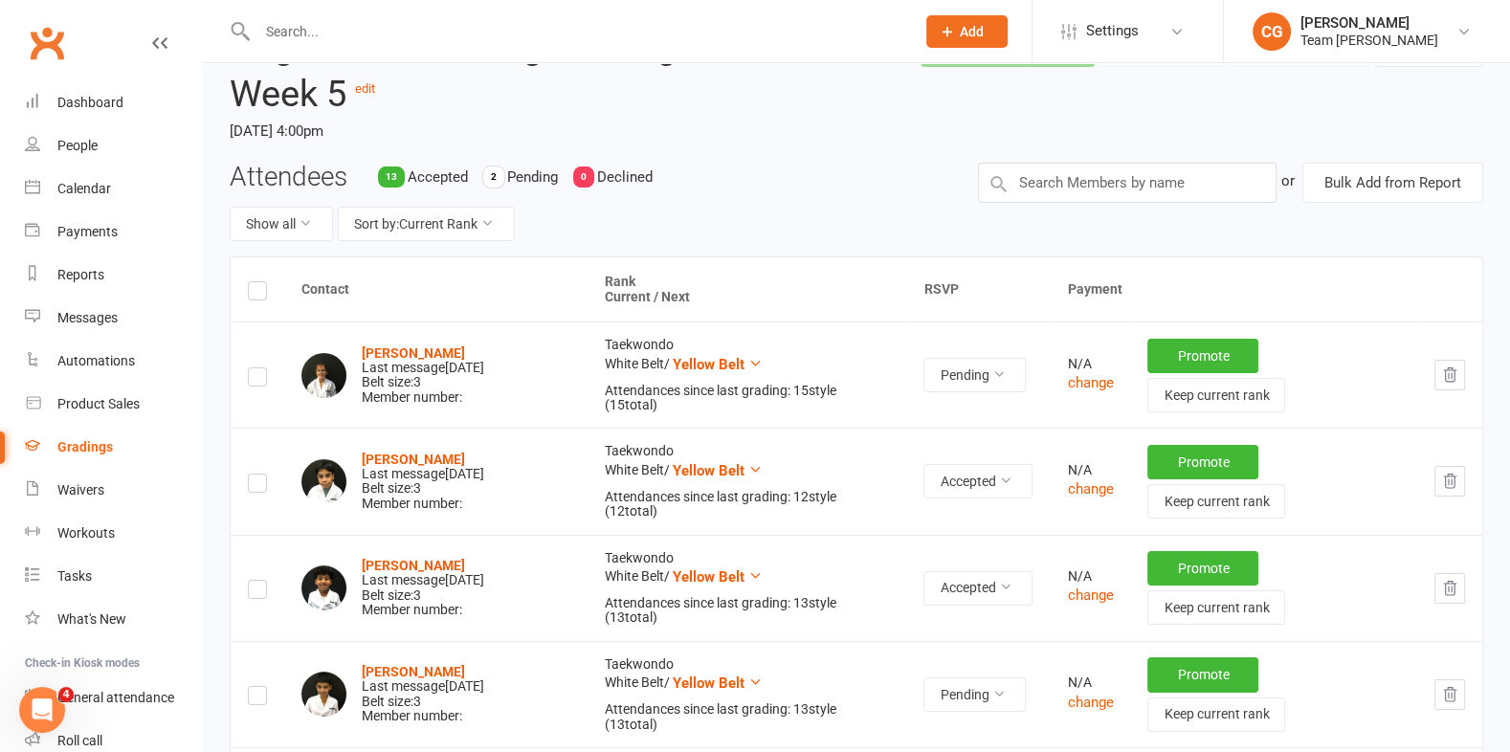
scroll to position [0, 0]
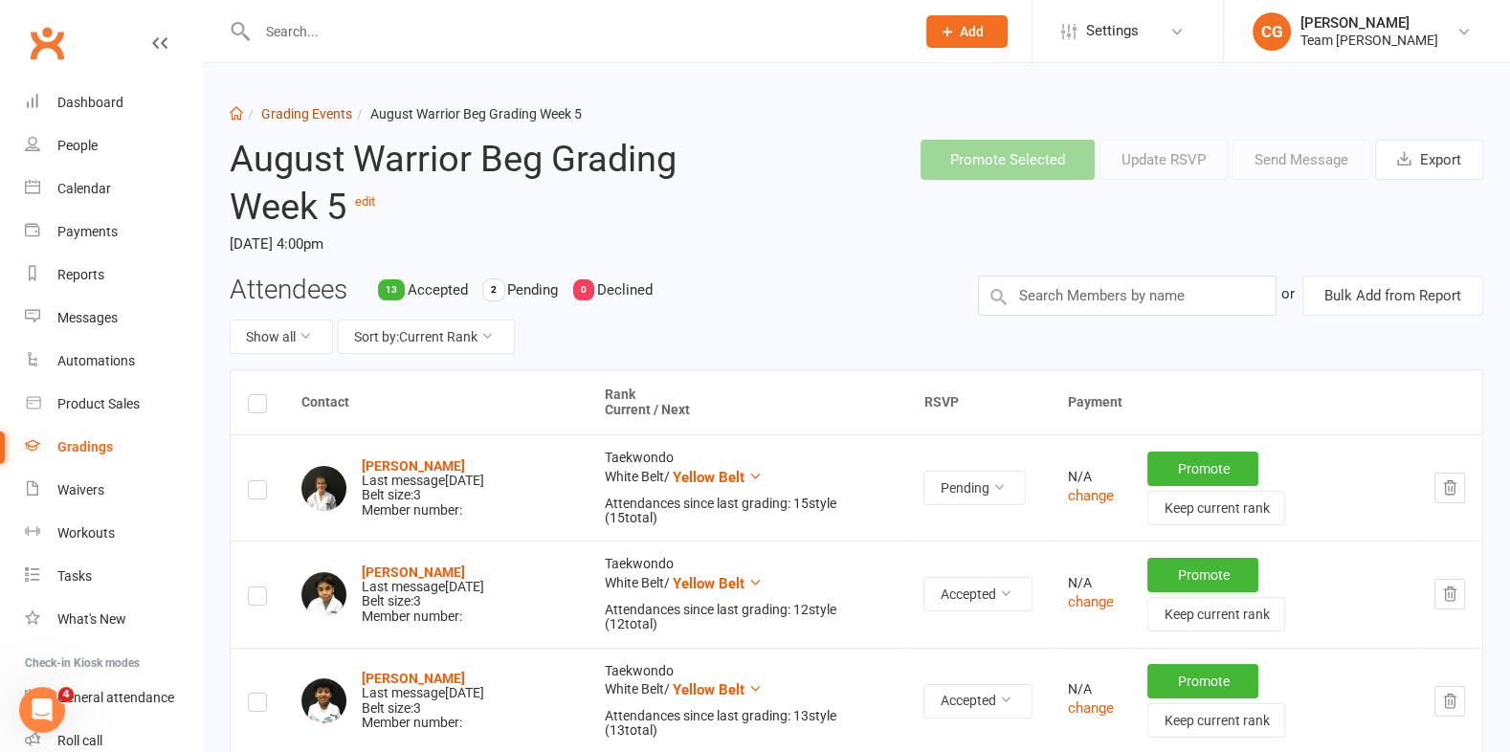
click at [307, 111] on link "Grading Events" at bounding box center [306, 113] width 91 height 15
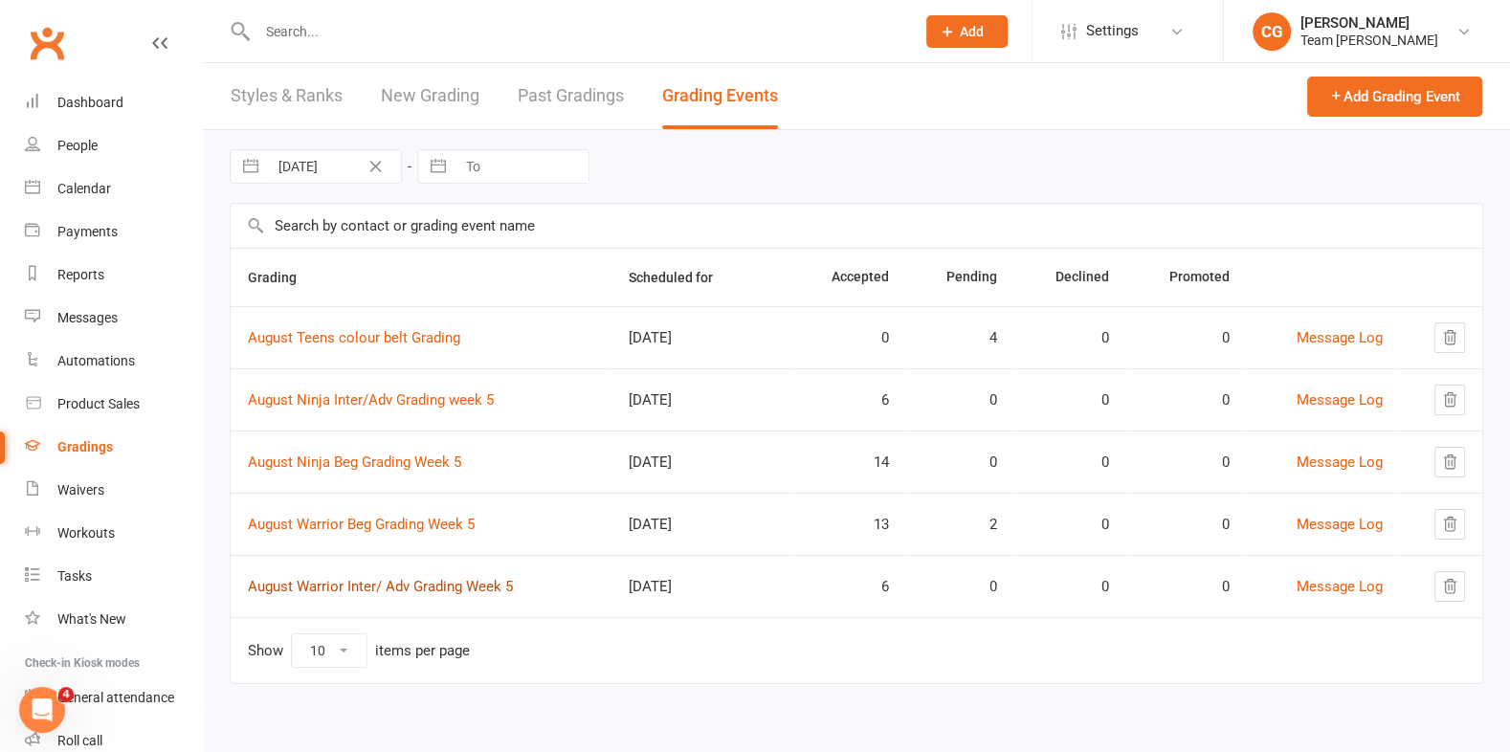
click at [380, 591] on td "August Warrior Inter/ Adv Grading Week 5" at bounding box center [421, 586] width 381 height 62
click at [380, 581] on link "August Warrior Inter/ Adv Grading Week 5" at bounding box center [380, 586] width 265 height 17
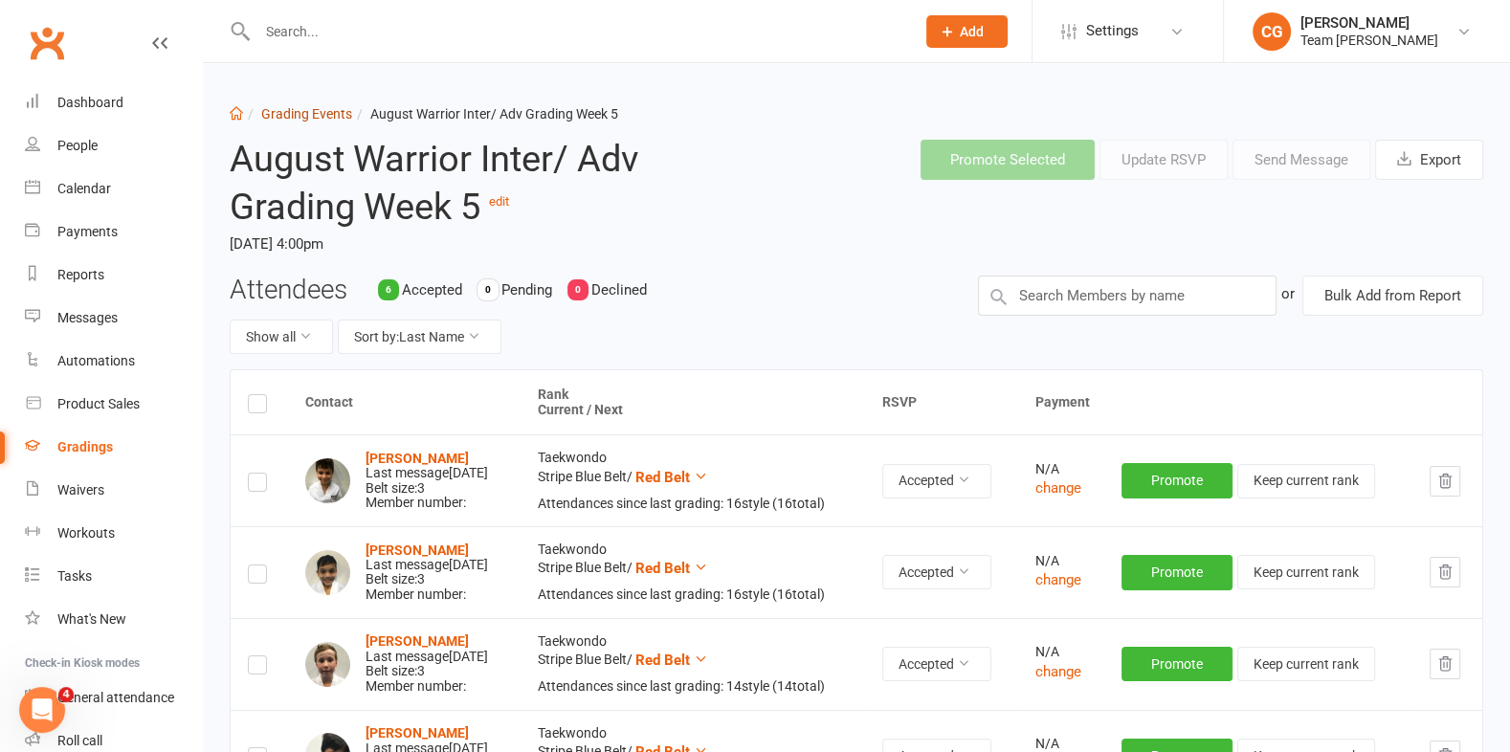
click at [311, 112] on link "Grading Events" at bounding box center [306, 113] width 91 height 15
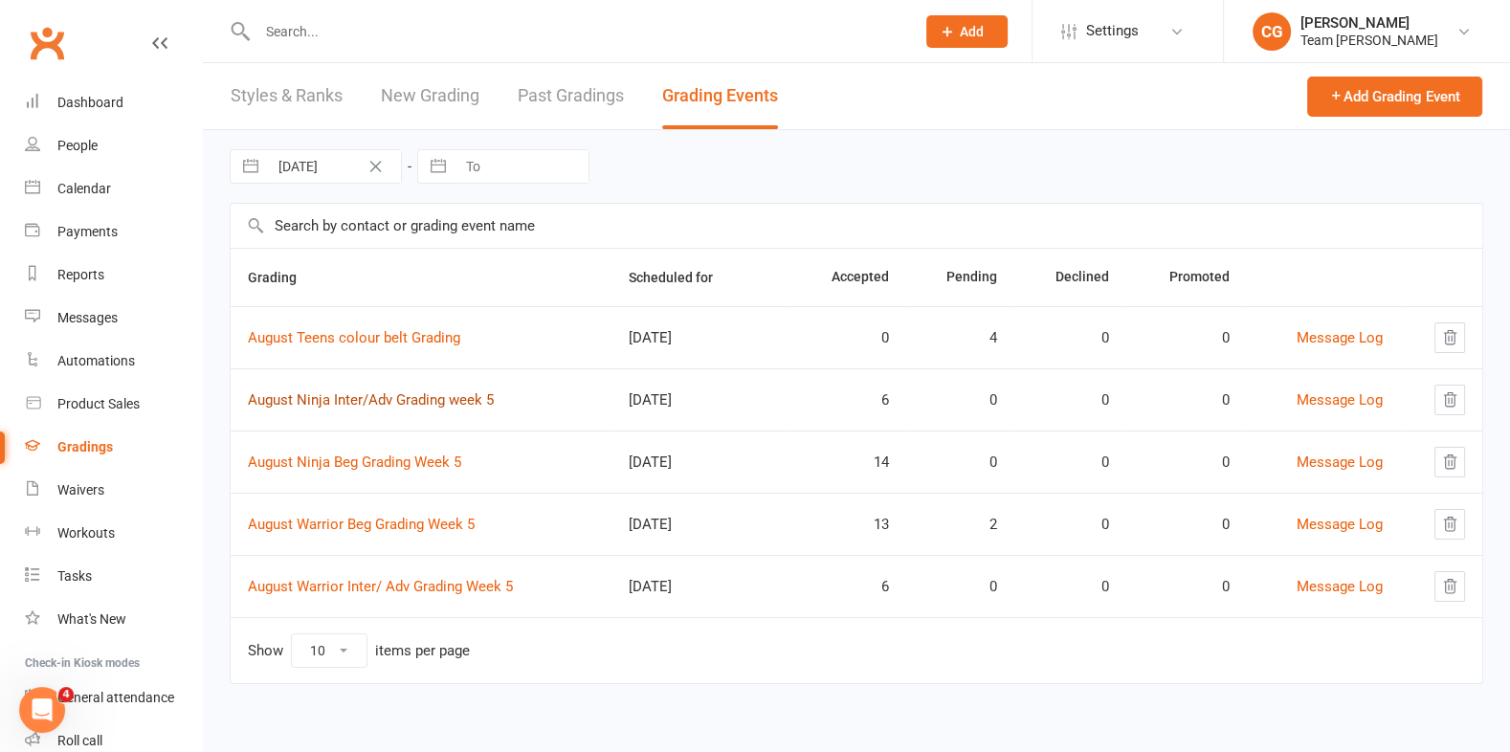
click at [379, 391] on link "August Ninja Inter/Adv Grading week 5" at bounding box center [371, 399] width 246 height 17
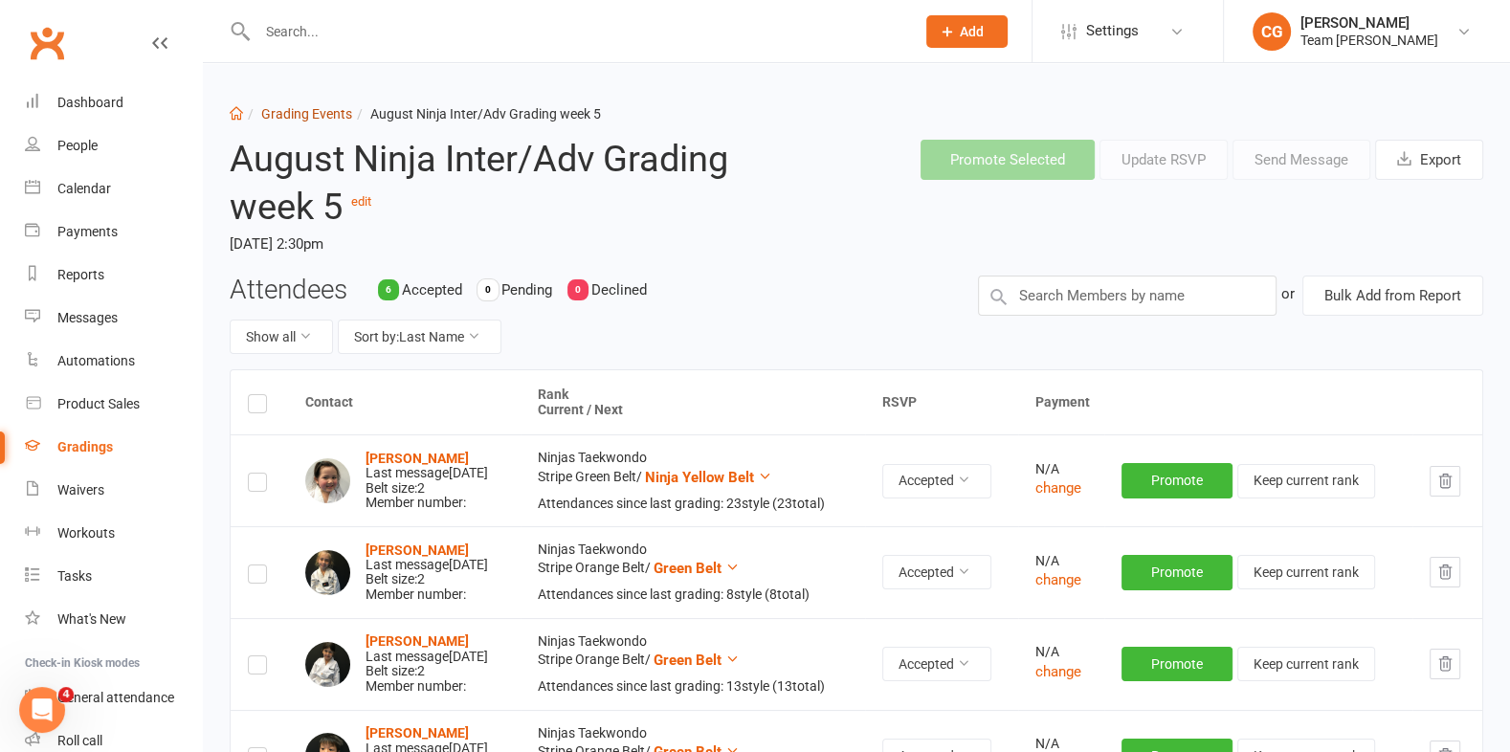
click at [311, 107] on link "Grading Events" at bounding box center [306, 113] width 91 height 15
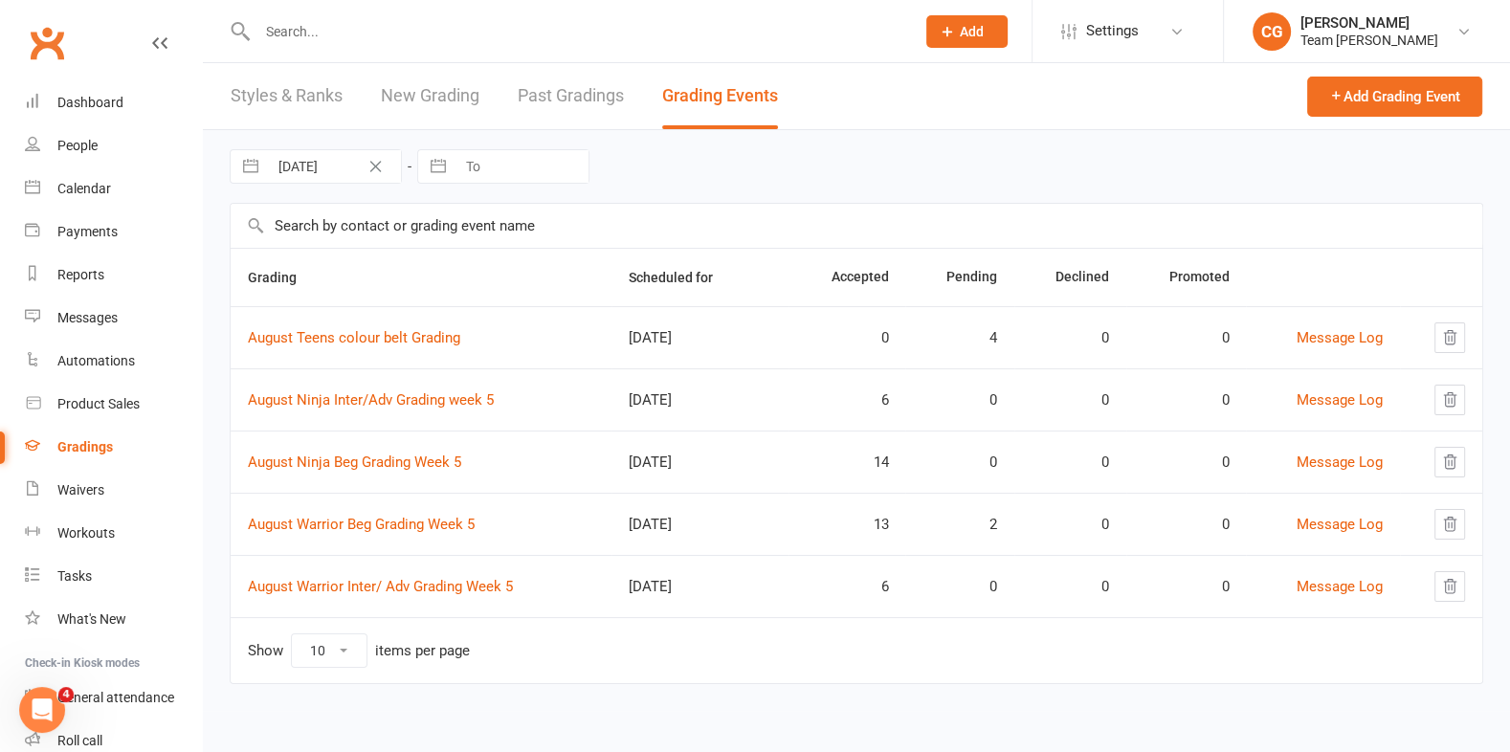
click at [415, 593] on td "August Warrior Inter/ Adv Grading Week 5" at bounding box center [421, 586] width 381 height 62
click at [414, 579] on link "August Warrior Inter/ Adv Grading Week 5" at bounding box center [380, 586] width 265 height 17
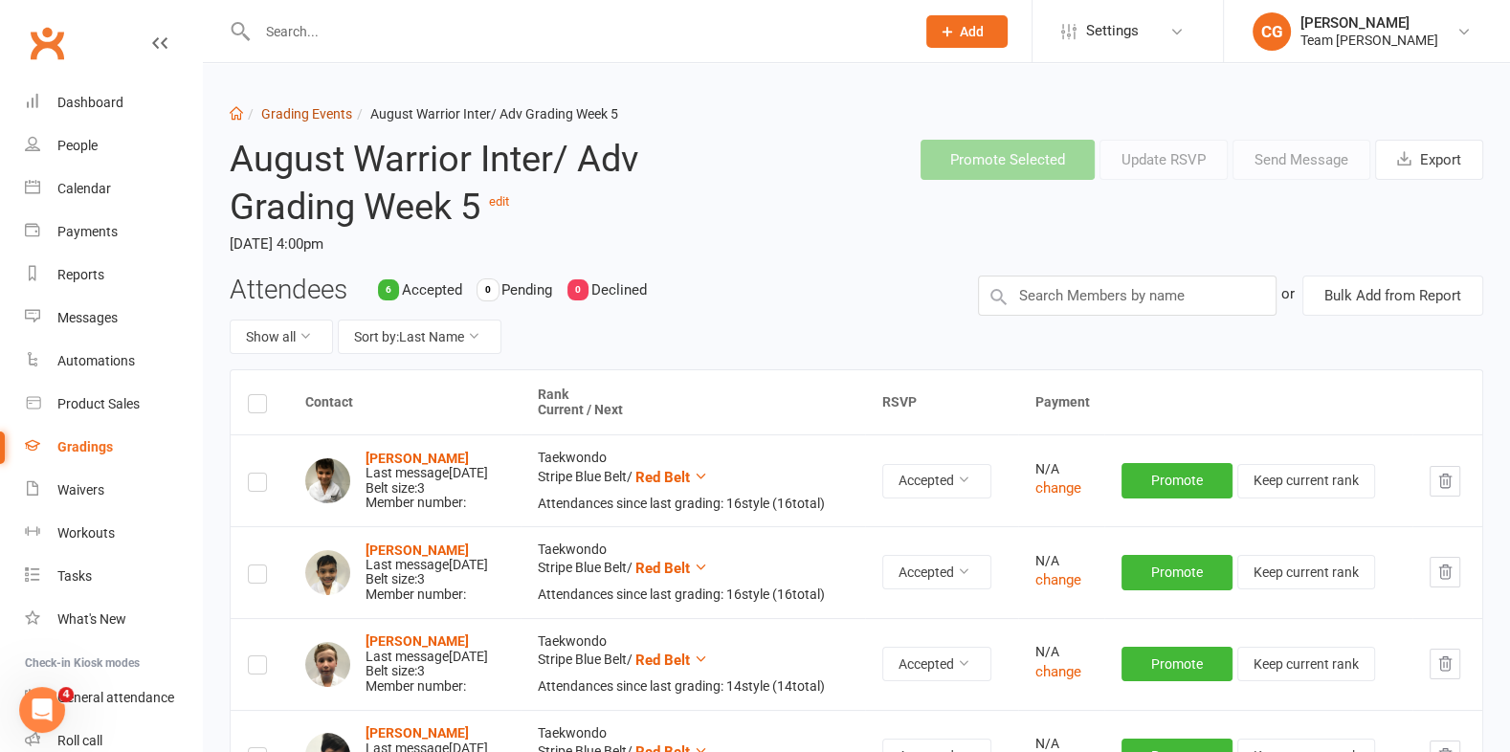
click at [318, 106] on link "Grading Events" at bounding box center [306, 113] width 91 height 15
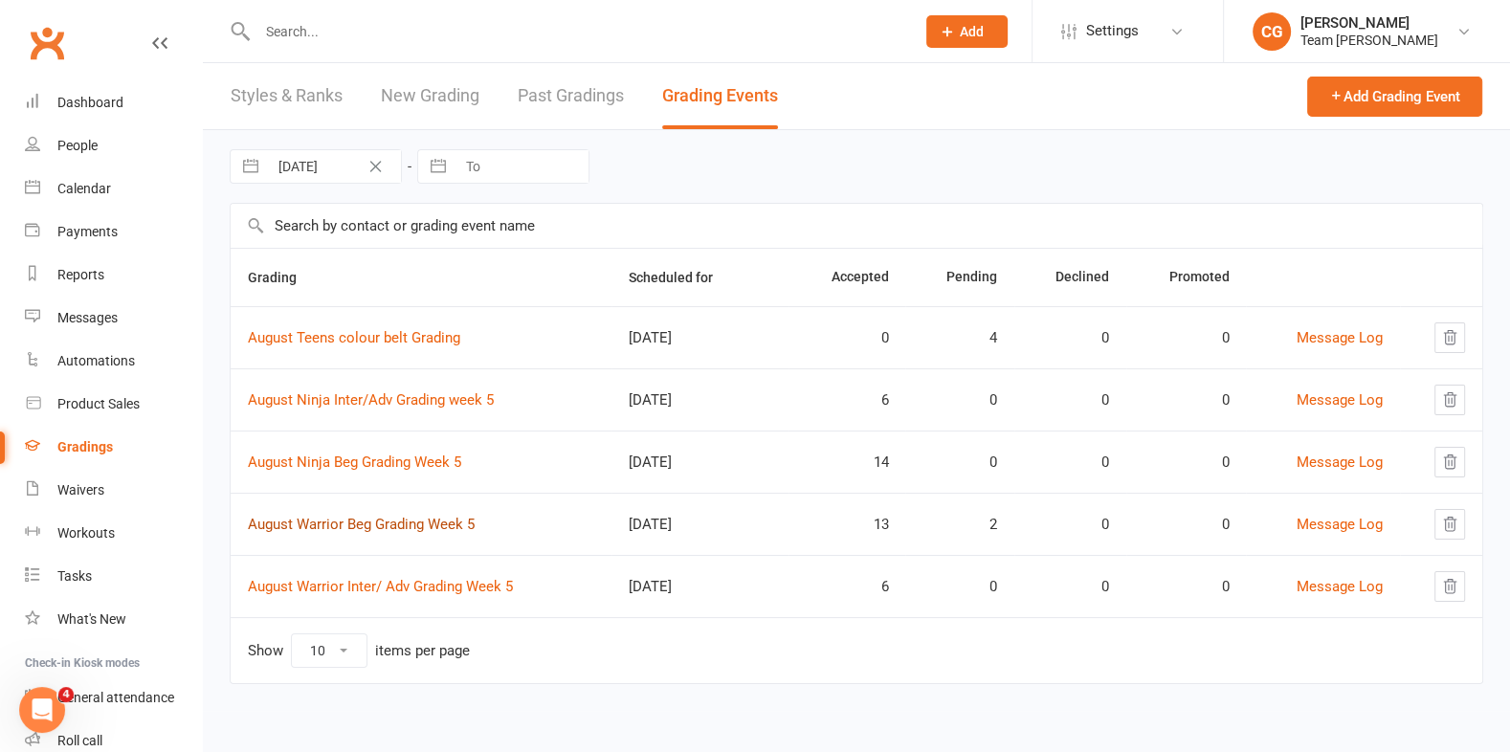
click at [382, 516] on link "August Warrior Beg Grading Week 5" at bounding box center [361, 524] width 227 height 17
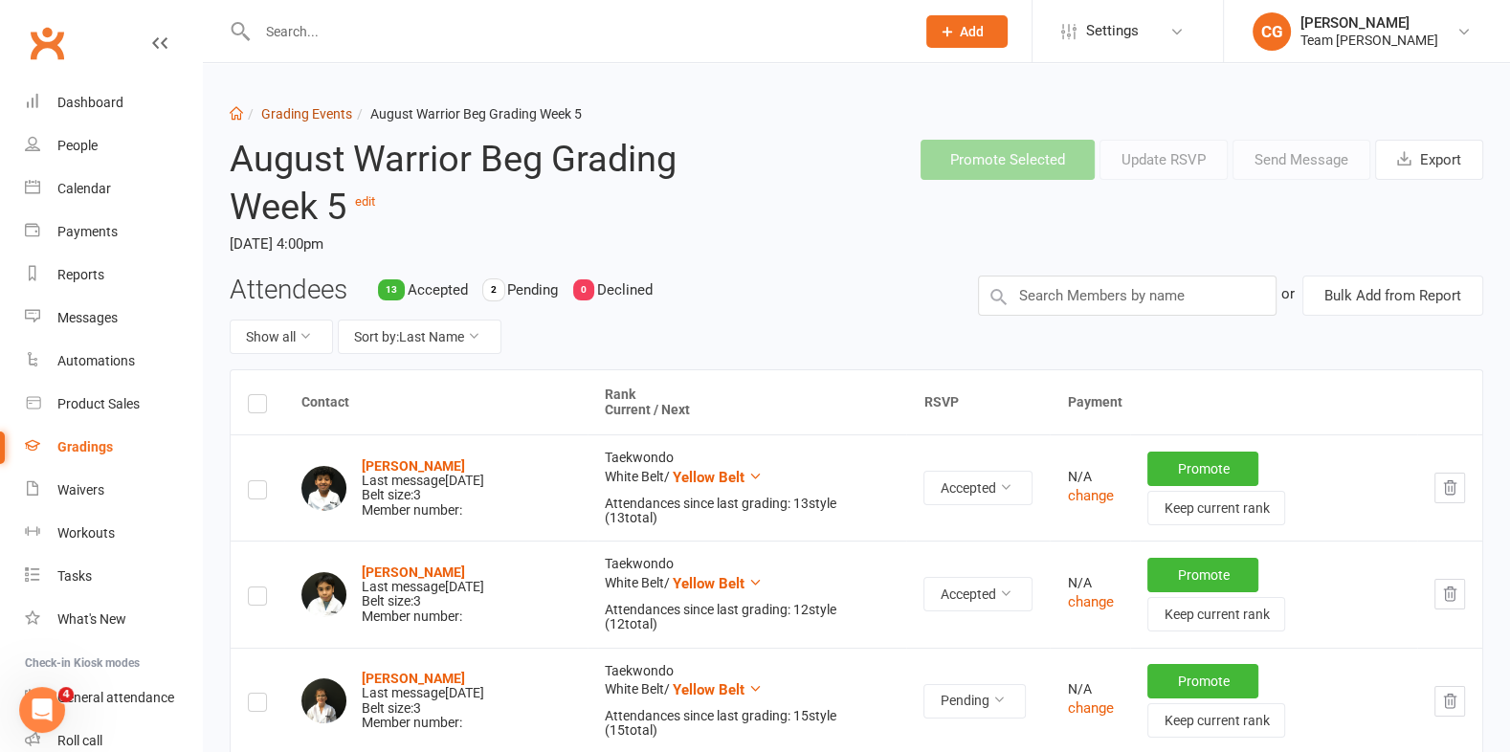
click at [292, 110] on link "Grading Events" at bounding box center [306, 113] width 91 height 15
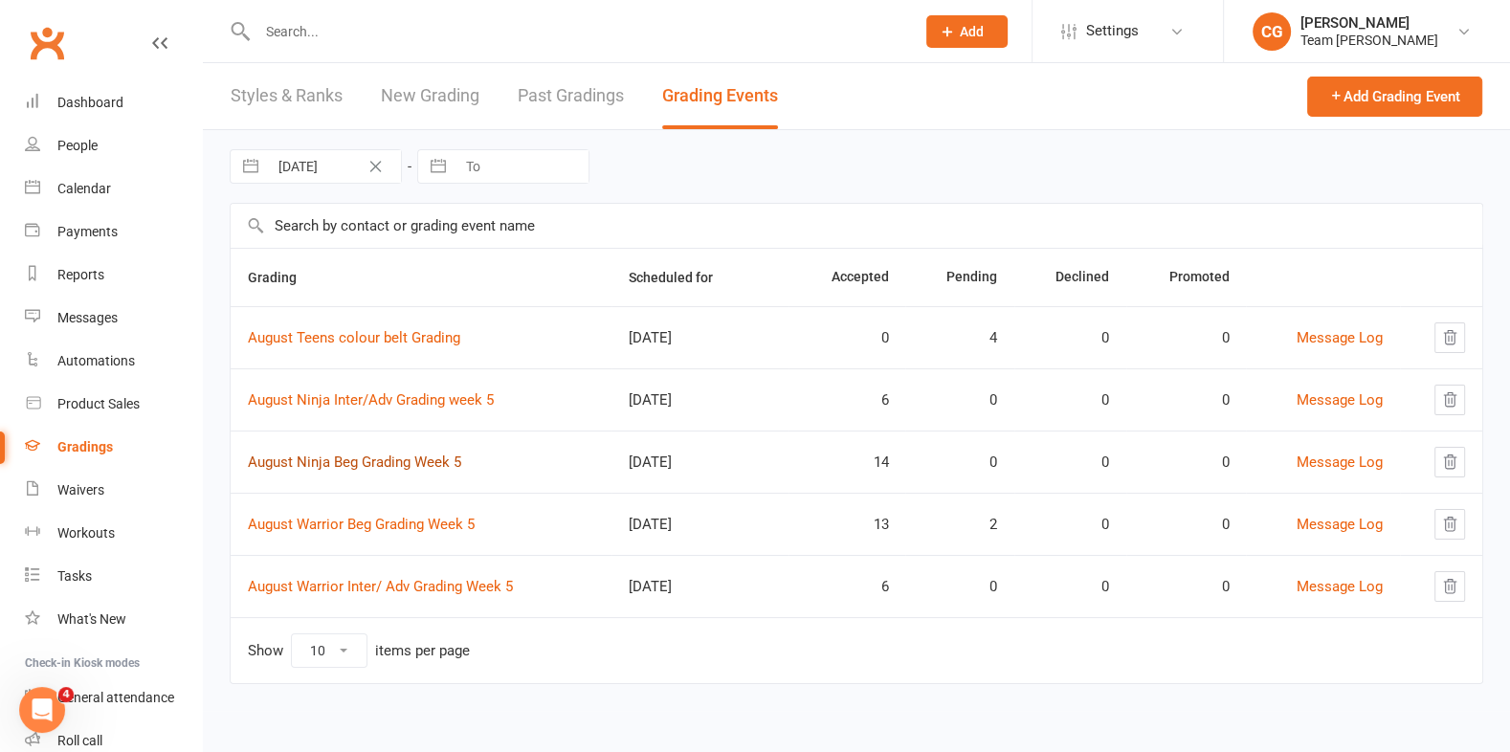
click at [352, 457] on link "August Ninja Beg Grading Week 5" at bounding box center [354, 462] width 213 height 17
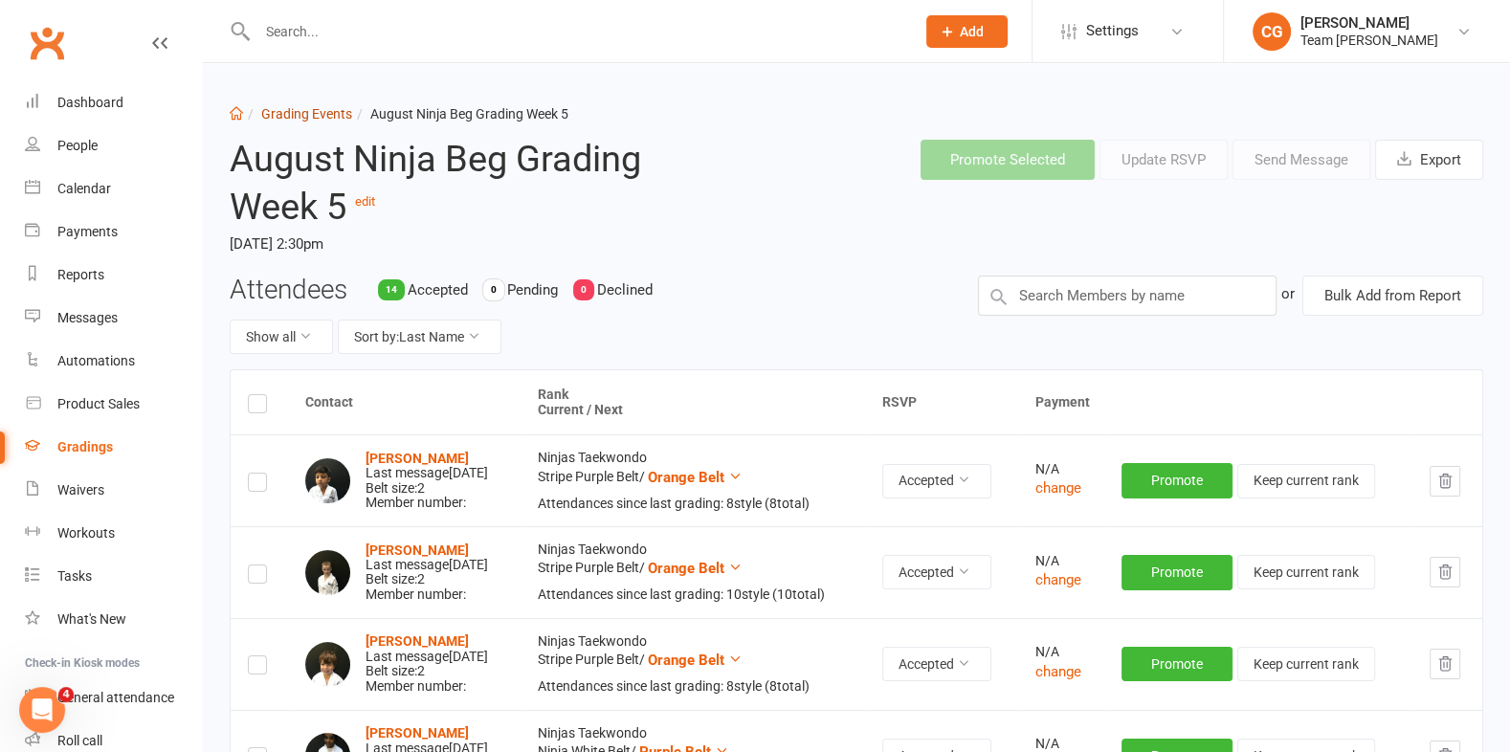
click at [307, 113] on link "Grading Events" at bounding box center [306, 113] width 91 height 15
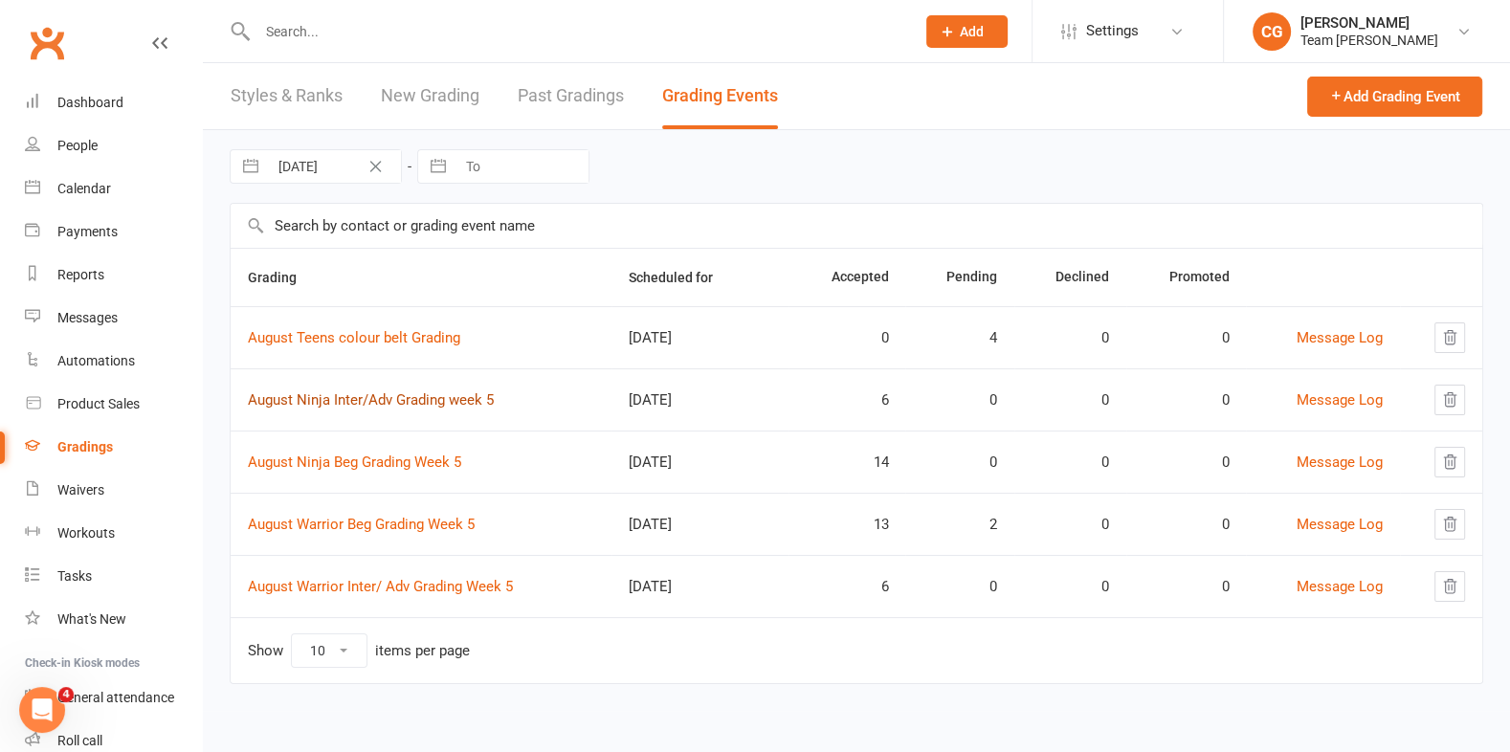
click at [351, 395] on link "August Ninja Inter/Adv Grading week 5" at bounding box center [371, 399] width 246 height 17
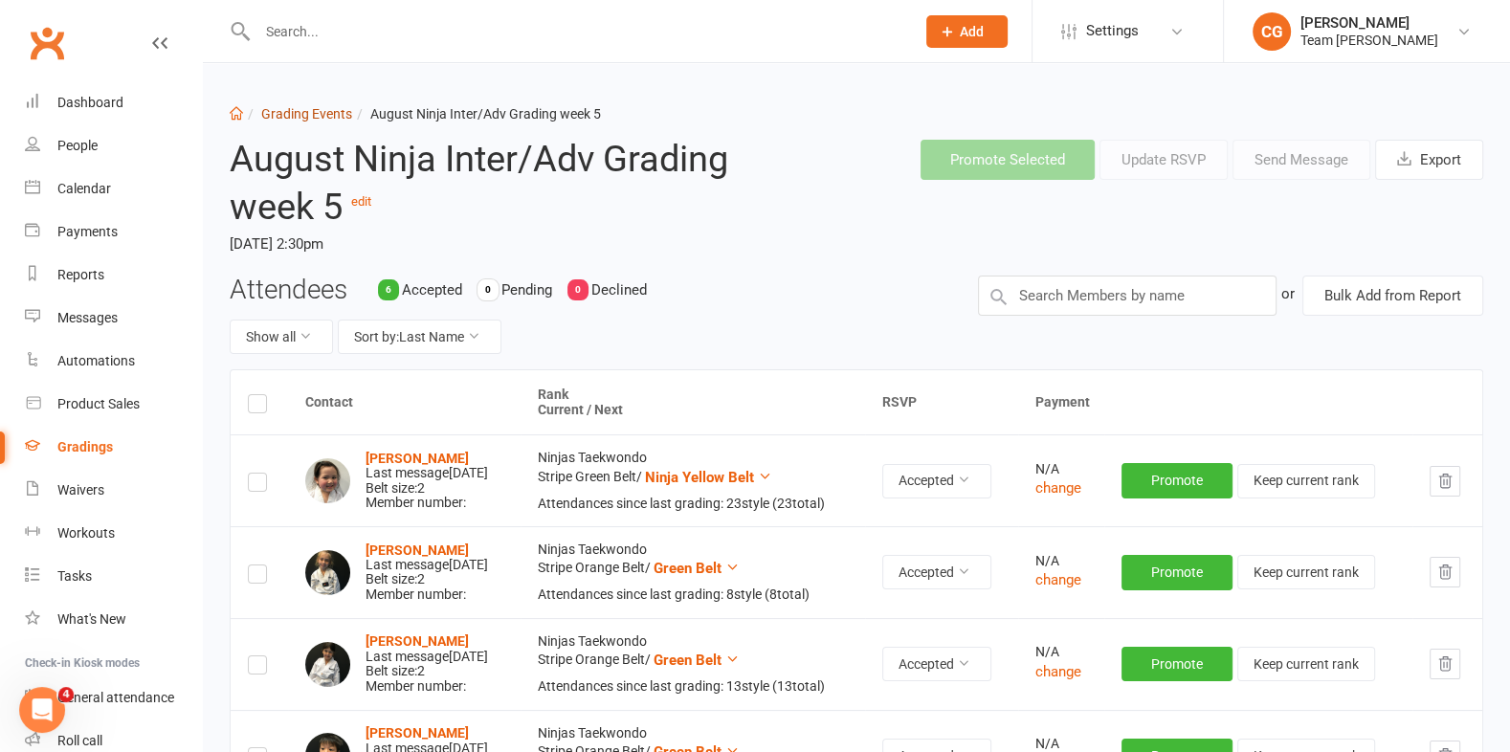
click at [325, 109] on link "Grading Events" at bounding box center [306, 113] width 91 height 15
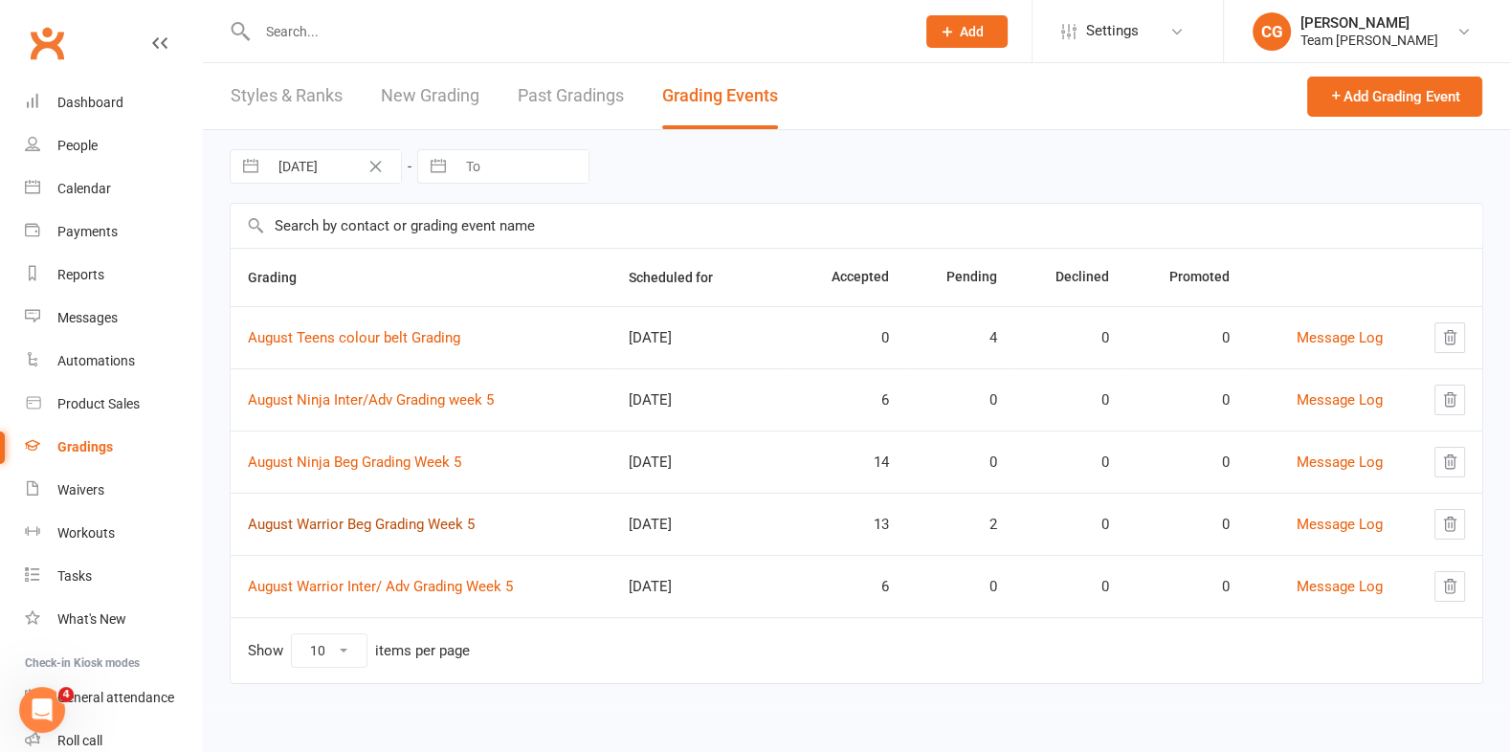
click at [365, 519] on link "August Warrior Beg Grading Week 5" at bounding box center [361, 524] width 227 height 17
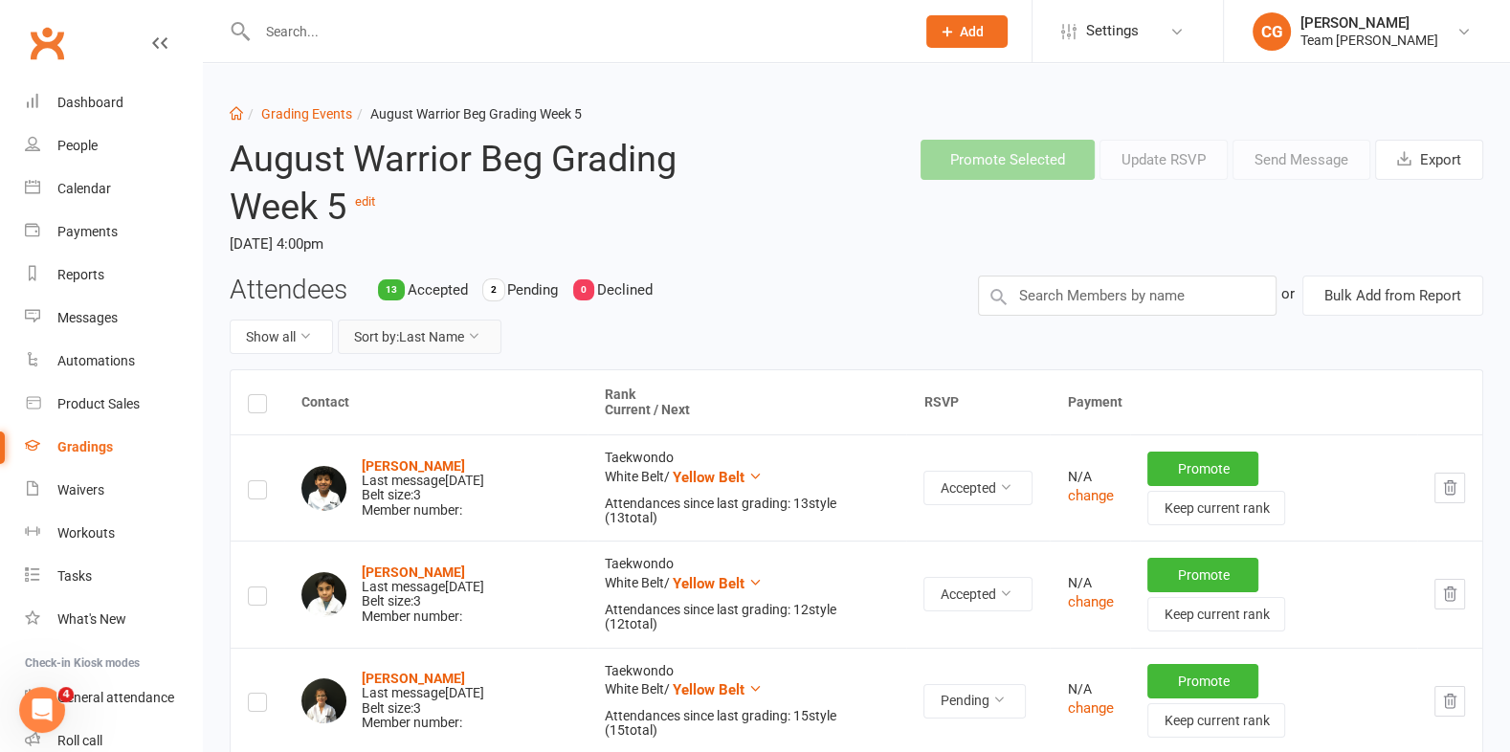
click at [418, 334] on button "Sort by: Last Name" at bounding box center [420, 337] width 164 height 34
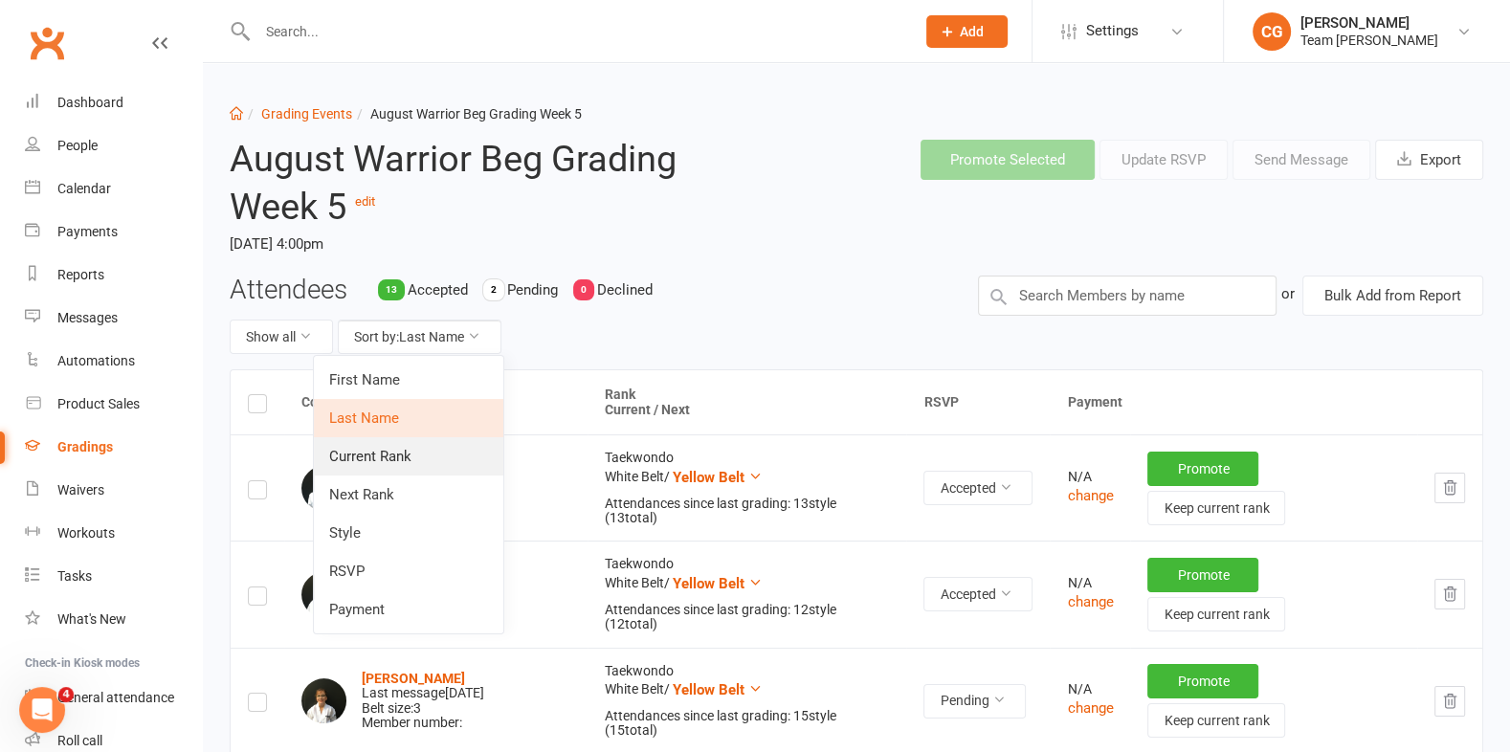
click at [394, 452] on link "Current Rank" at bounding box center [409, 456] width 190 height 38
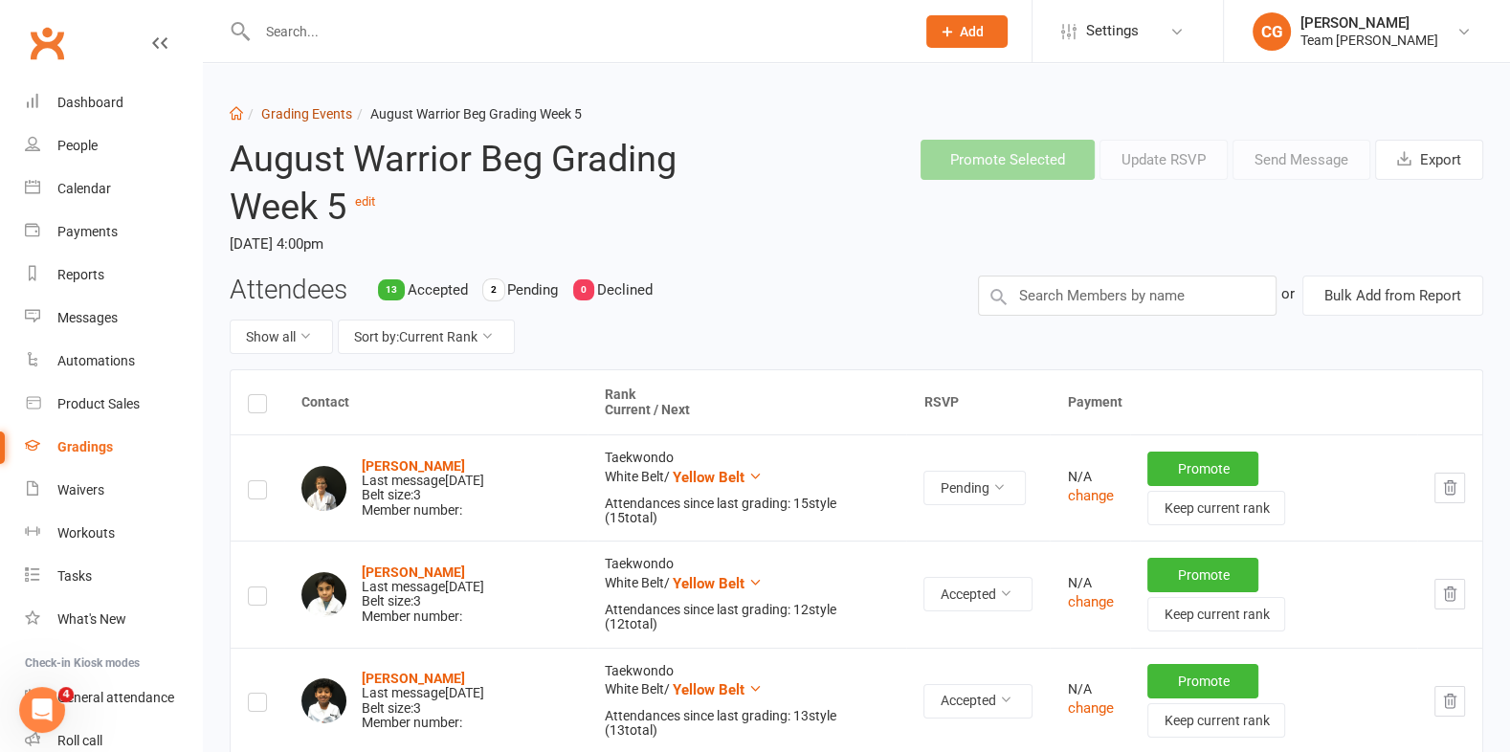
click at [313, 119] on link "Grading Events" at bounding box center [306, 113] width 91 height 15
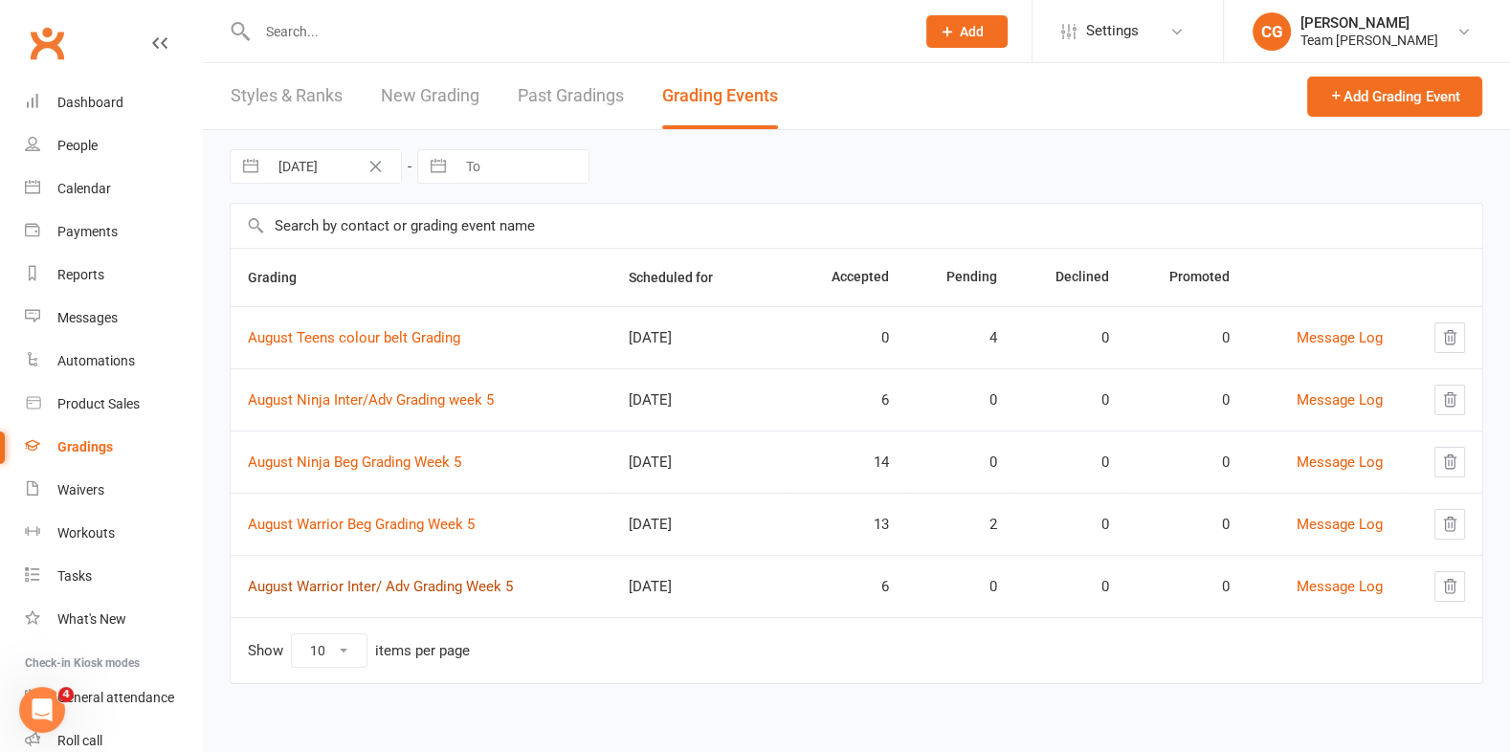
click at [402, 583] on link "August Warrior Inter/ Adv Grading Week 5" at bounding box center [380, 586] width 265 height 17
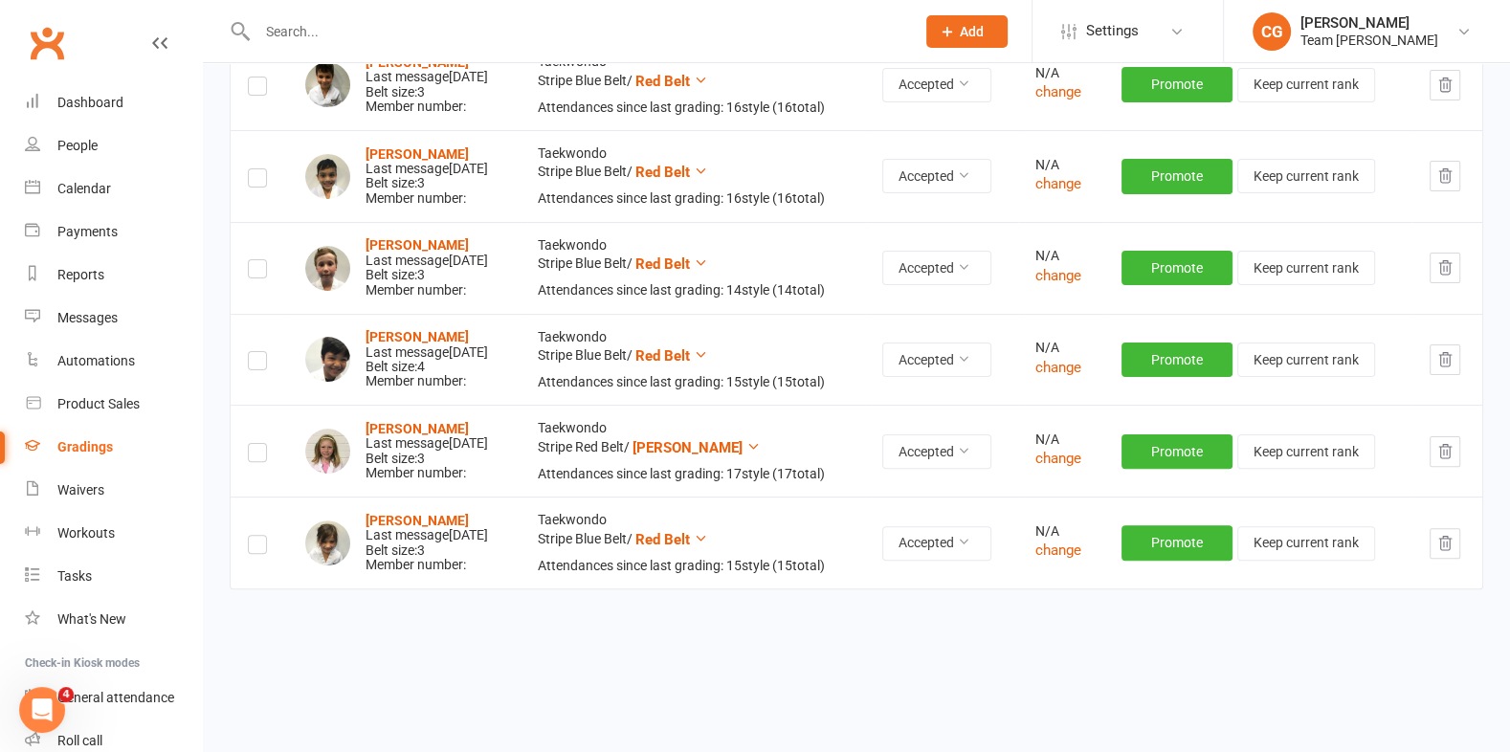
scroll to position [406, 0]
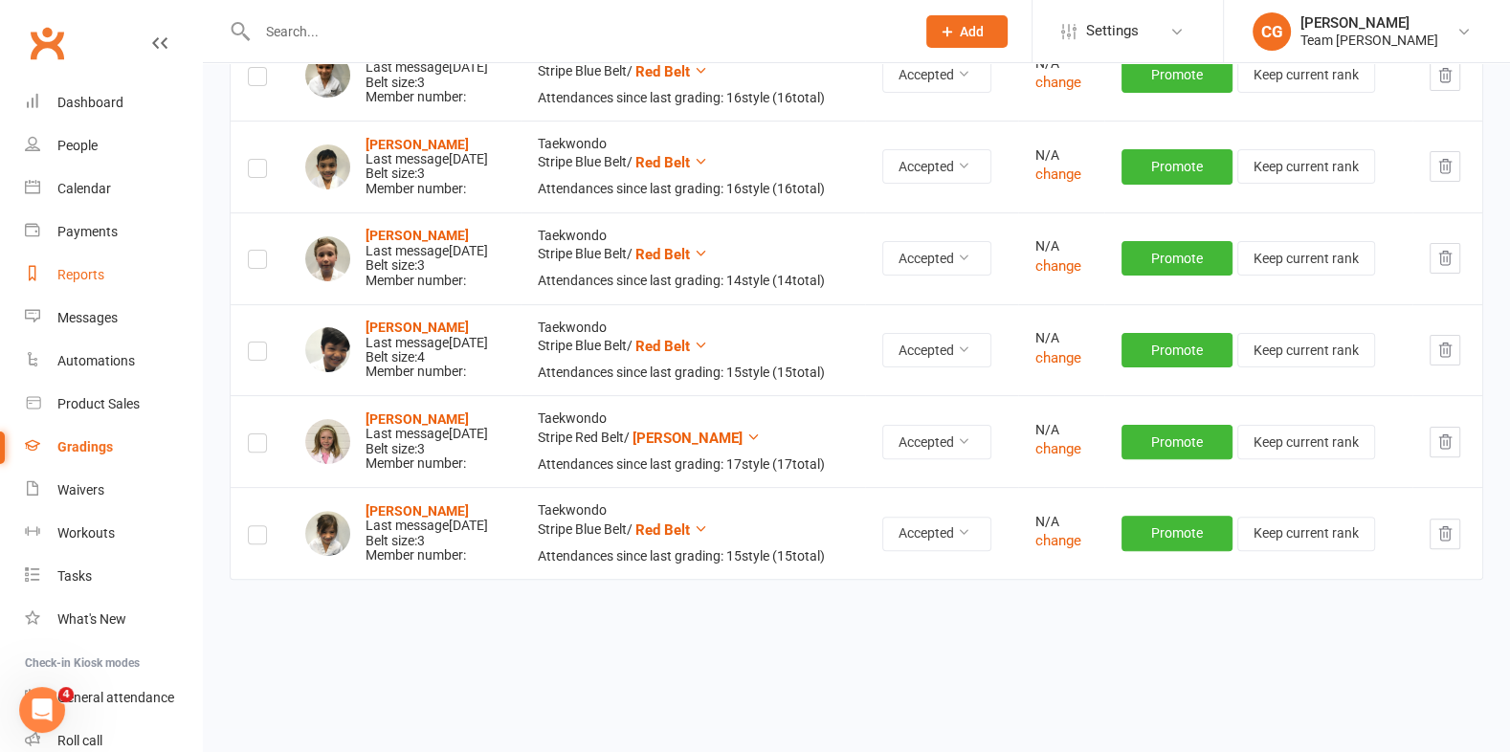
click at [93, 278] on div "Reports" at bounding box center [80, 274] width 47 height 15
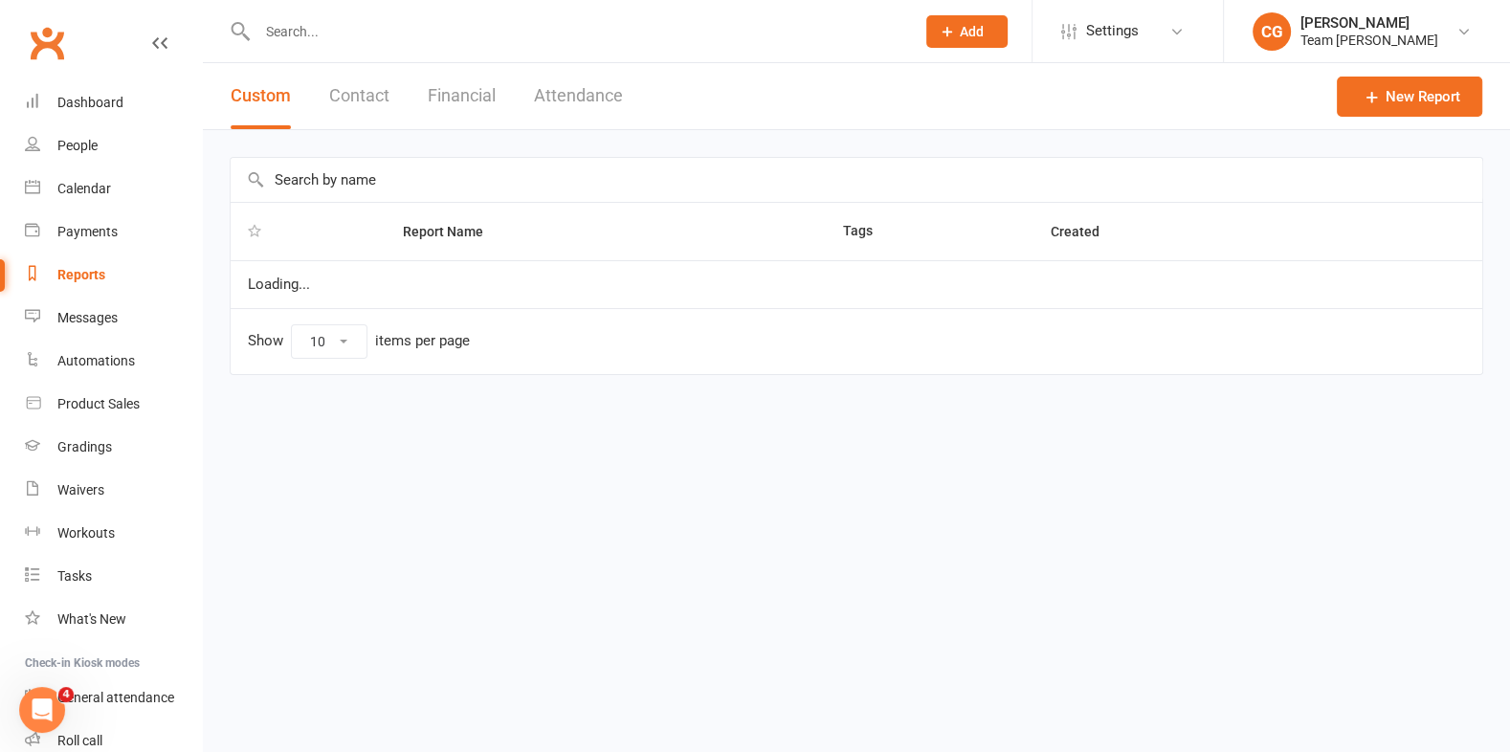
select select "100"
click at [379, 186] on input "text" at bounding box center [857, 180] width 1252 height 44
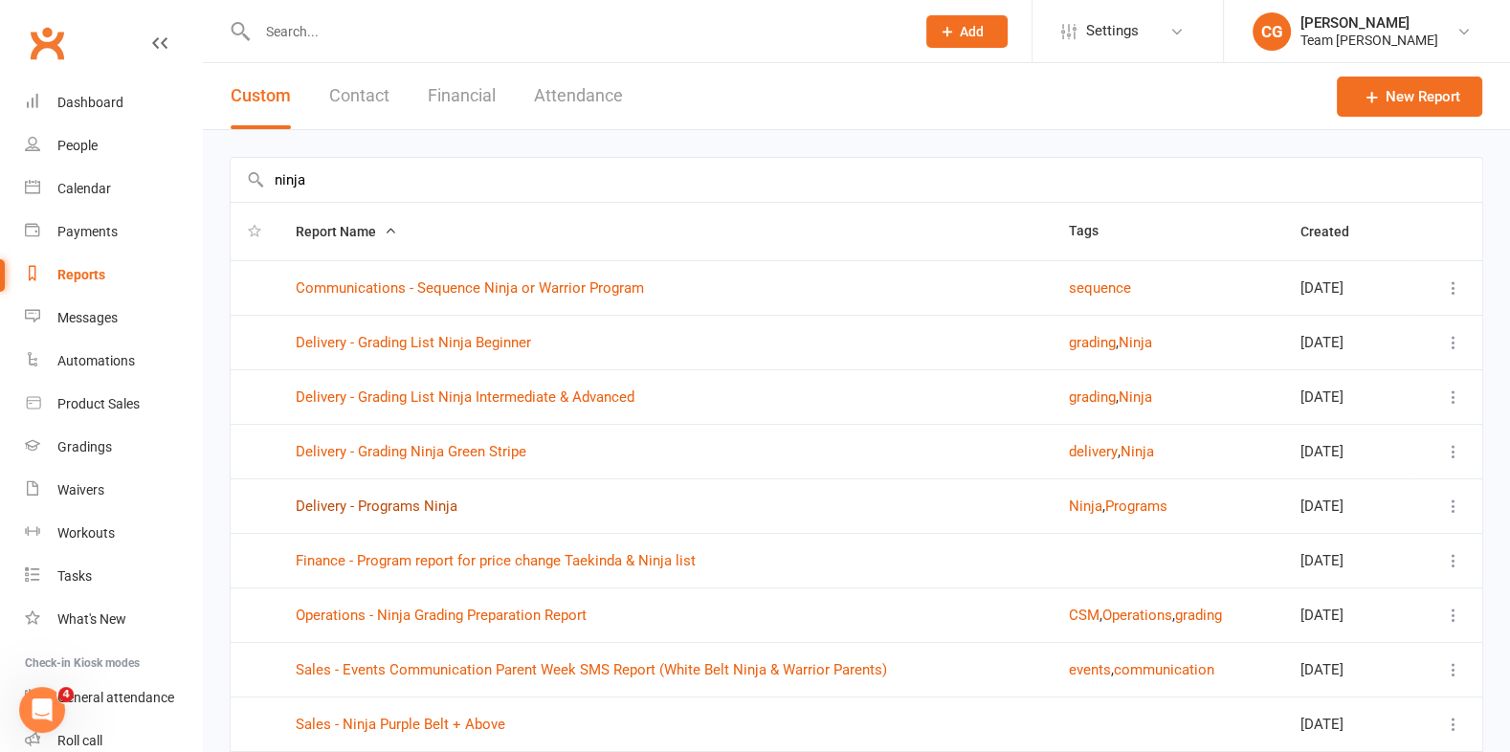
type input "ninja"
click at [364, 509] on link "Delivery - Programs Ninja" at bounding box center [377, 506] width 162 height 17
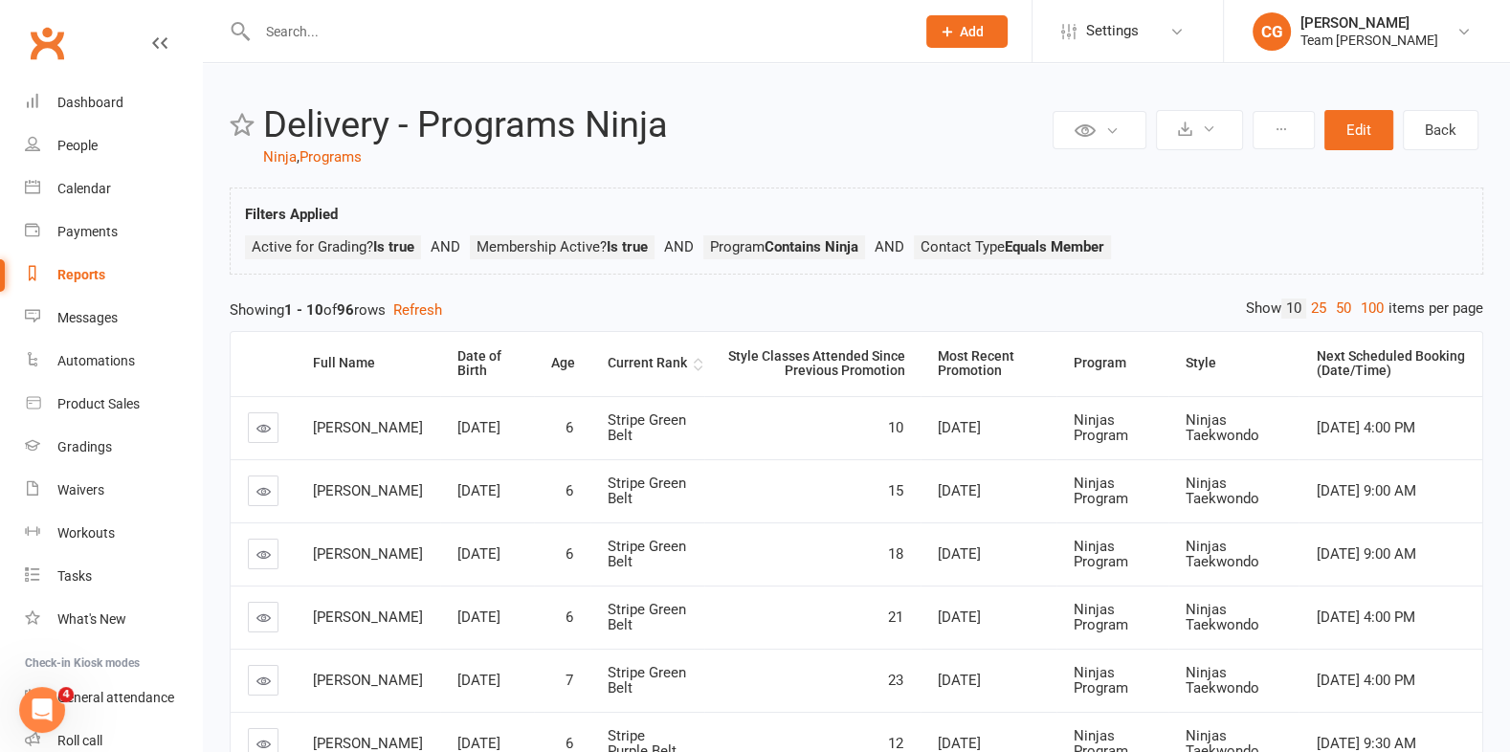
click at [613, 363] on div "Current Rank" at bounding box center [649, 363] width 82 height 14
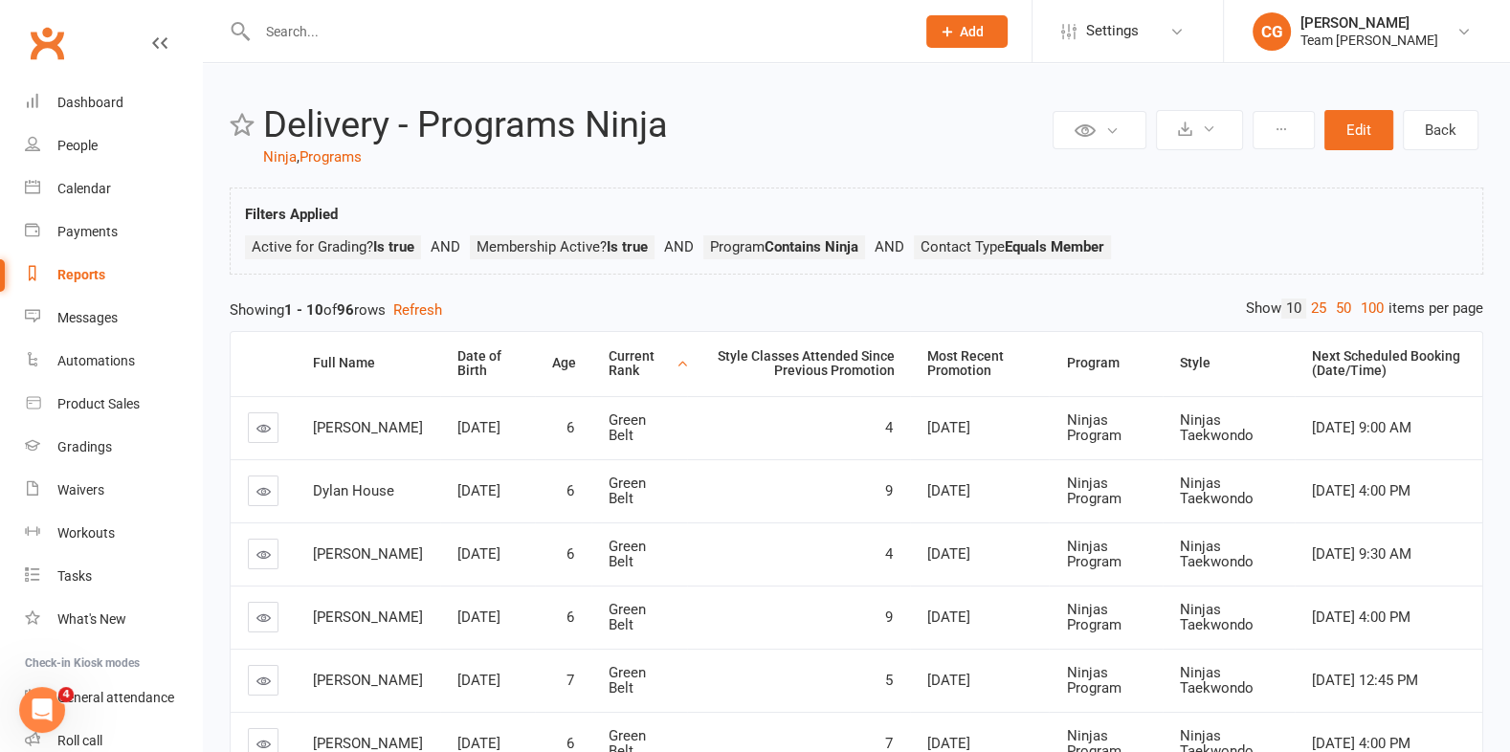
click at [609, 368] on div "Current Rank" at bounding box center [641, 364] width 64 height 30
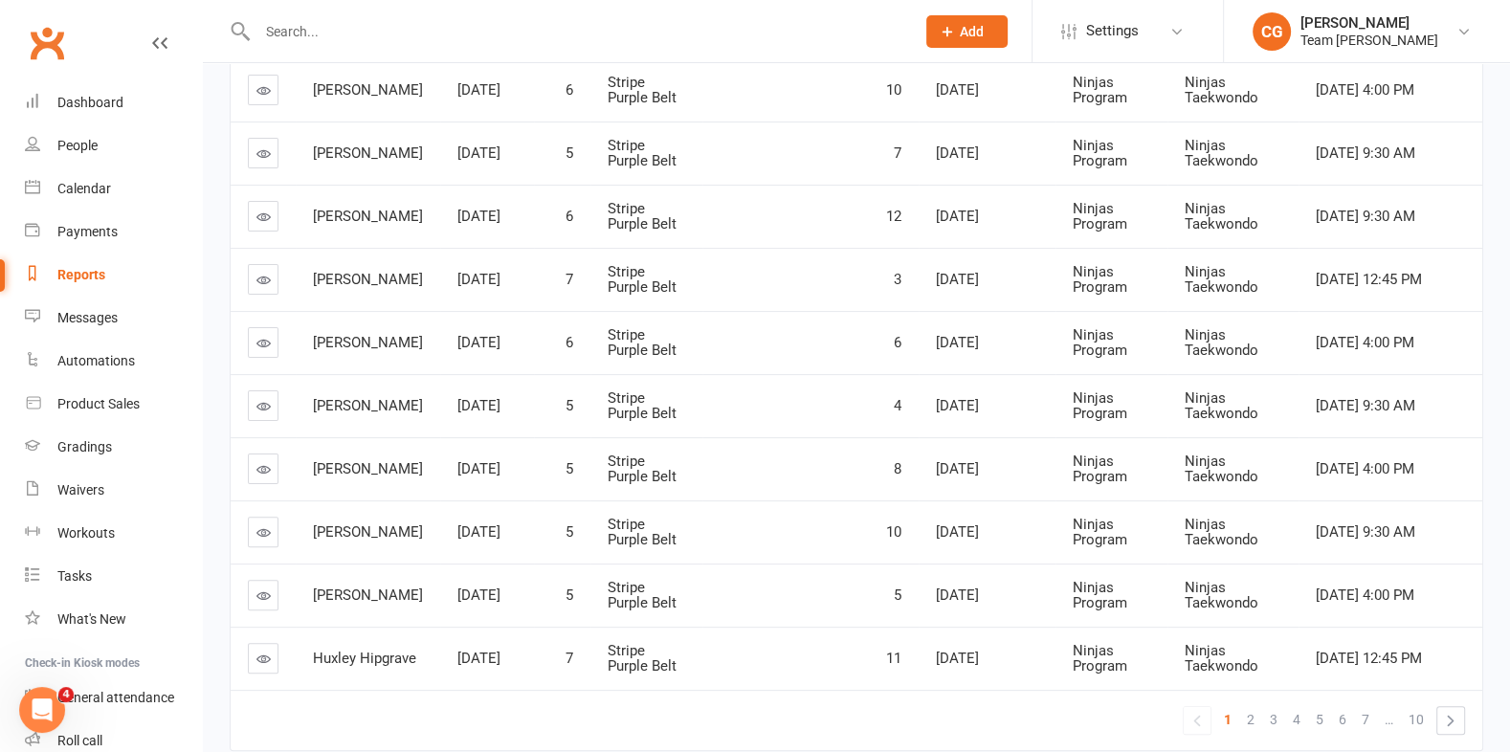
scroll to position [419, 0]
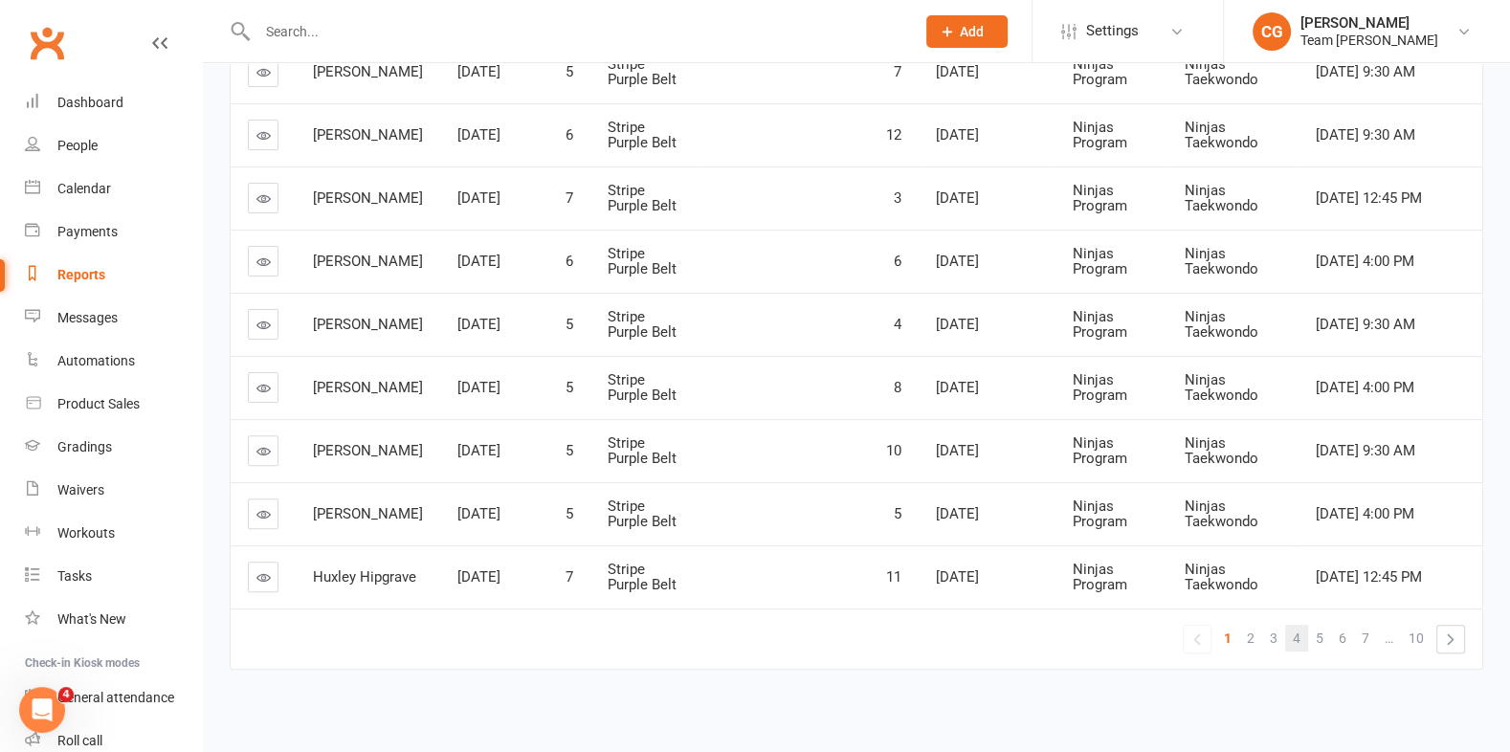
click at [1301, 636] on span "4" at bounding box center [1297, 638] width 8 height 27
click at [1351, 625] on link "6" at bounding box center [1342, 638] width 23 height 27
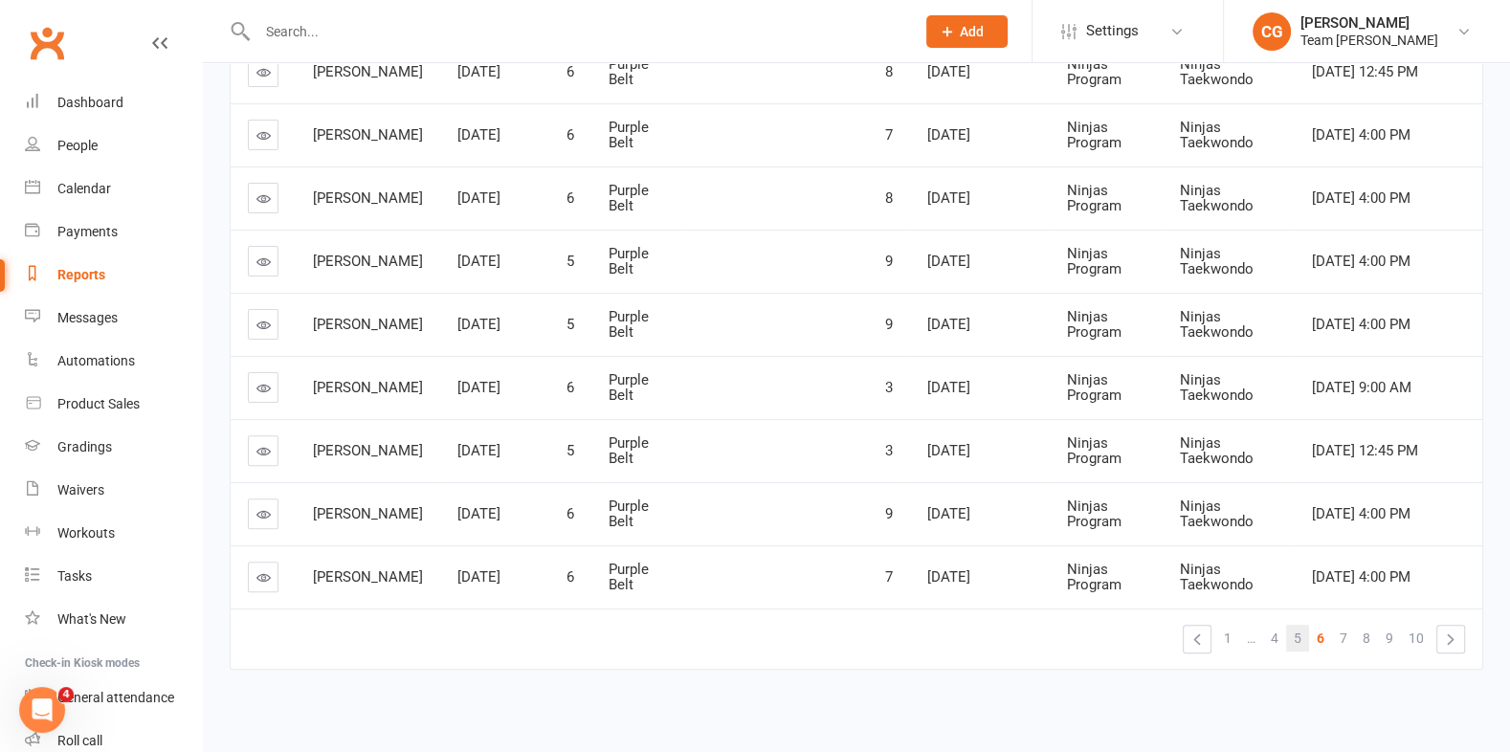
click at [1300, 632] on span "5" at bounding box center [1298, 638] width 8 height 27
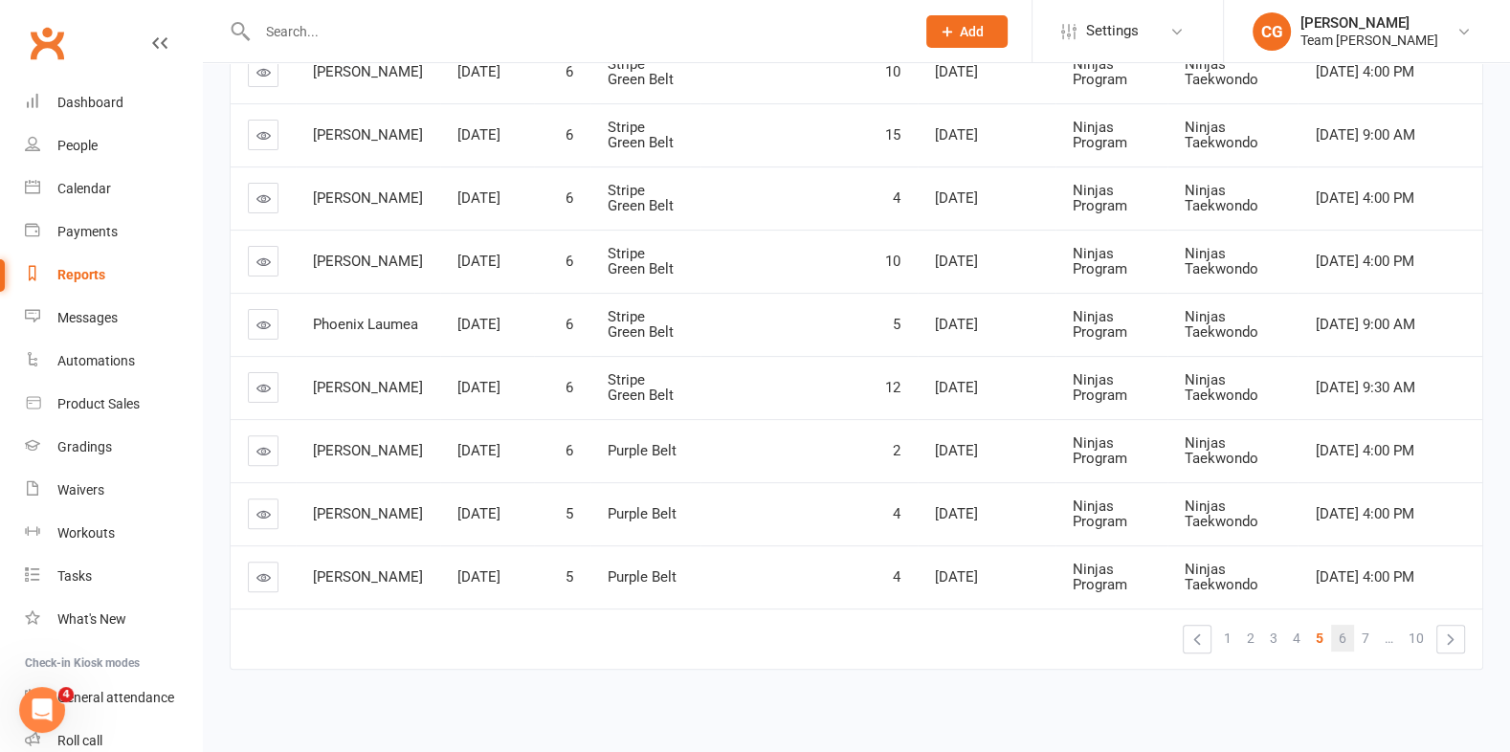
click at [1343, 630] on span "6" at bounding box center [1343, 638] width 8 height 27
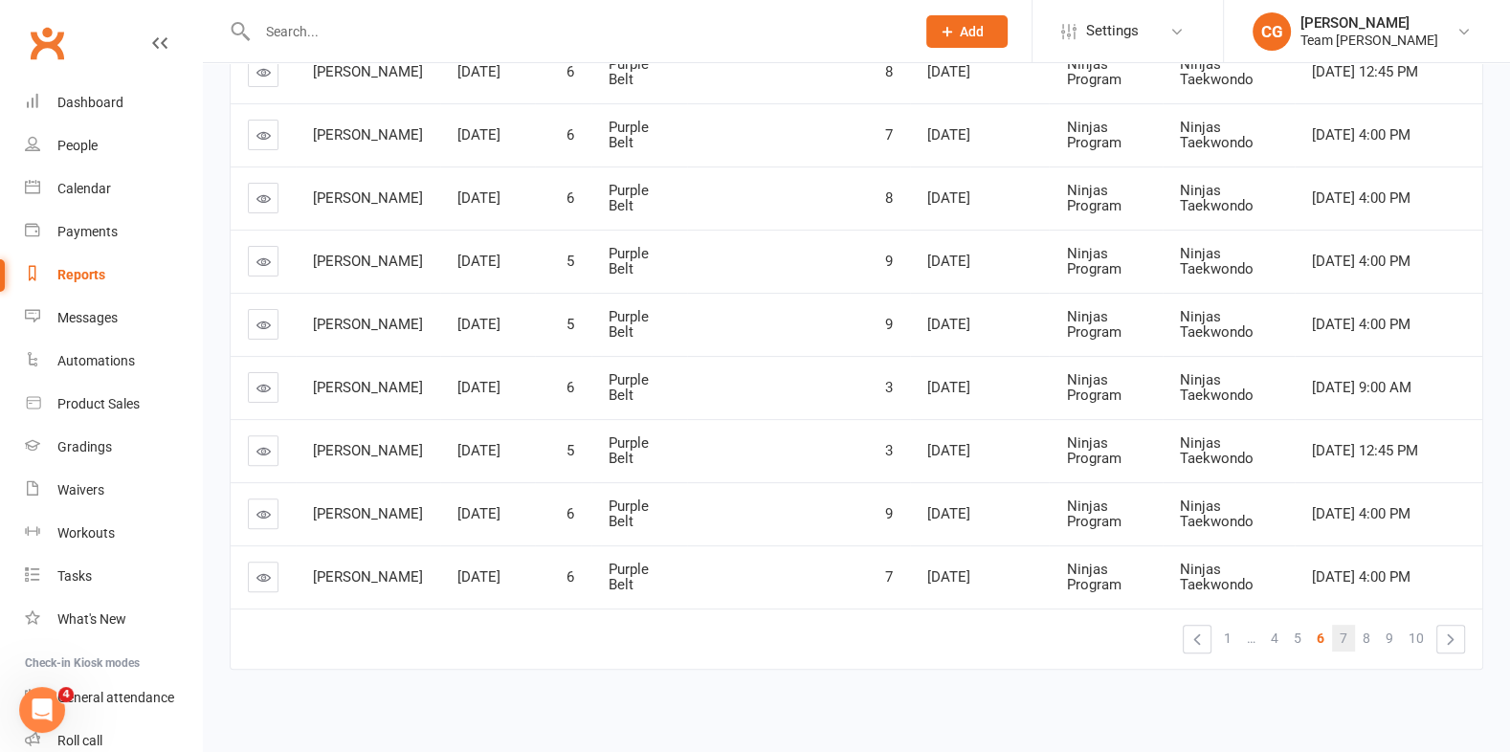
click at [1349, 628] on link "7" at bounding box center [1343, 638] width 23 height 27
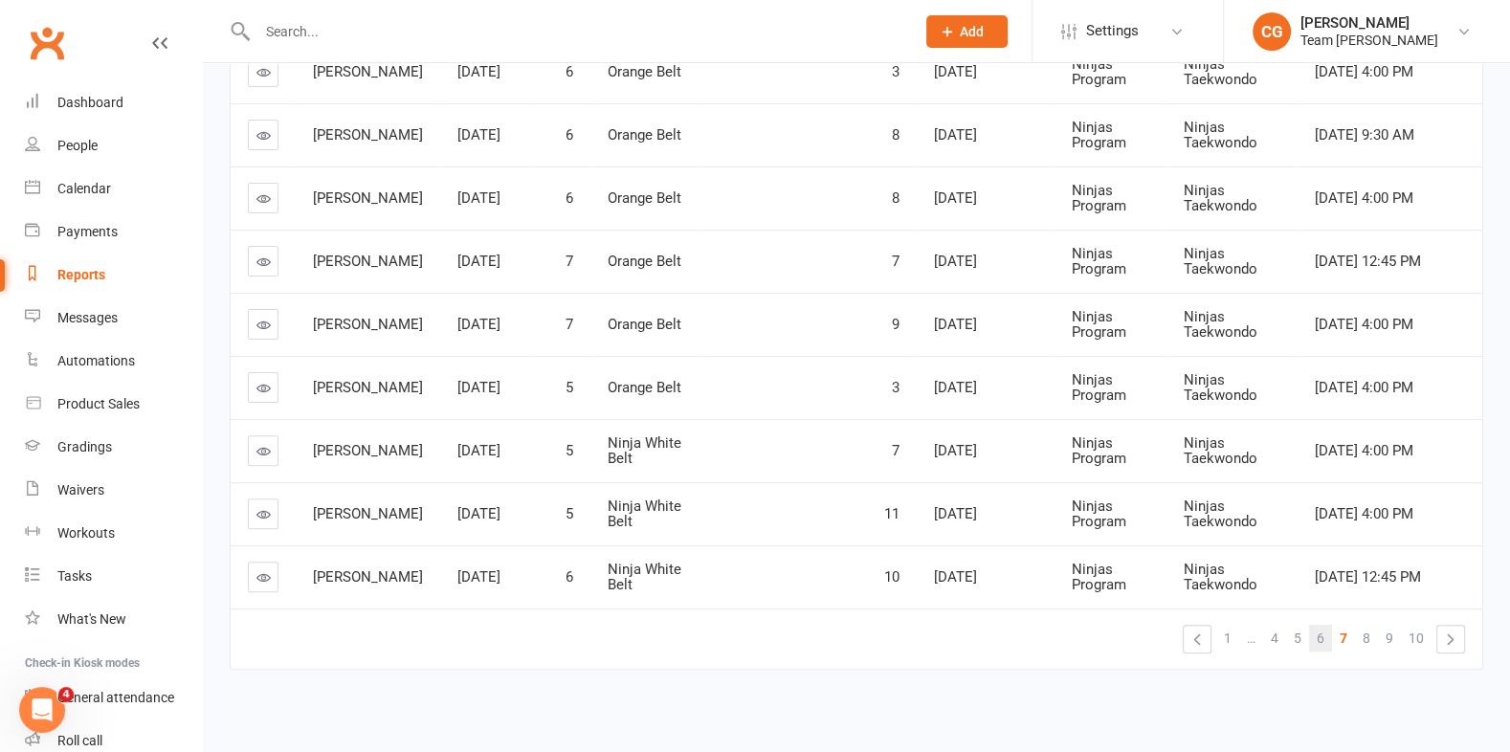
click at [1323, 625] on span "6" at bounding box center [1321, 638] width 8 height 27
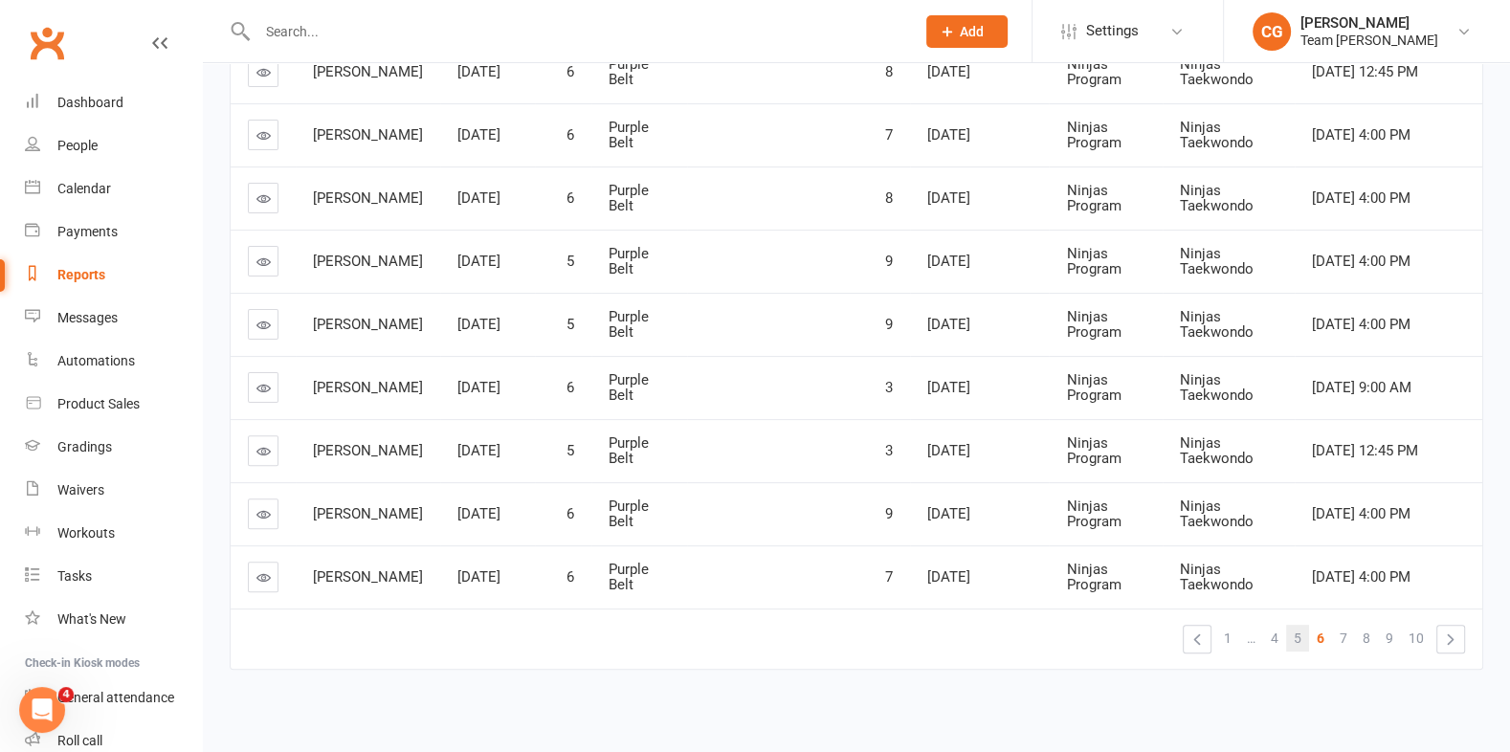
click at [1295, 633] on span "5" at bounding box center [1298, 638] width 8 height 27
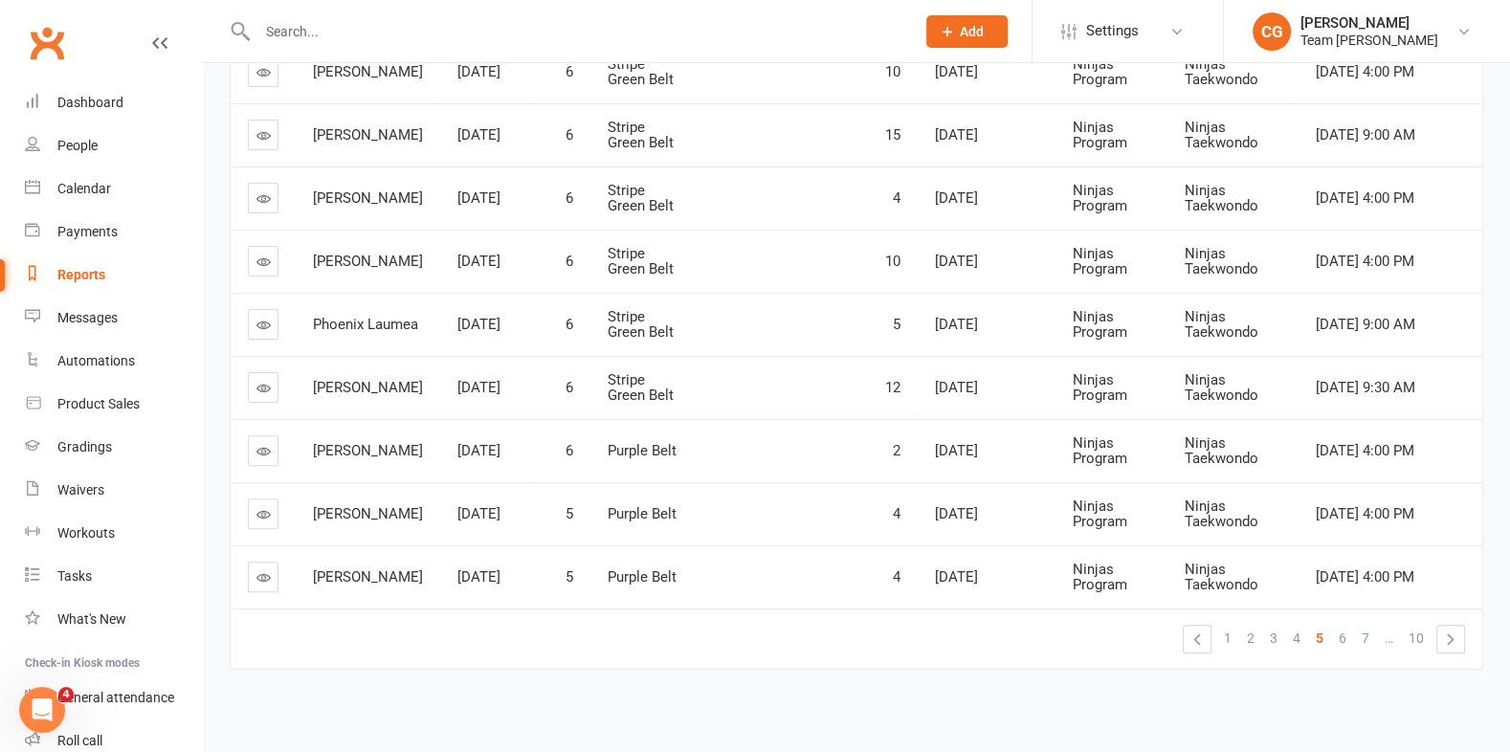
scroll to position [0, 0]
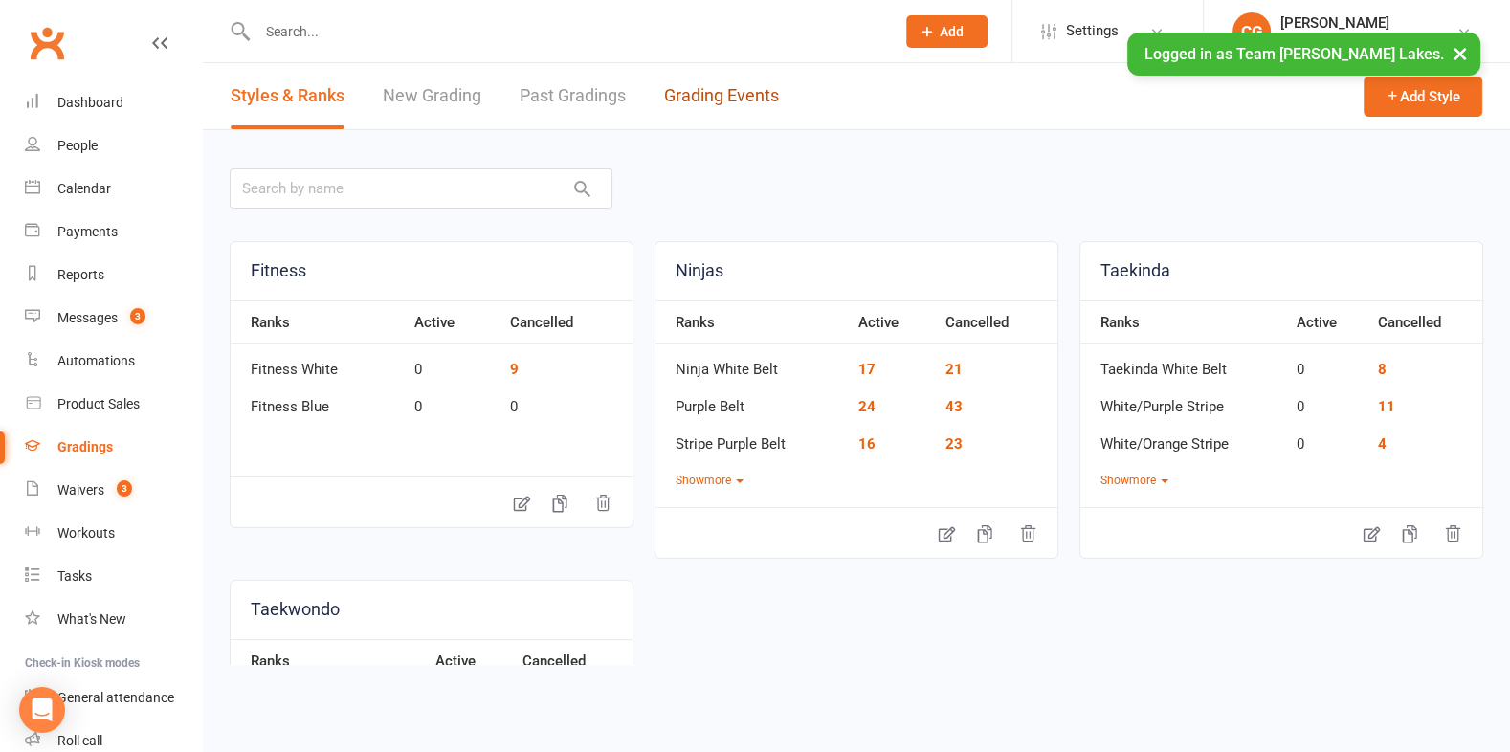
click at [705, 91] on link "Grading Events" at bounding box center [721, 96] width 115 height 66
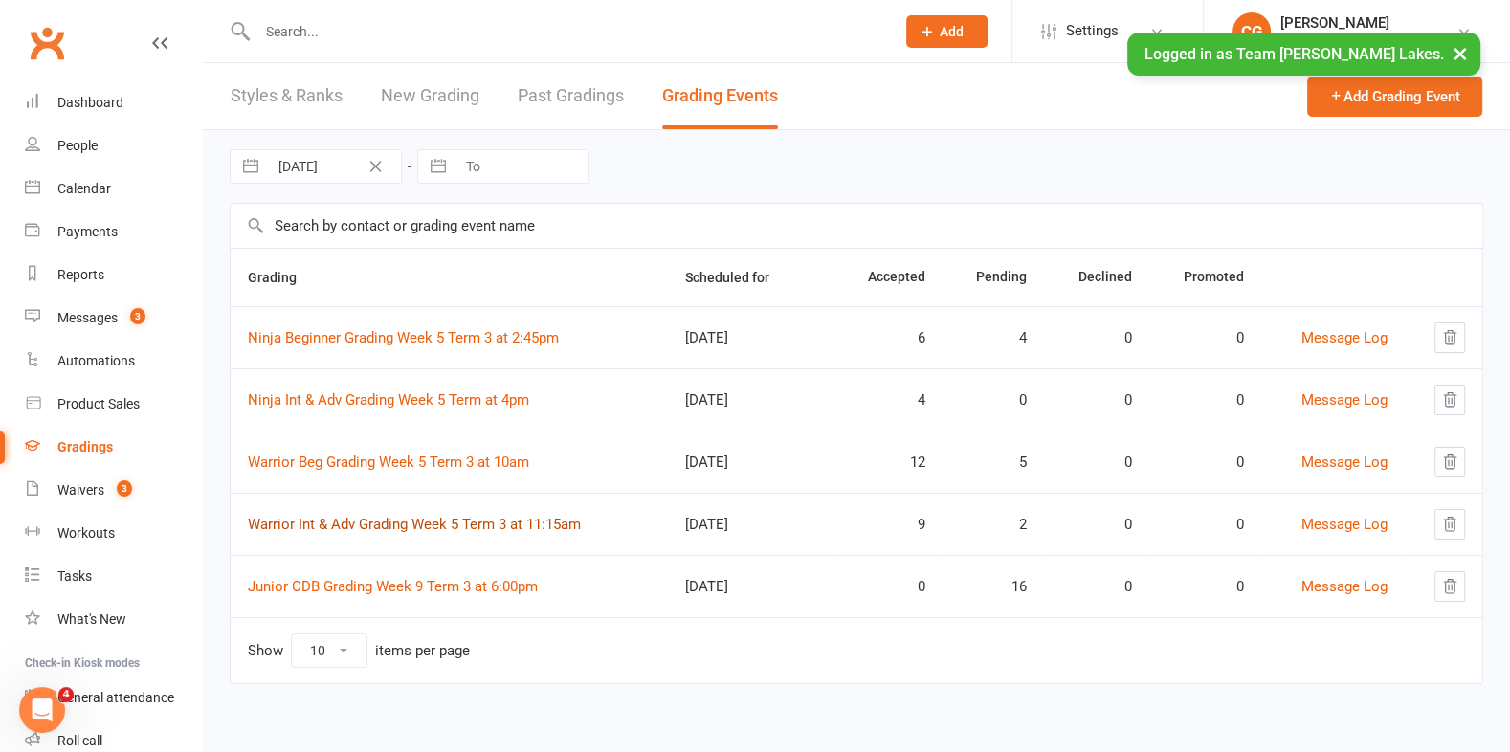
click at [383, 525] on link "Warrior Int & Adv Grading Week 5 Term 3 at 11:15am" at bounding box center [414, 524] width 333 height 17
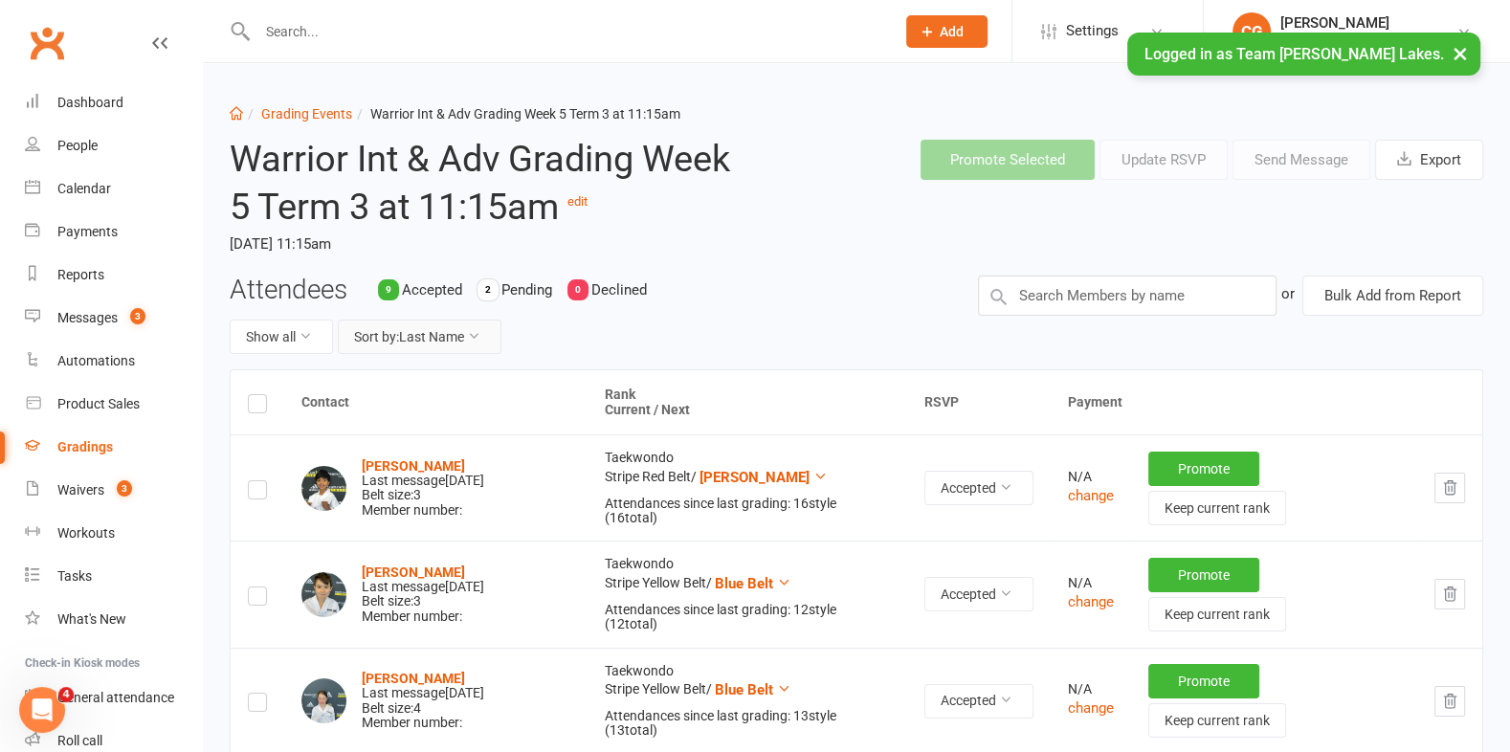
click at [420, 340] on button "Sort by: Last Name" at bounding box center [420, 337] width 164 height 34
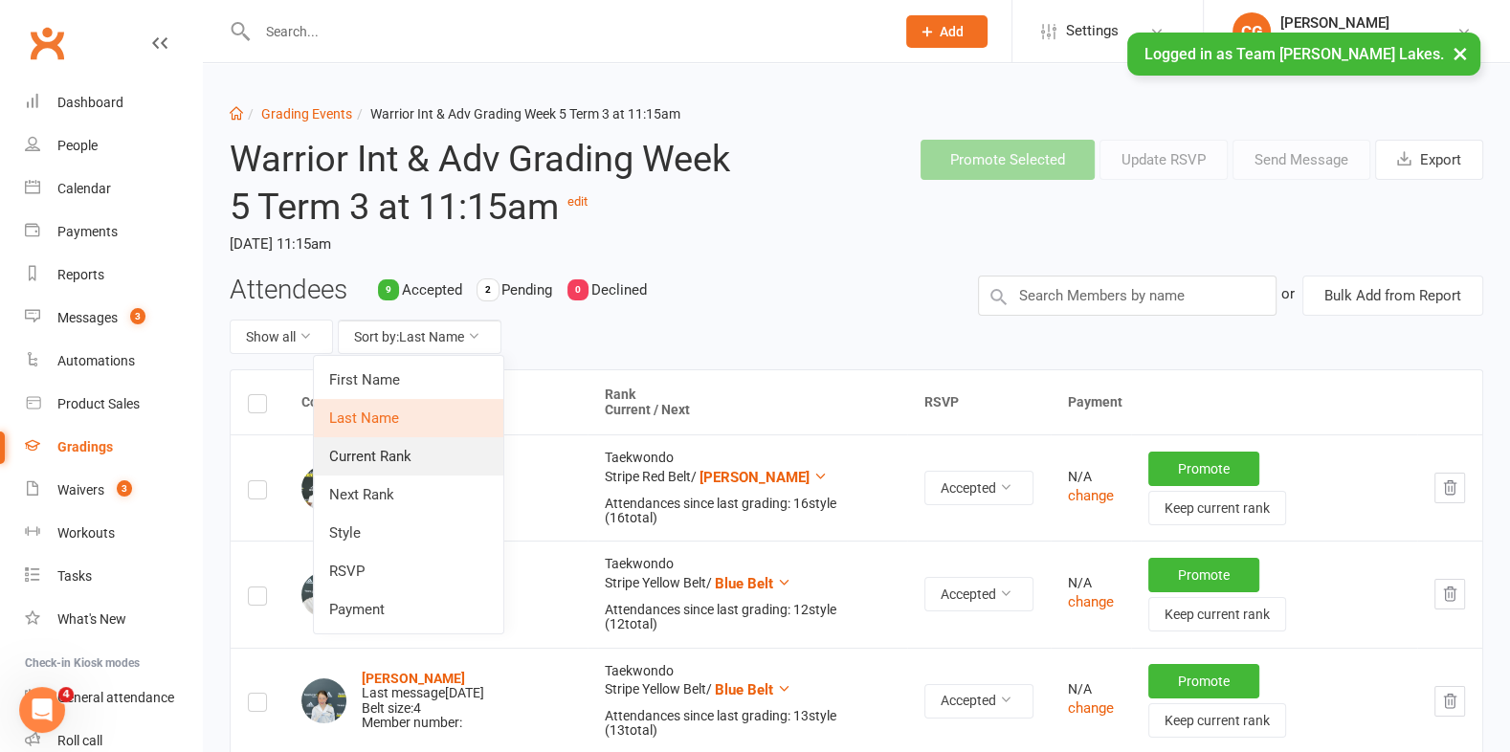
click at [424, 461] on link "Current Rank" at bounding box center [409, 456] width 190 height 38
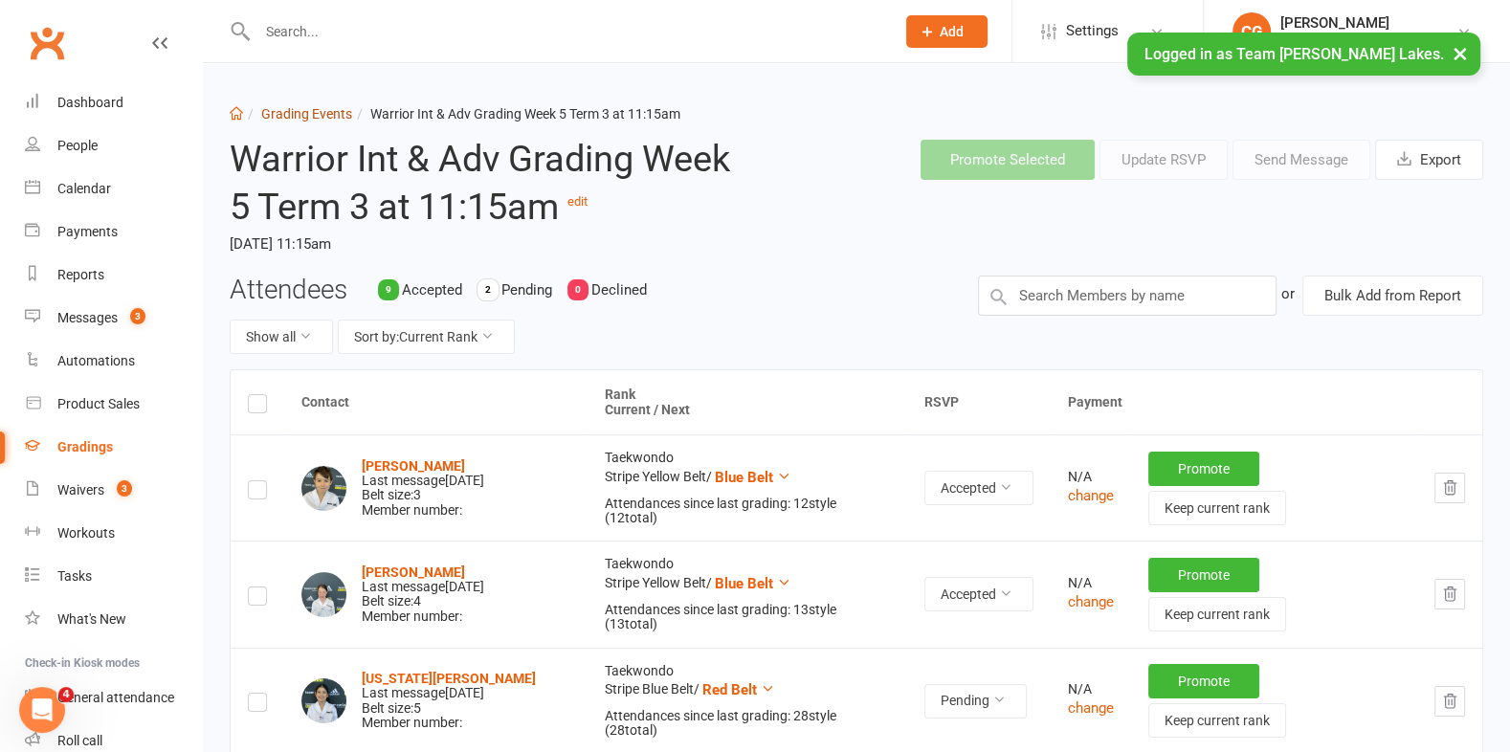
click at [283, 111] on link "Grading Events" at bounding box center [306, 113] width 91 height 15
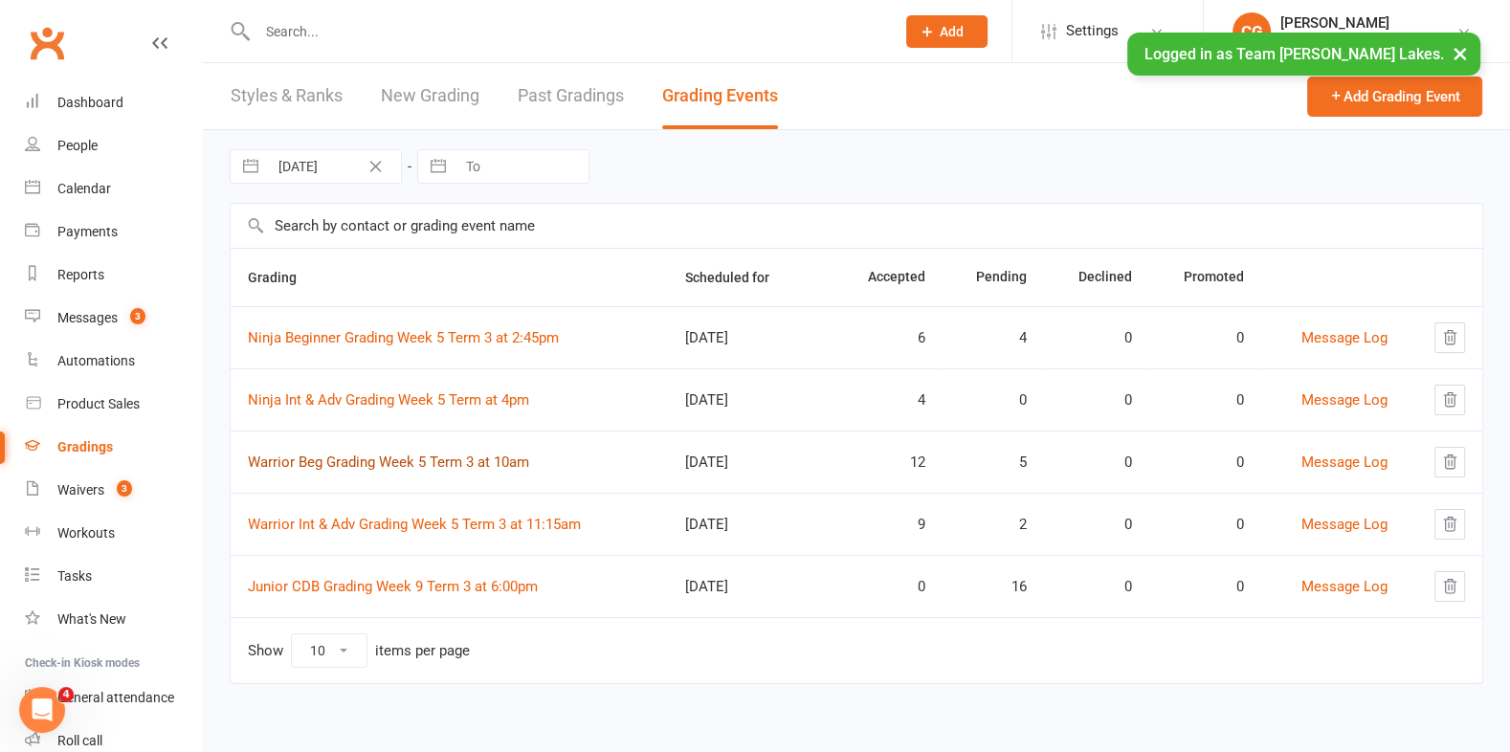
click at [396, 459] on link "Warrior Beg Grading Week 5 Term 3 at 10am" at bounding box center [388, 462] width 281 height 17
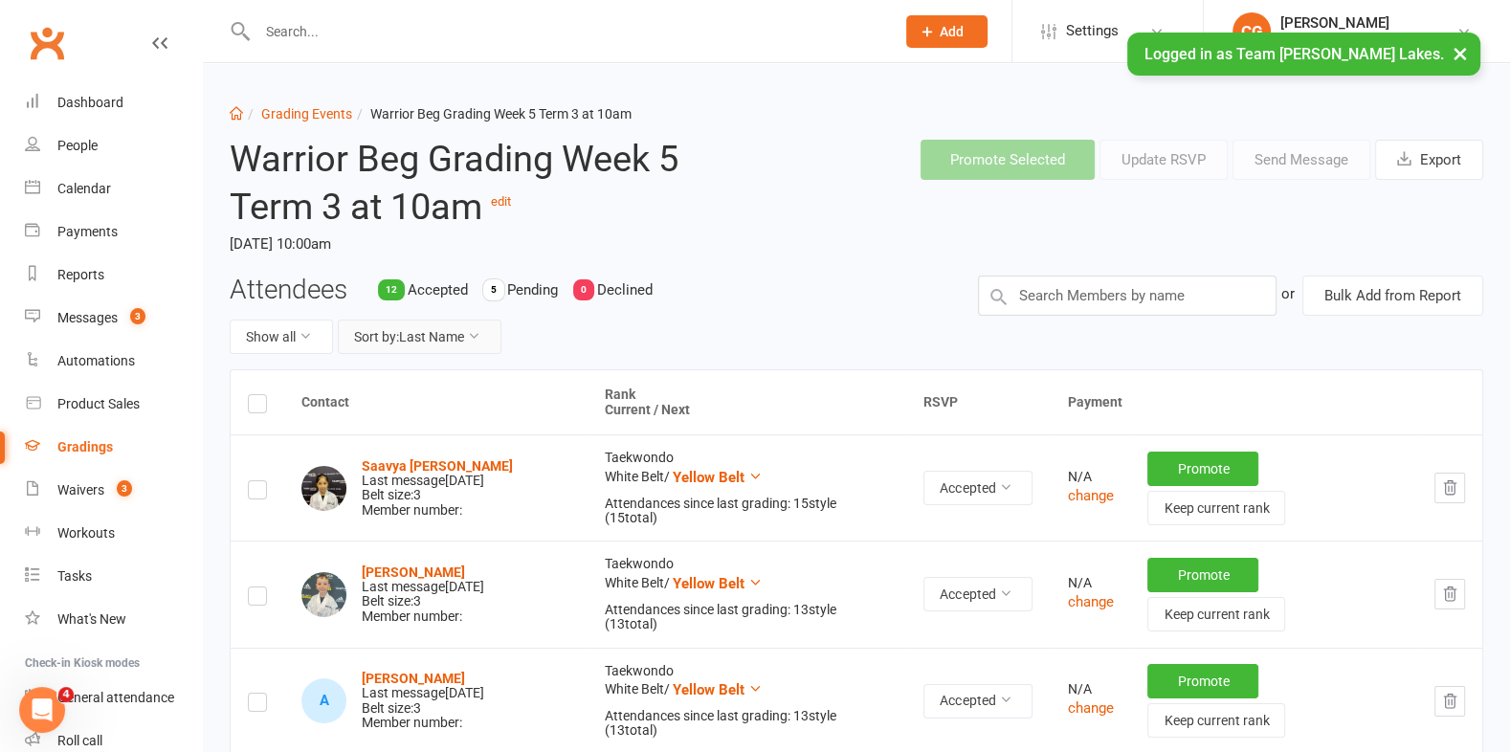
click at [424, 330] on button "Sort by: Last Name" at bounding box center [420, 337] width 164 height 34
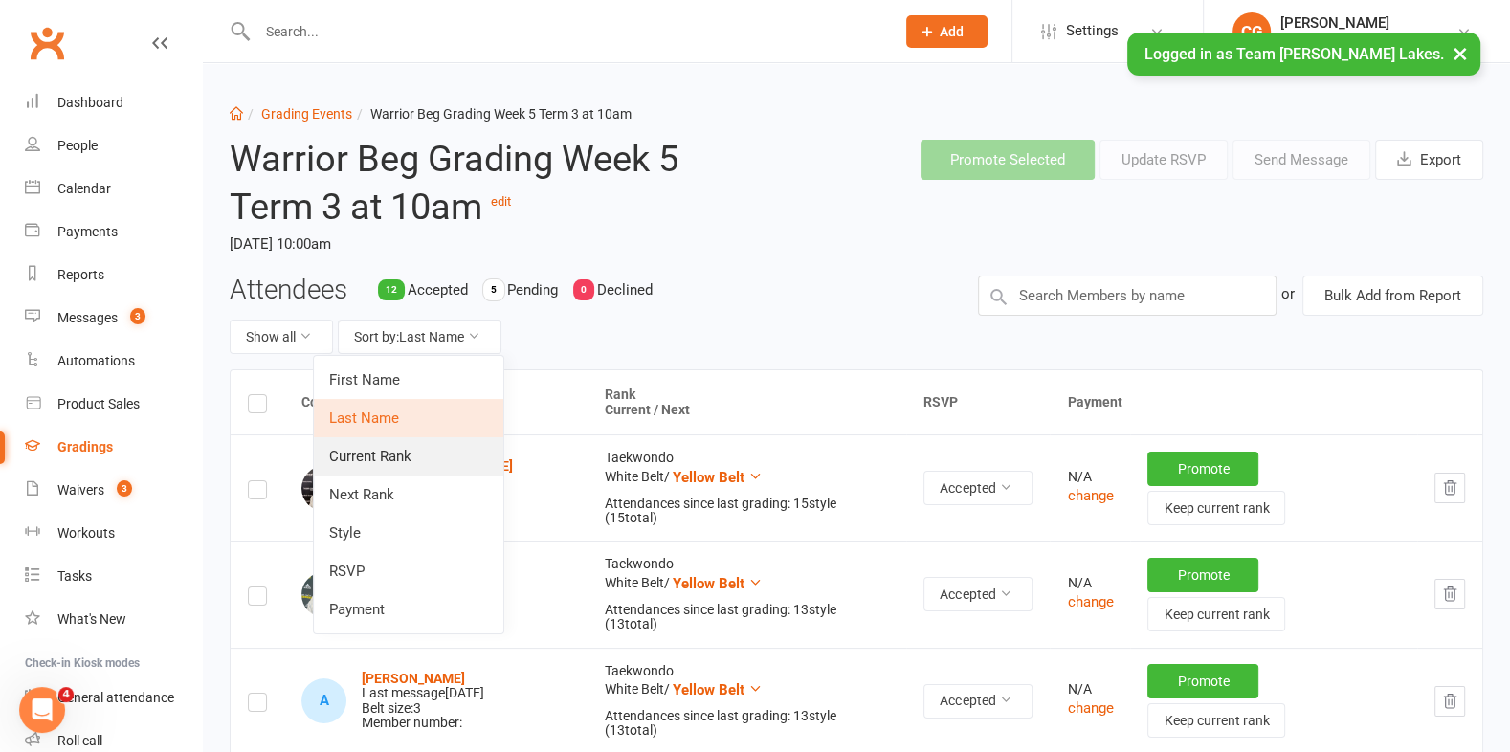
click at [430, 457] on link "Current Rank" at bounding box center [409, 456] width 190 height 38
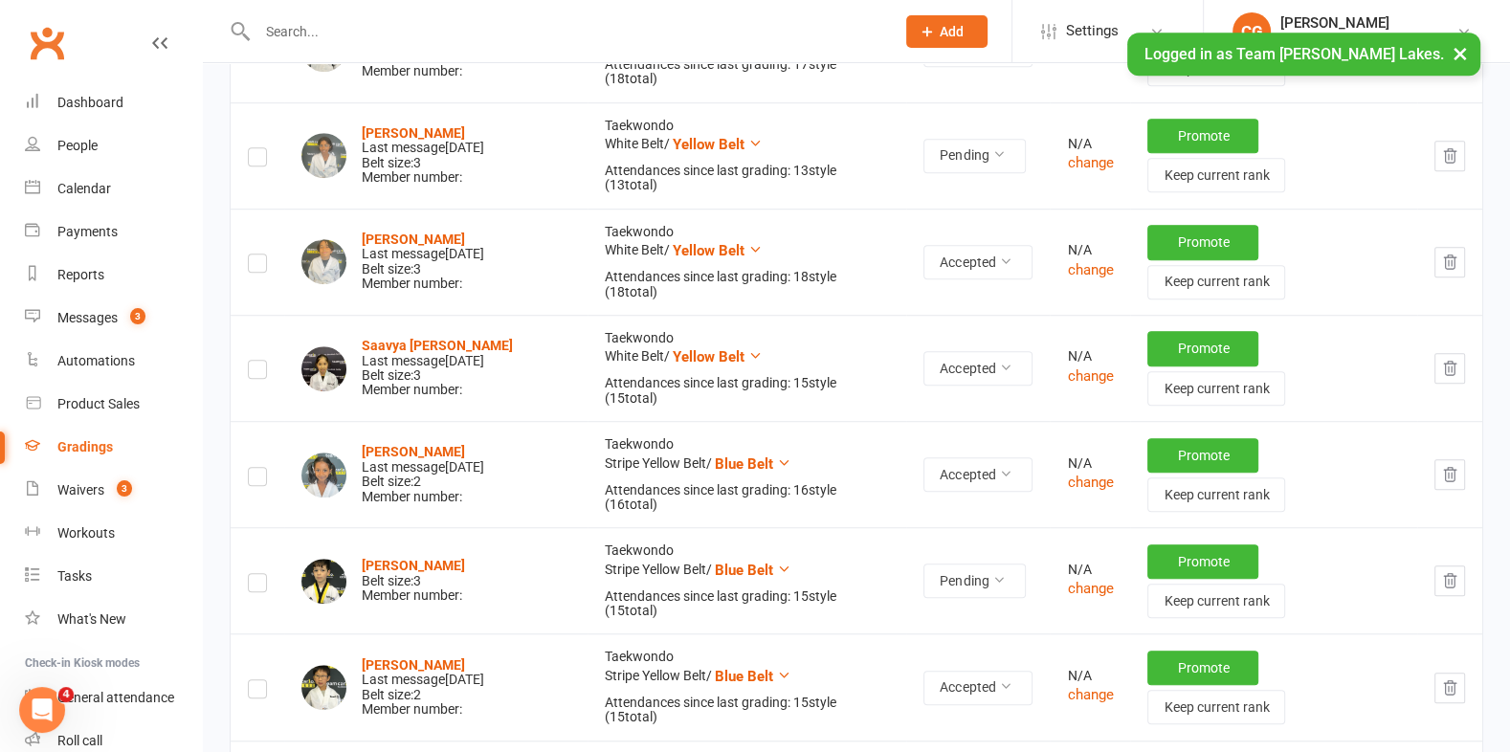
scroll to position [1185, 0]
